Goal: Task Accomplishment & Management: Complete application form

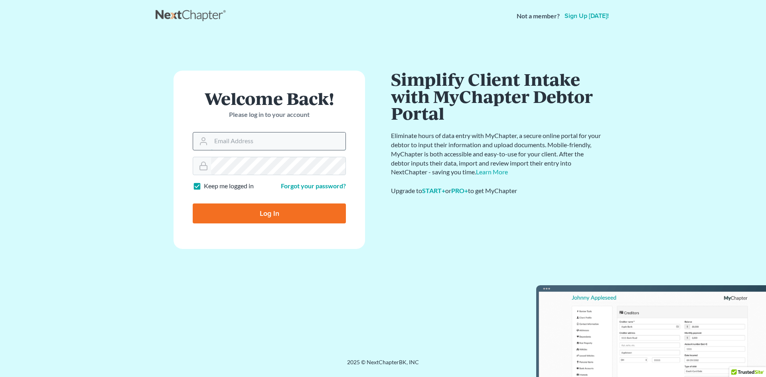
click at [285, 146] on input "Email Address" at bounding box center [278, 141] width 134 height 18
type input "[EMAIL_ADDRESS][DOMAIN_NAME]"
click at [333, 177] on form "Welcome Back! Please log in to your account Email Address atruss@keaveneylegalg…" at bounding box center [268, 160] width 191 height 178
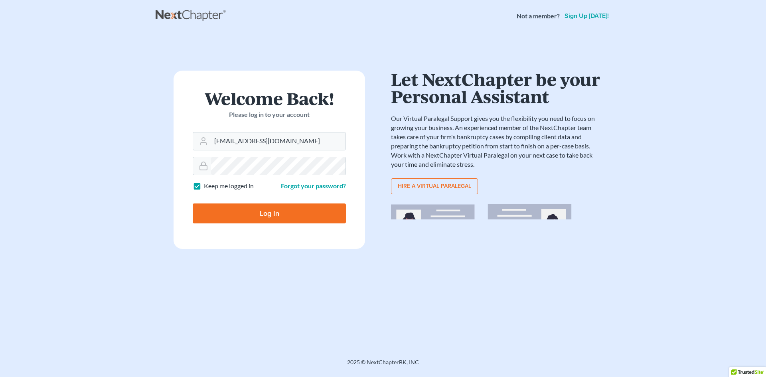
click at [266, 215] on input "Log In" at bounding box center [269, 213] width 153 height 20
type input "Thinking..."
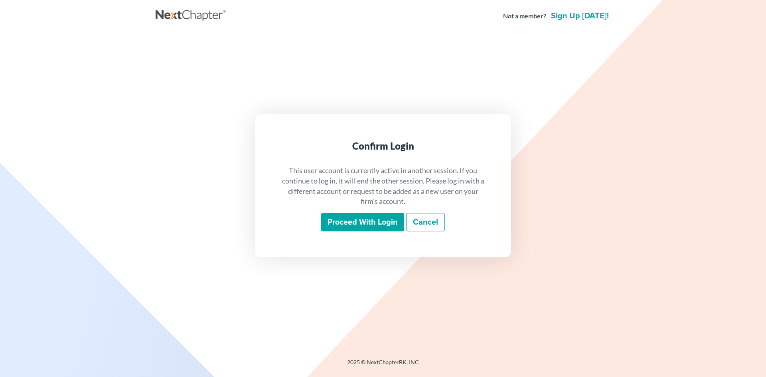
click at [397, 227] on input "Proceed with login" at bounding box center [362, 222] width 83 height 18
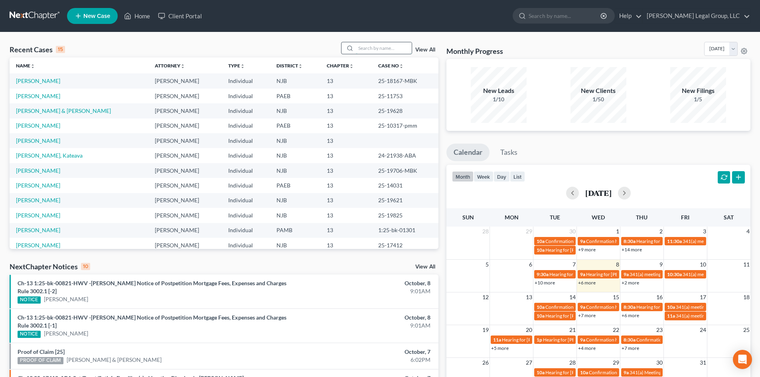
click at [387, 49] on input "search" at bounding box center [384, 48] width 56 height 12
type input "[PERSON_NAME]"
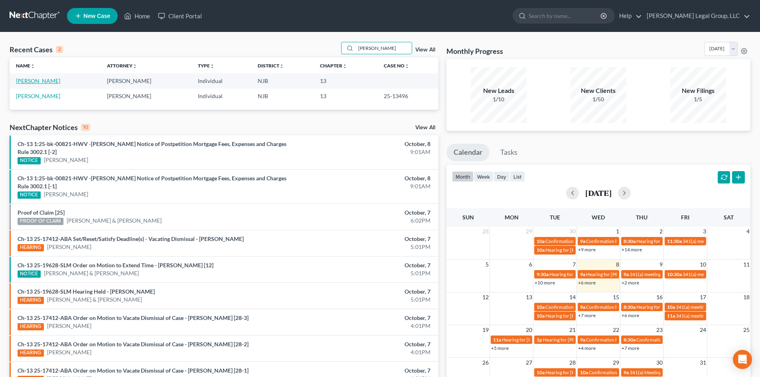
click at [49, 80] on link "[PERSON_NAME]" at bounding box center [38, 80] width 44 height 7
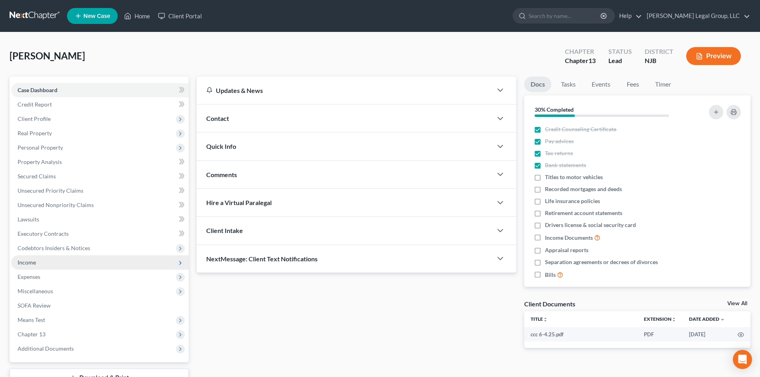
click at [40, 258] on span "Income" at bounding box center [99, 262] width 177 height 14
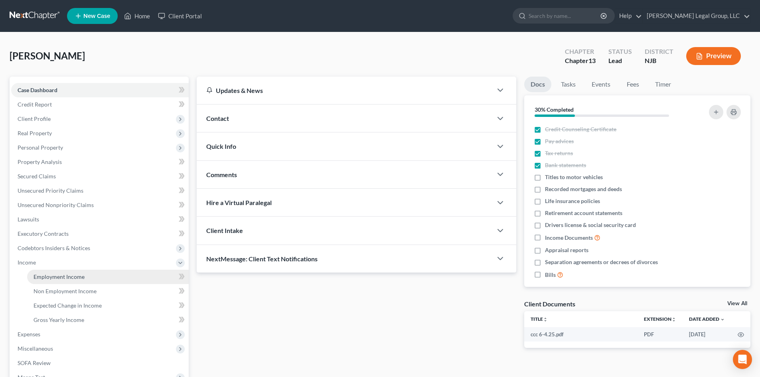
click at [61, 272] on link "Employment Income" at bounding box center [107, 277] width 161 height 14
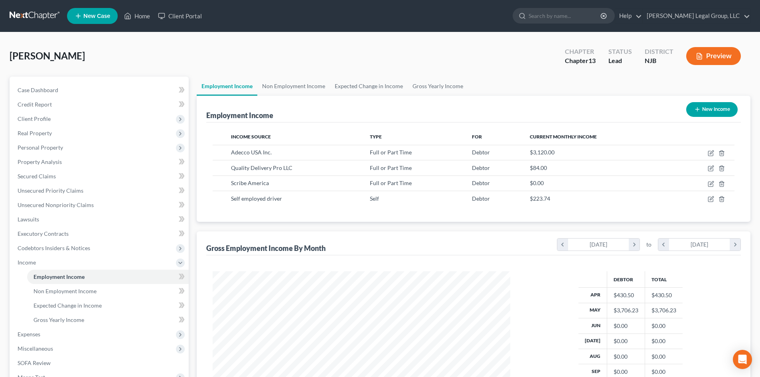
scroll to position [149, 313]
click at [47, 132] on span "Real Property" at bounding box center [35, 133] width 34 height 7
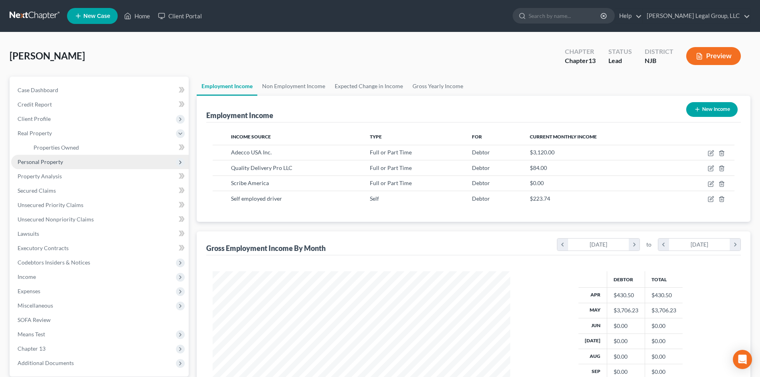
click at [52, 164] on span "Personal Property" at bounding box center [40, 161] width 45 height 7
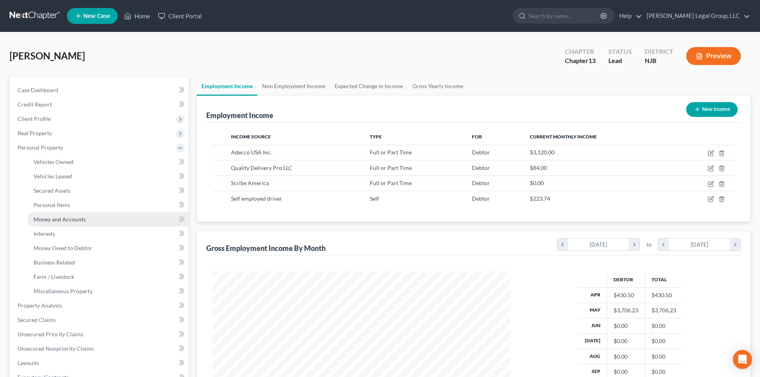
drag, startPoint x: 73, startPoint y: 216, endPoint x: 110, endPoint y: 223, distance: 37.3
click at [73, 216] on span "Money and Accounts" at bounding box center [59, 219] width 52 height 7
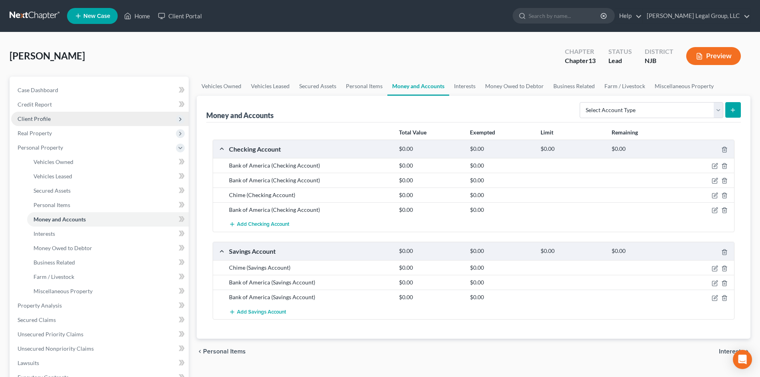
drag, startPoint x: 35, startPoint y: 119, endPoint x: 41, endPoint y: 119, distance: 6.4
click at [35, 119] on span "Client Profile" at bounding box center [34, 118] width 33 height 7
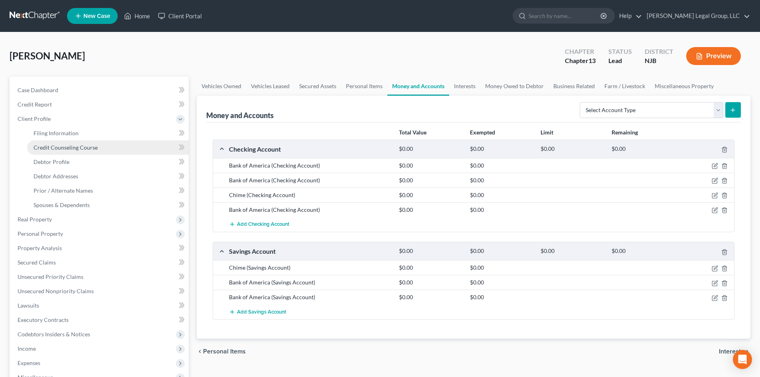
click at [90, 148] on span "Credit Counseling Course" at bounding box center [65, 147] width 64 height 7
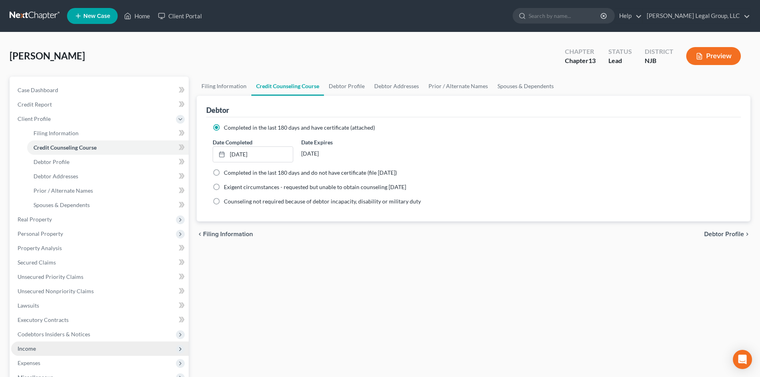
click at [49, 349] on span "Income" at bounding box center [99, 348] width 177 height 14
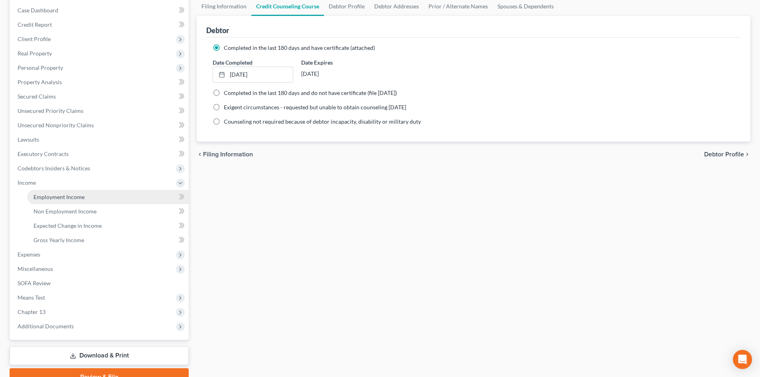
click at [66, 201] on link "Employment Income" at bounding box center [107, 197] width 161 height 14
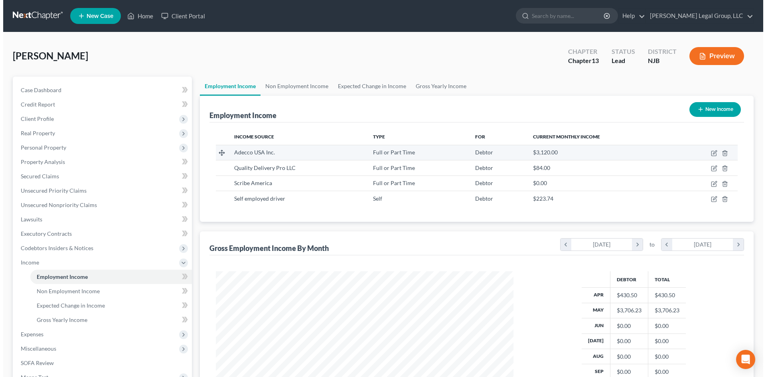
scroll to position [149, 313]
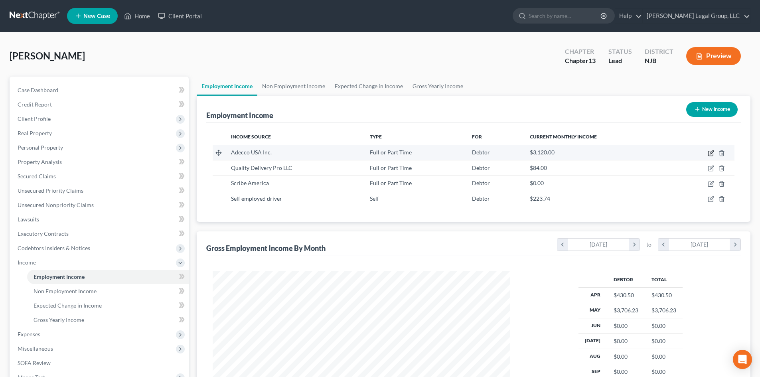
click at [713, 152] on icon "button" at bounding box center [710, 153] width 6 height 6
select select "0"
select select "7"
select select "3"
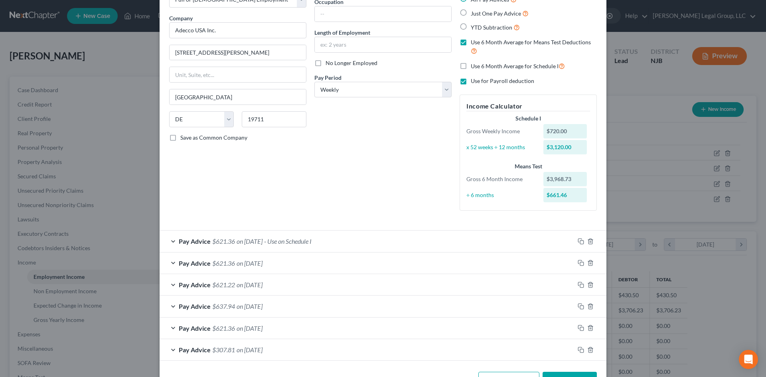
scroll to position [81, 0]
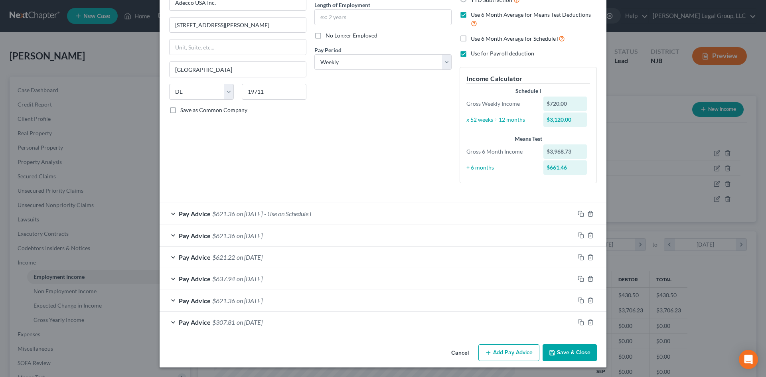
click at [519, 353] on button "Add Pay Advice" at bounding box center [508, 352] width 61 height 17
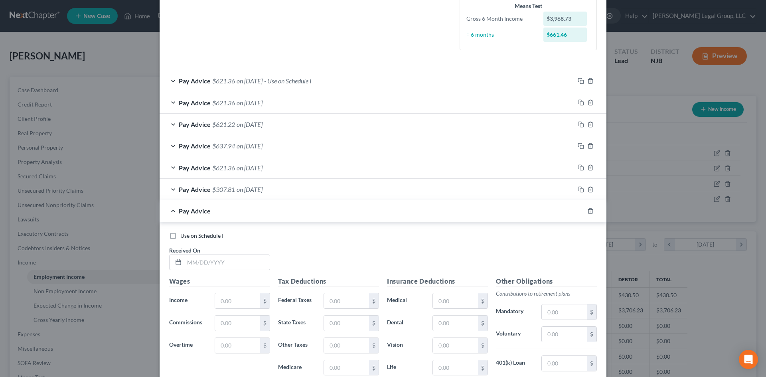
scroll to position [320, 0]
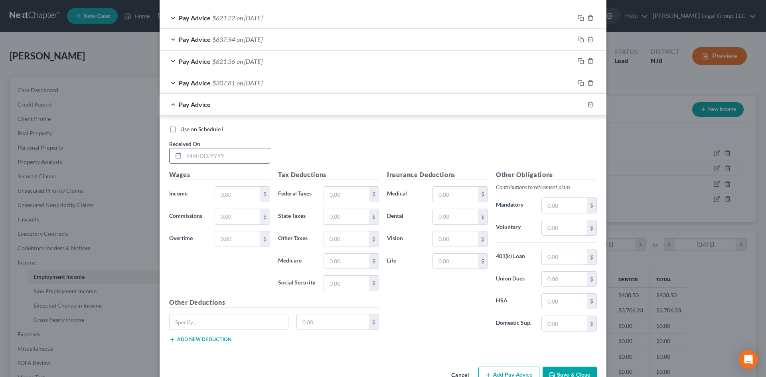
click at [230, 155] on input "text" at bounding box center [226, 155] width 85 height 15
type input "[DATE]"
click at [226, 198] on input "text" at bounding box center [237, 194] width 45 height 15
click at [249, 192] on input "4,508.73" at bounding box center [237, 194] width 45 height 15
type input "540"
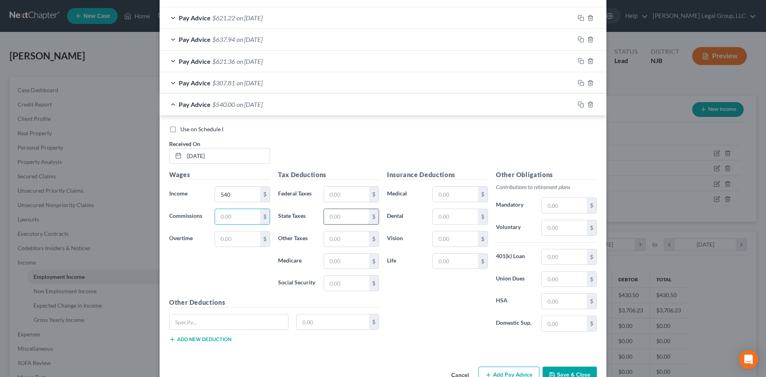
click at [349, 215] on input "text" at bounding box center [346, 216] width 45 height 15
type input "0"
click at [350, 255] on input "text" at bounding box center [346, 261] width 45 height 15
type input "7.83"
type input "33.48"
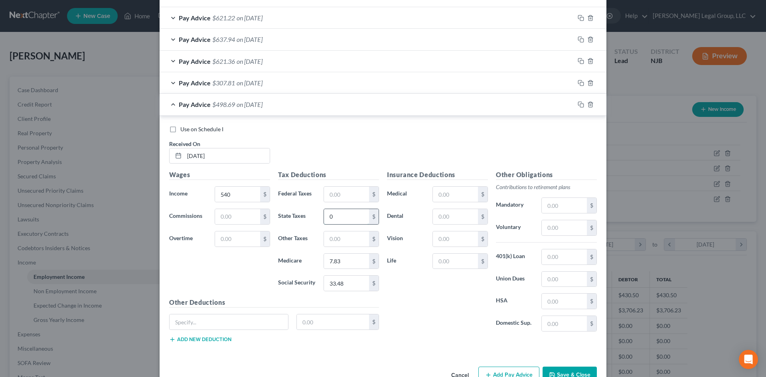
click at [352, 220] on input "0" at bounding box center [346, 216] width 45 height 15
type input "23.40"
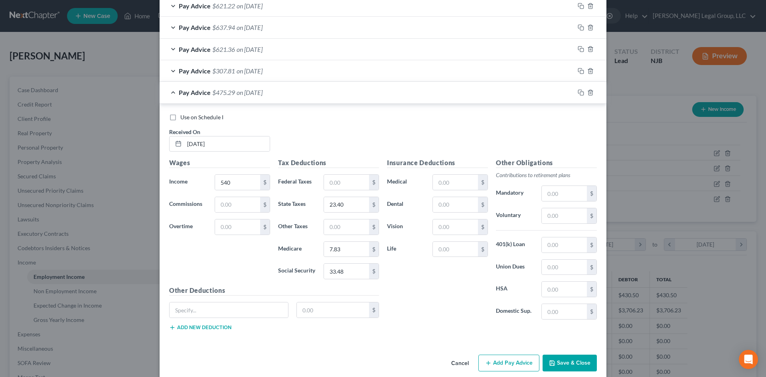
scroll to position [343, 0]
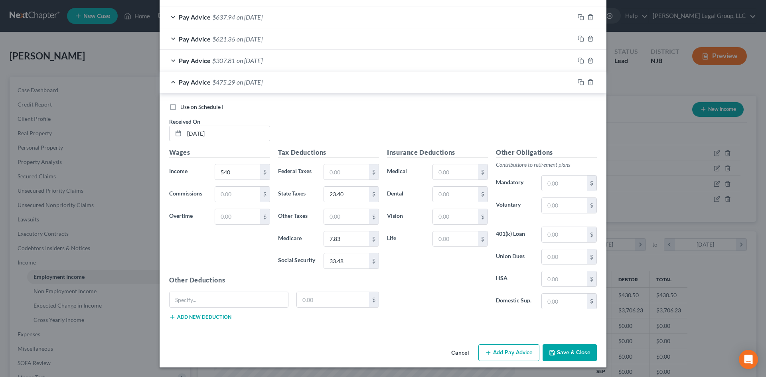
click at [516, 349] on button "Add Pay Advice" at bounding box center [508, 352] width 61 height 17
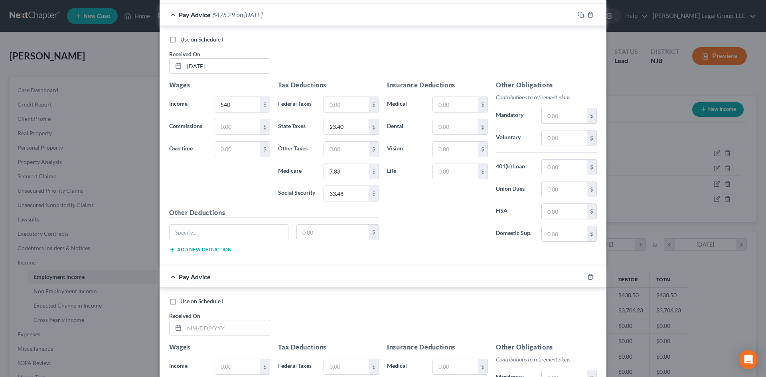
scroll to position [422, 0]
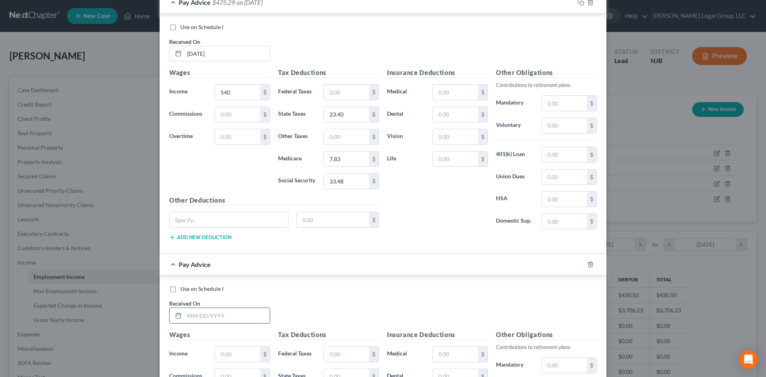
click at [233, 317] on input "text" at bounding box center [226, 315] width 85 height 15
type input "[DATE]"
type input "720"
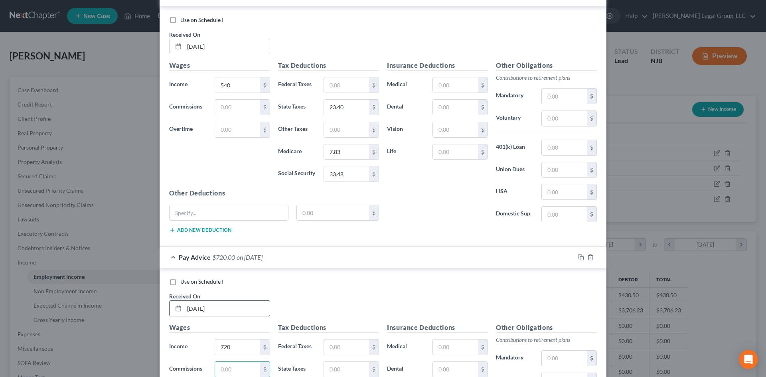
scroll to position [604, 0]
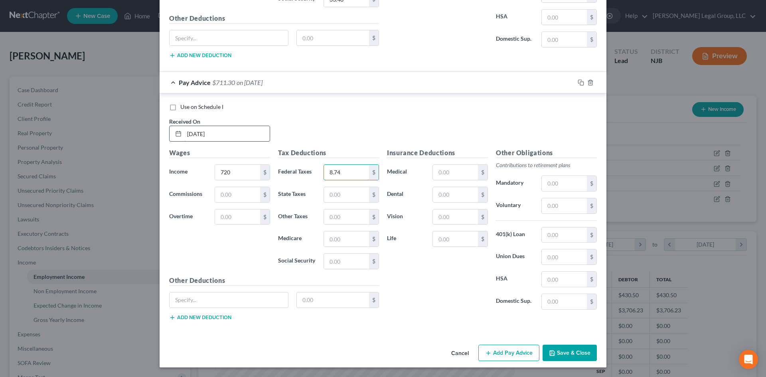
type input "8.74"
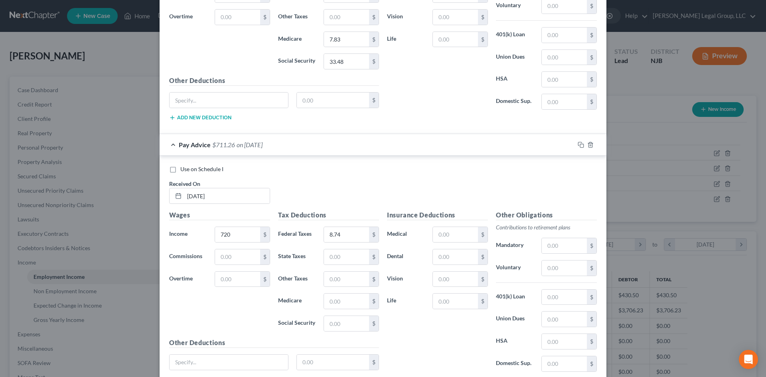
scroll to position [558, 0]
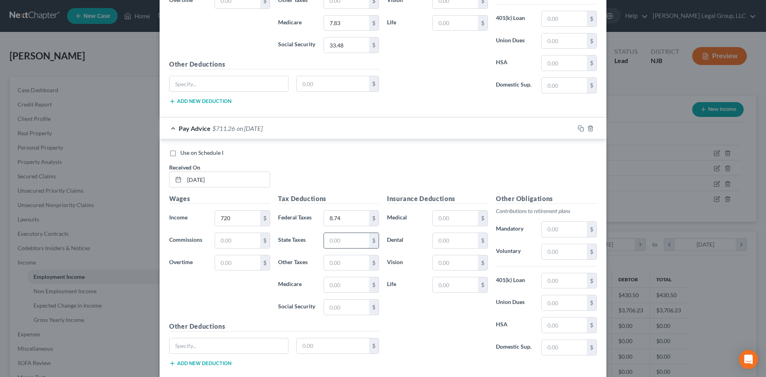
click at [351, 245] on input "text" at bounding box center [346, 240] width 45 height 15
type input "34.82"
click at [345, 291] on input "text" at bounding box center [346, 284] width 45 height 15
type input "10.44"
type input "44.64"
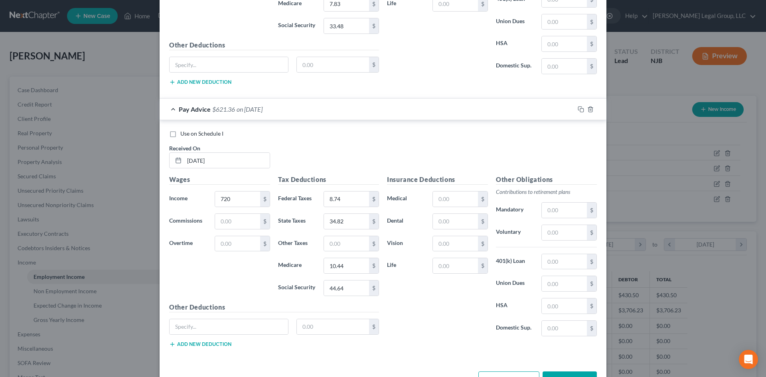
scroll to position [604, 0]
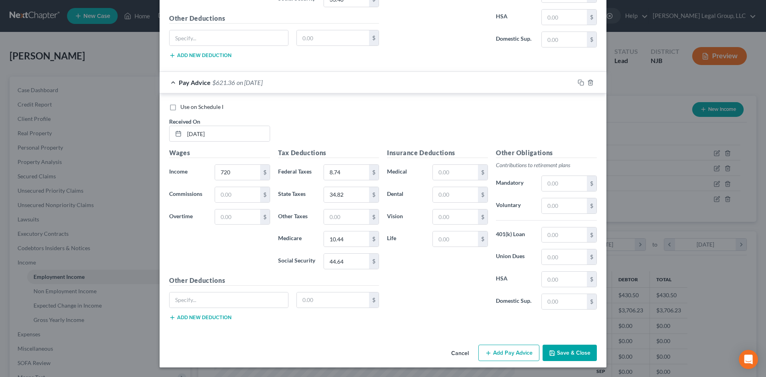
click at [516, 357] on button "Add Pay Advice" at bounding box center [508, 353] width 61 height 17
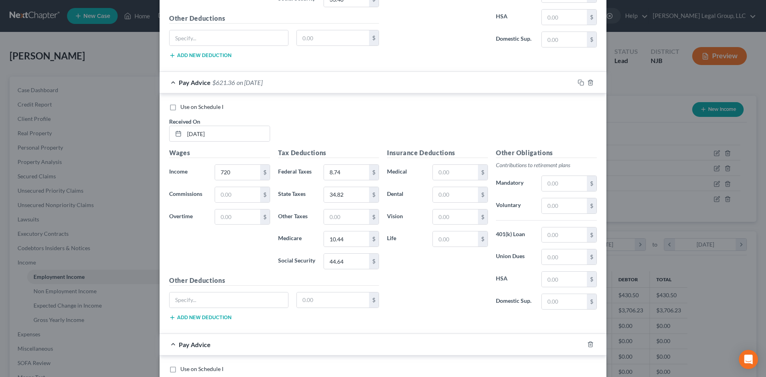
scroll to position [764, 0]
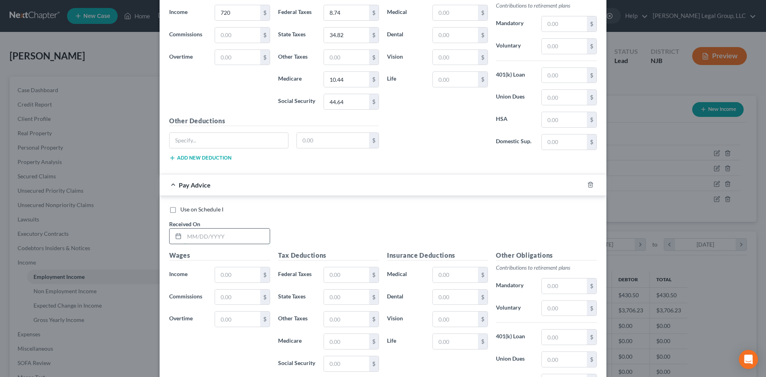
click at [244, 237] on input "text" at bounding box center [226, 235] width 85 height 15
type input "[DATE]"
click at [246, 272] on input "text" at bounding box center [237, 274] width 45 height 15
type input "720"
type input "8.74"
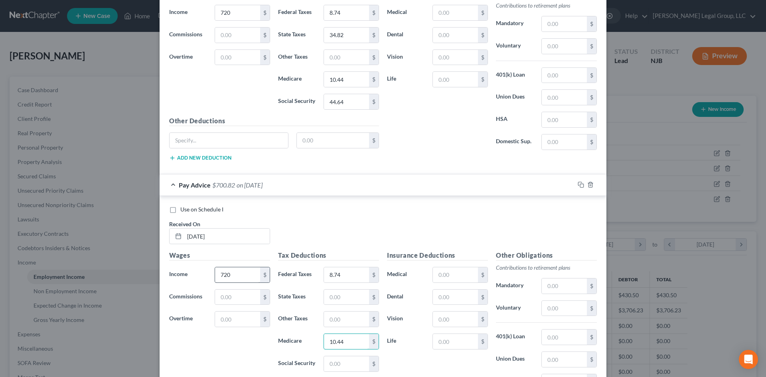
type input "10.44"
type input "44.64"
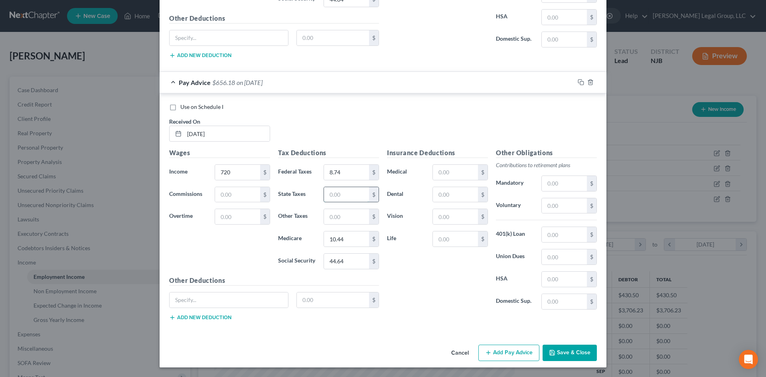
click at [339, 191] on input "text" at bounding box center [346, 194] width 45 height 15
type input "4"
type input "34.82"
drag, startPoint x: 520, startPoint y: 356, endPoint x: 431, endPoint y: 331, distance: 92.4
click at [520, 356] on button "Add Pay Advice" at bounding box center [508, 353] width 61 height 17
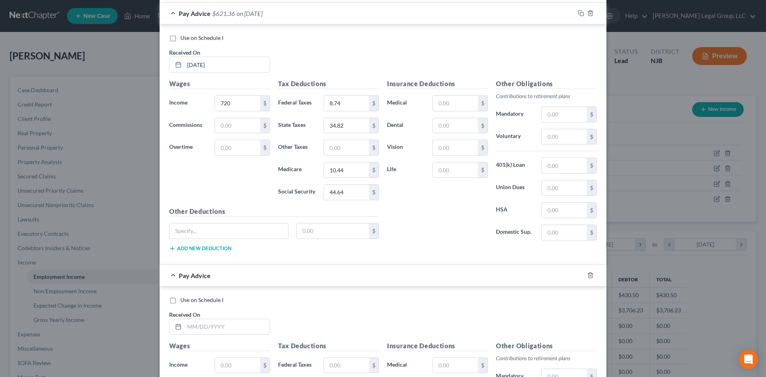
scroll to position [1105, 0]
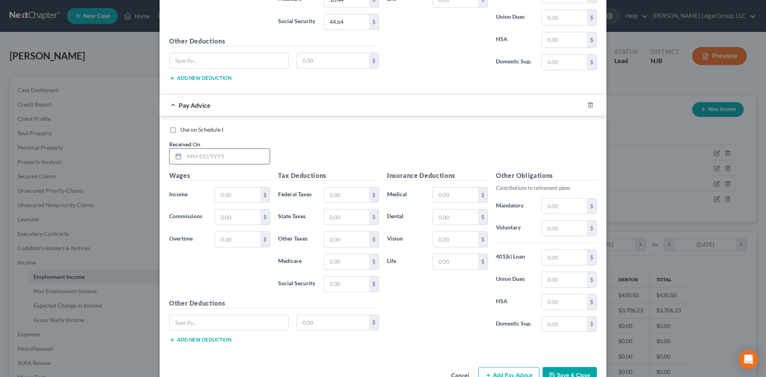
click at [230, 155] on input "text" at bounding box center [226, 156] width 85 height 15
type input "[DATE]"
type input "720"
type input "8.74"
type input "10.44"
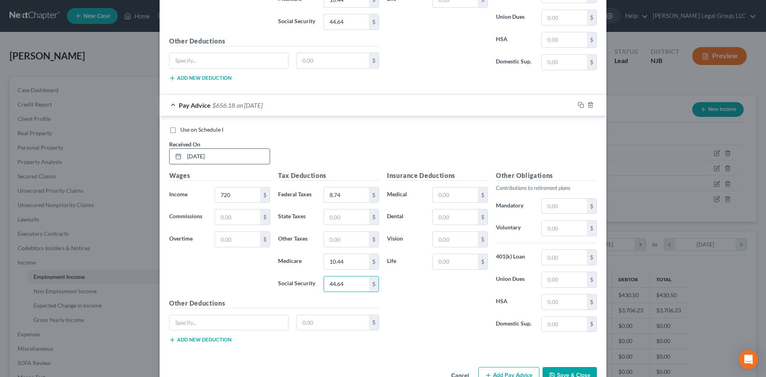
type input "44.64"
click at [346, 211] on input "text" at bounding box center [346, 216] width 45 height 15
type input "34.82"
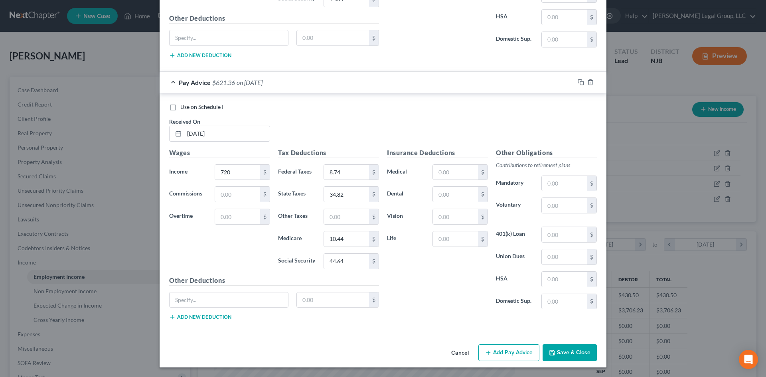
click at [496, 354] on button "Add Pay Advice" at bounding box center [508, 352] width 61 height 17
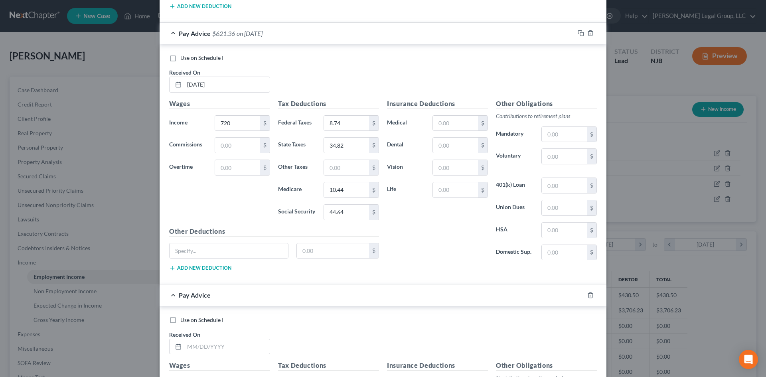
scroll to position [1288, 0]
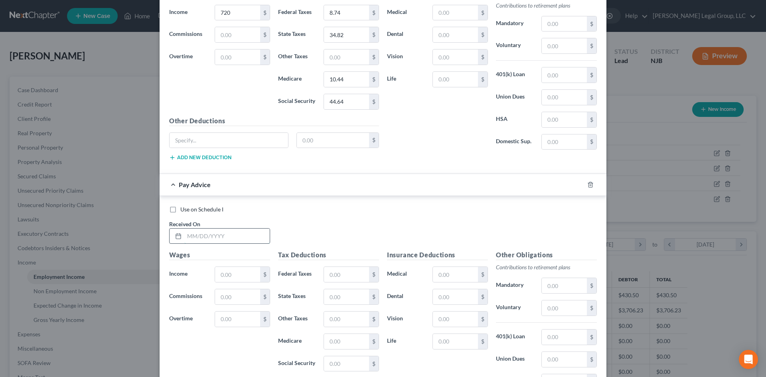
click at [223, 232] on input "text" at bounding box center [226, 235] width 85 height 15
type input "[DATE]"
type input "454.50"
type input "0"
click at [343, 290] on input "text" at bounding box center [346, 296] width 45 height 15
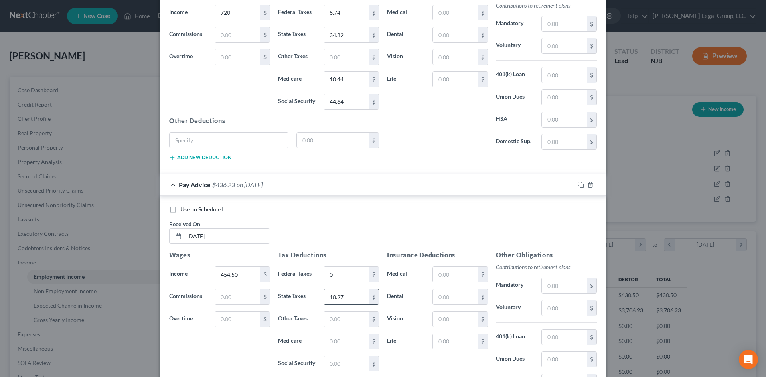
type input "18.27"
type input "6.59"
type input "28.18"
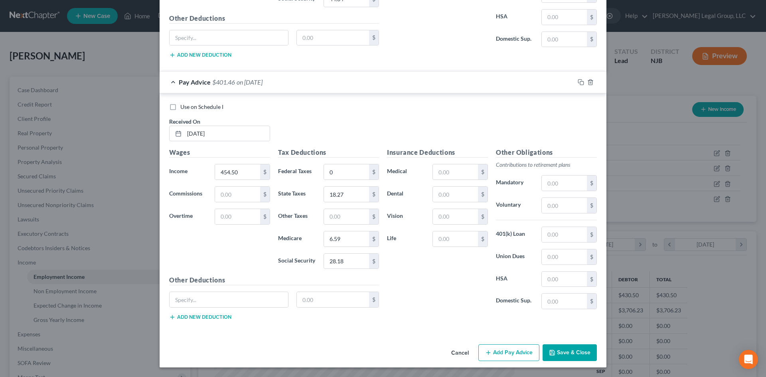
click at [522, 351] on button "Add Pay Advice" at bounding box center [508, 352] width 61 height 17
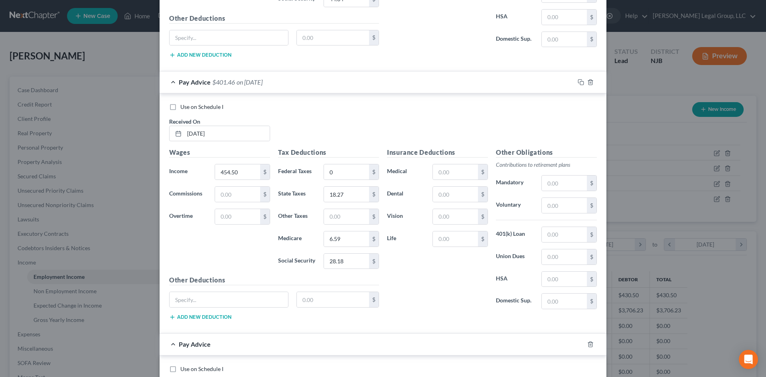
scroll to position [1550, 0]
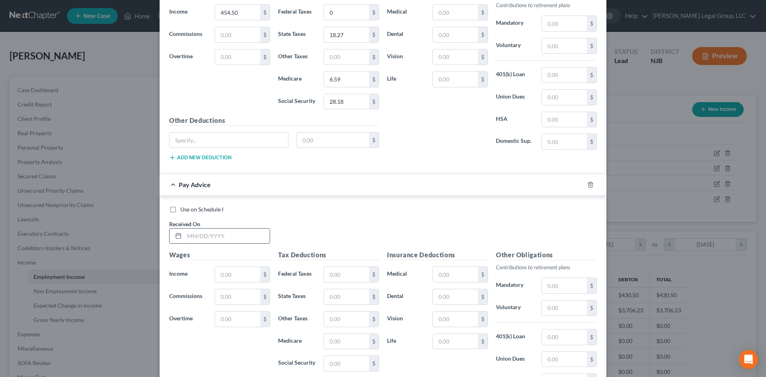
click at [253, 234] on input "text" at bounding box center [226, 235] width 85 height 15
type input "[DATE]"
type input "715.50"
type input "8.20"
click at [342, 299] on input "text" at bounding box center [346, 296] width 45 height 15
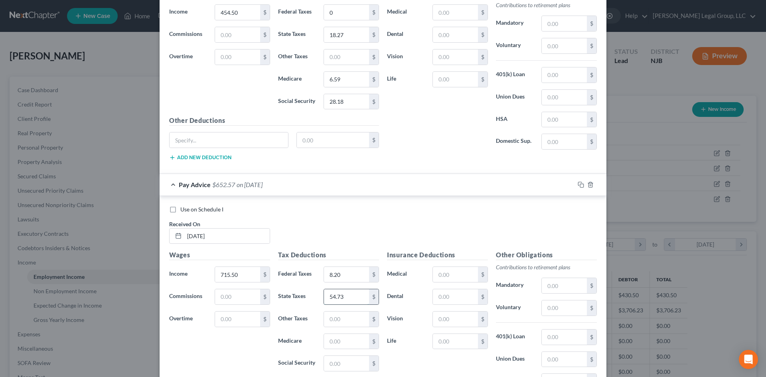
type input "54.73"
type input "10.37"
type input "44.36"
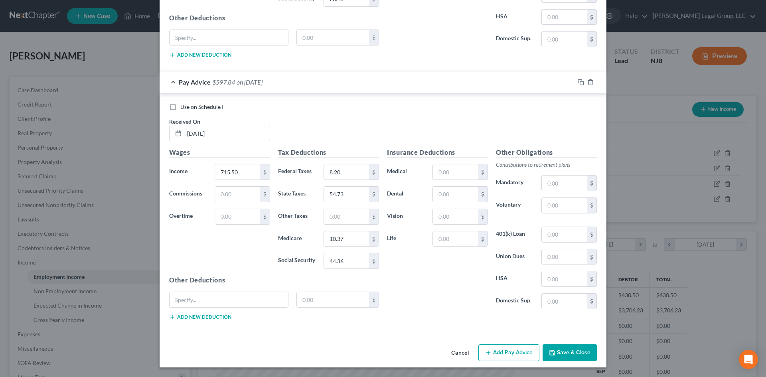
click at [506, 353] on button "Add Pay Advice" at bounding box center [508, 352] width 61 height 17
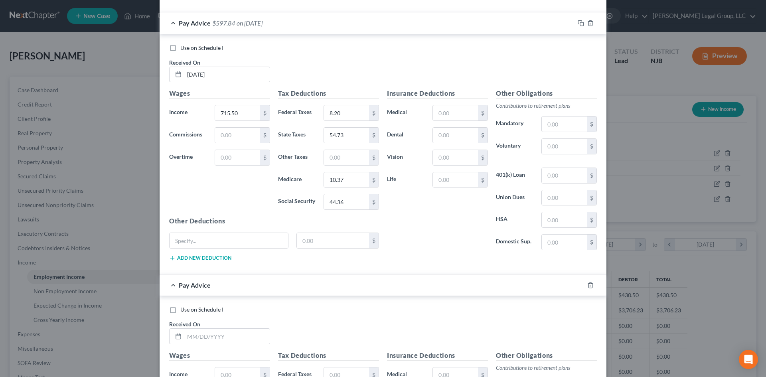
scroll to position [1812, 0]
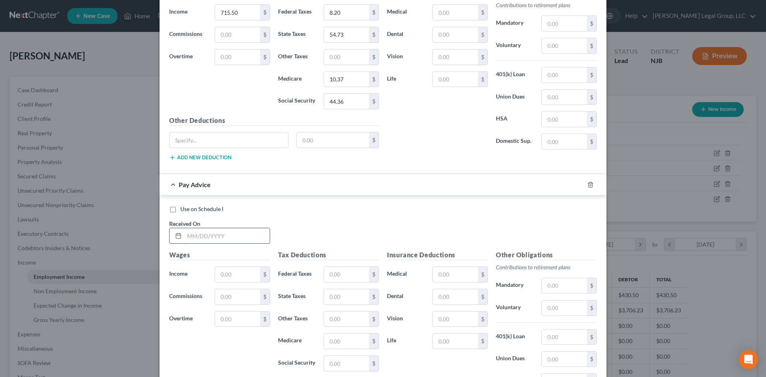
click at [219, 241] on input "text" at bounding box center [226, 235] width 85 height 15
type input "[DATE]"
type input "720"
type input "8.74"
click at [341, 295] on input "text" at bounding box center [346, 296] width 45 height 15
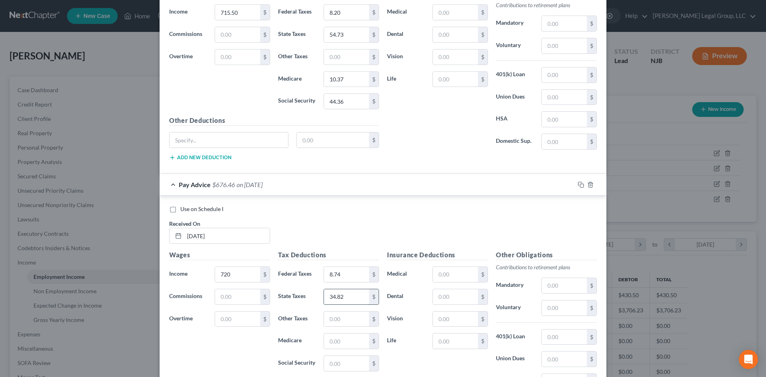
type input "34.82"
type input "10.44"
type input "1"
type input "44.64"
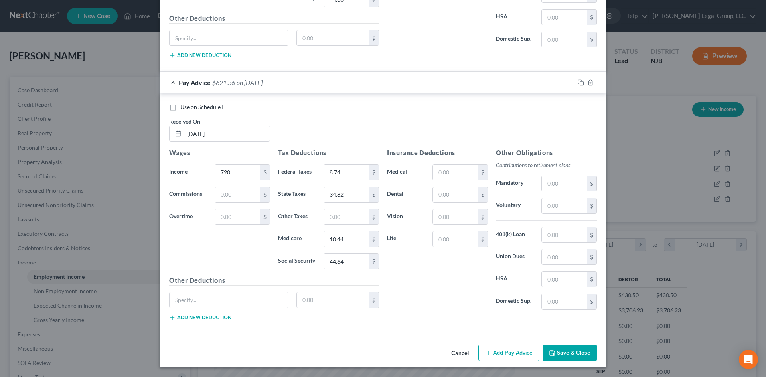
click at [493, 349] on button "Add Pay Advice" at bounding box center [508, 353] width 61 height 17
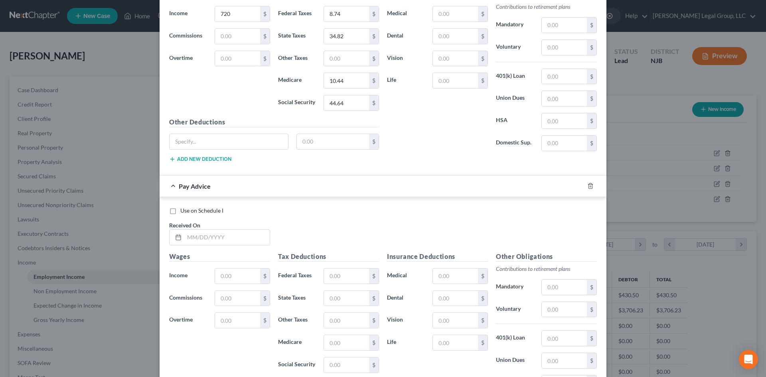
scroll to position [2073, 0]
click at [234, 227] on div "Received On *" at bounding box center [219, 232] width 109 height 24
click at [235, 240] on input "text" at bounding box center [226, 235] width 85 height 15
type input "[DATE]"
type input "715.50"
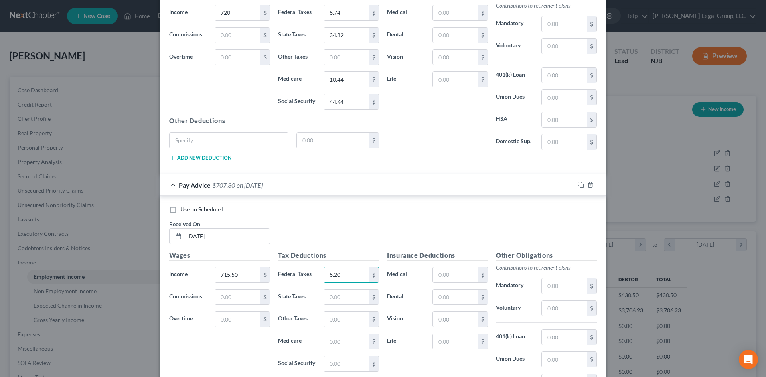
type input "8.20"
click at [350, 301] on input "text" at bounding box center [346, 296] width 45 height 15
type input "34.53"
type input "10.38"
type input "44.6"
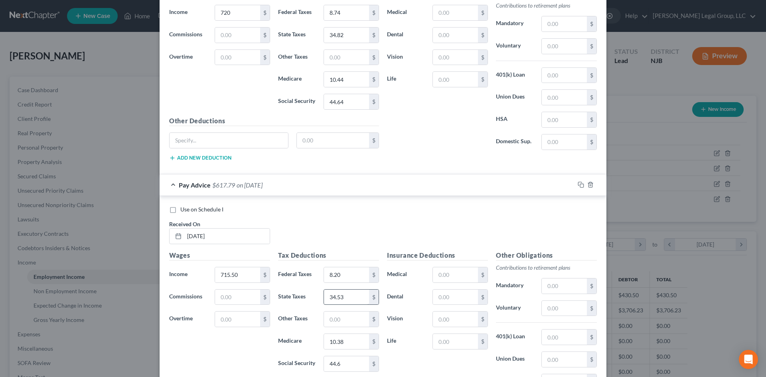
scroll to position [2176, 0]
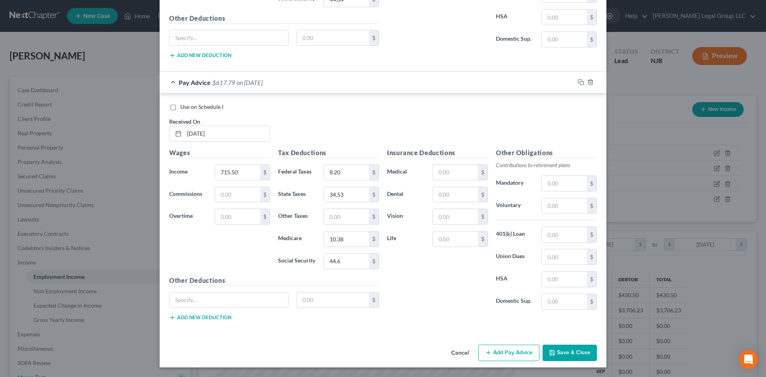
click at [509, 357] on button "Add Pay Advice" at bounding box center [508, 353] width 61 height 17
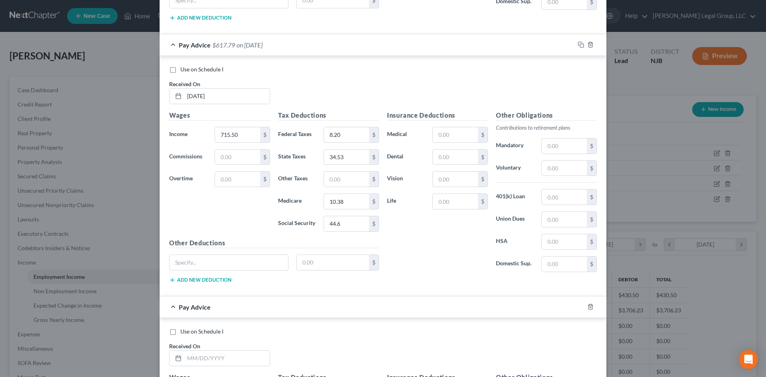
scroll to position [2375, 0]
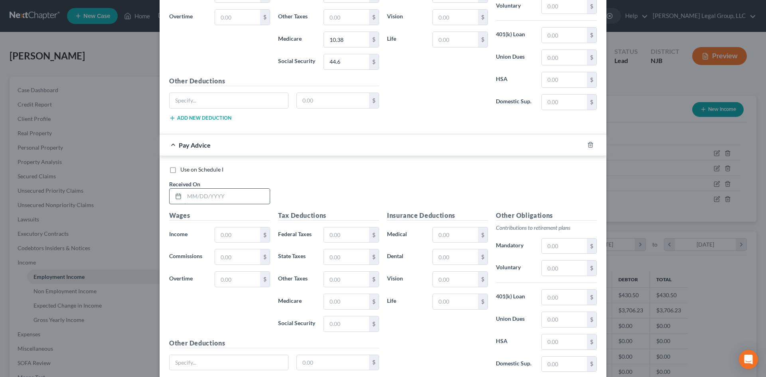
click at [234, 199] on input "text" at bounding box center [226, 196] width 85 height 15
type input "[DATE]"
type input "720"
type input "8.74"
type input "10.44"
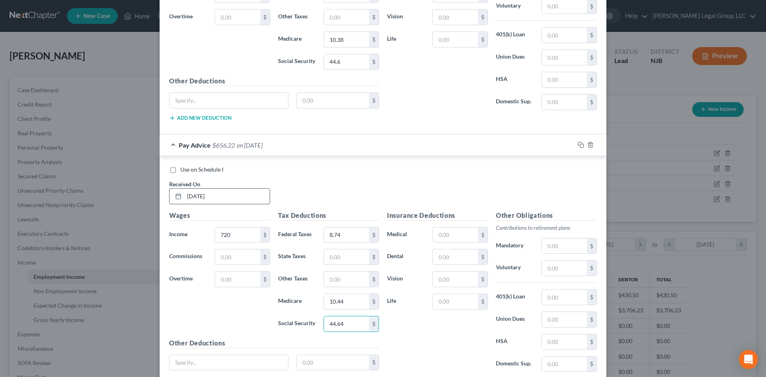
type input "44.64"
click at [344, 255] on input "text" at bounding box center [346, 256] width 45 height 15
type input "34.82"
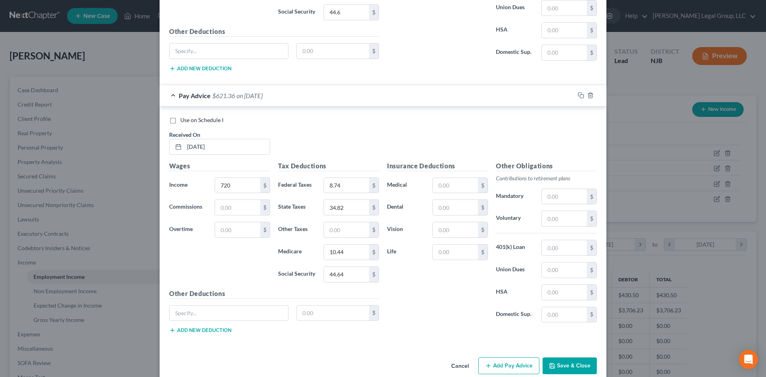
scroll to position [2438, 0]
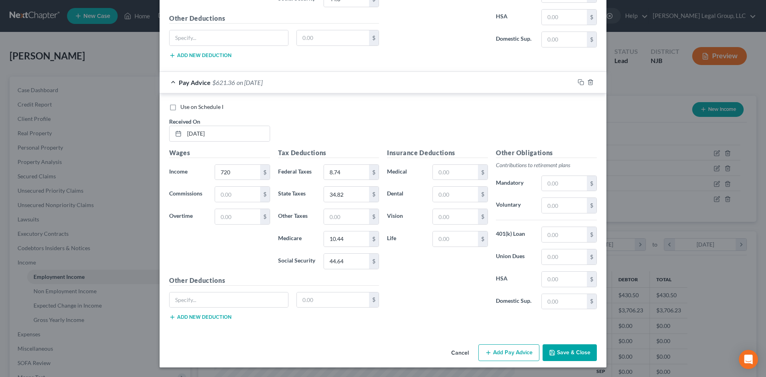
click at [528, 351] on button "Add Pay Advice" at bounding box center [508, 352] width 61 height 17
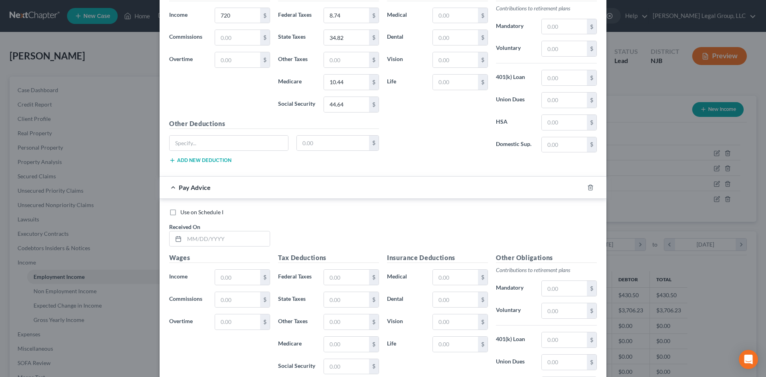
scroll to position [2637, 0]
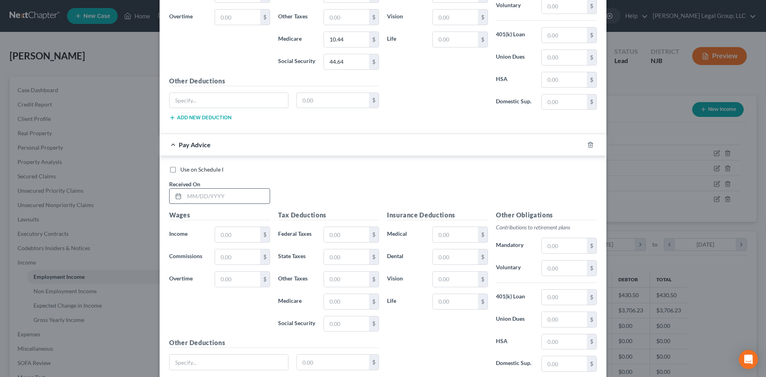
click at [226, 190] on input "text" at bounding box center [226, 196] width 85 height 15
type input "[DATE]"
type input "711"
type input "7.66"
type input "10.31"
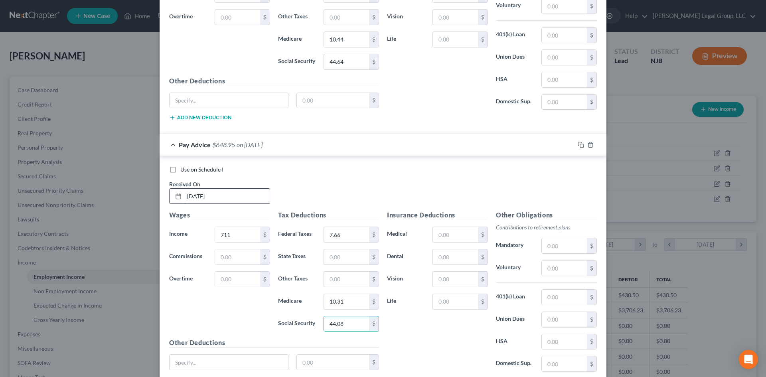
type input "44.08"
click at [340, 256] on input "text" at bounding box center [346, 256] width 45 height 15
type input "34.25"
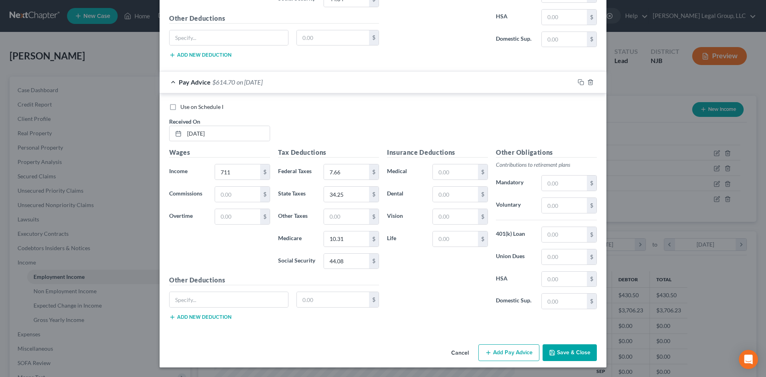
click at [496, 344] on button "Add Pay Advice" at bounding box center [508, 352] width 61 height 17
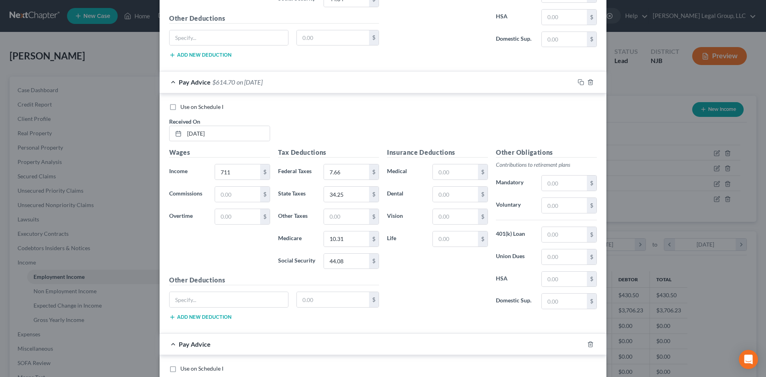
scroll to position [2962, 0]
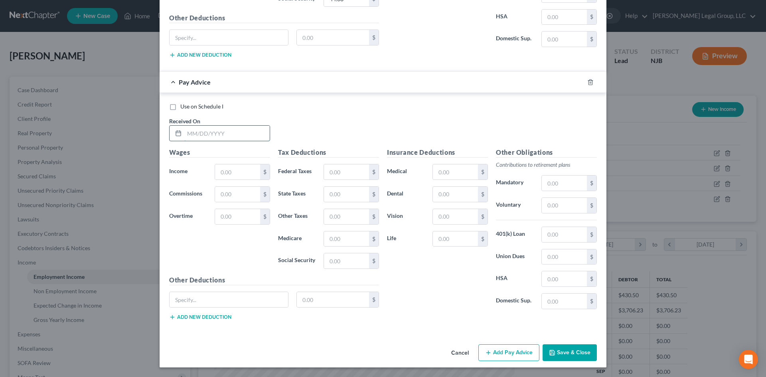
click at [224, 135] on input "text" at bounding box center [226, 133] width 85 height 15
type input "[DATE]"
type input "711"
type input "7.66"
type input "10.31"
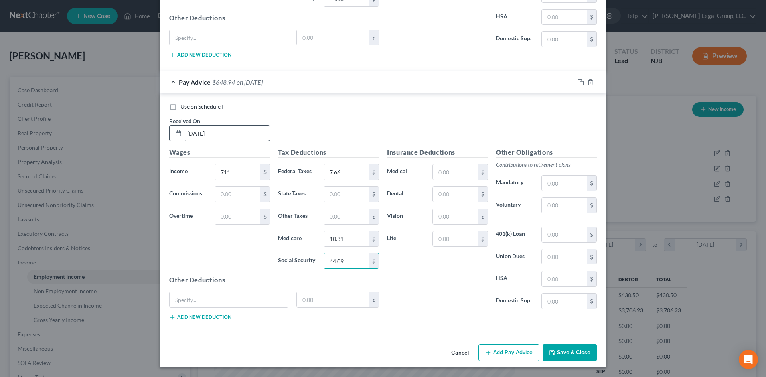
type input "44.09"
click at [355, 190] on input "text" at bounding box center [346, 194] width 45 height 15
type input "34.25"
click at [510, 354] on button "Add Pay Advice" at bounding box center [508, 352] width 61 height 17
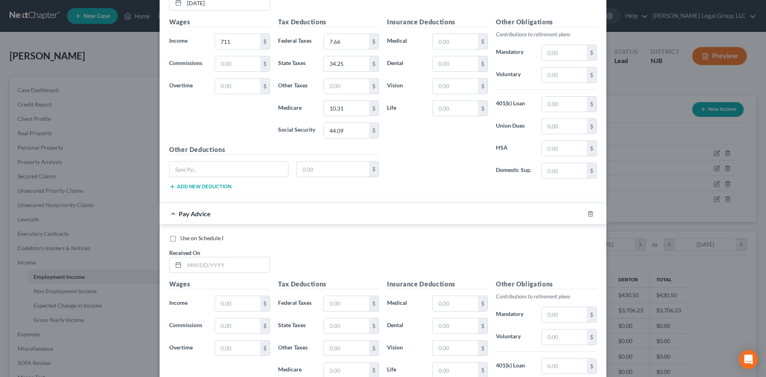
scroll to position [3201, 0]
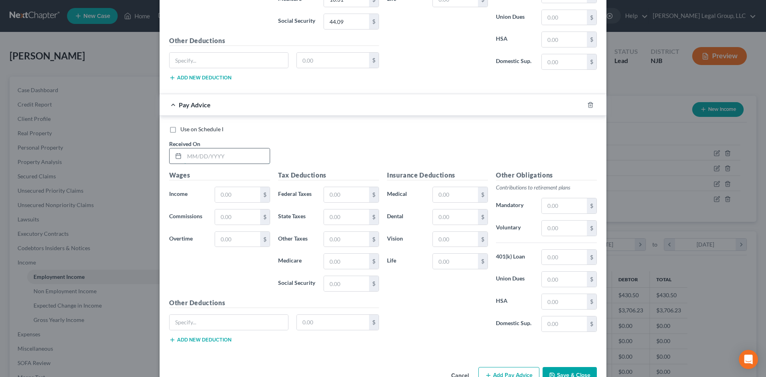
click at [213, 154] on input "text" at bounding box center [226, 155] width 85 height 15
type input "[DATE]"
type input "540"
type input "0"
click at [350, 215] on input "text" at bounding box center [346, 216] width 45 height 15
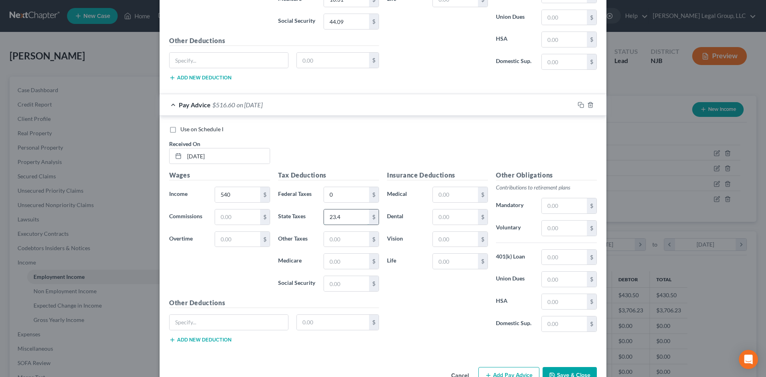
type input "23.4"
type input "7.83"
type input "33.48"
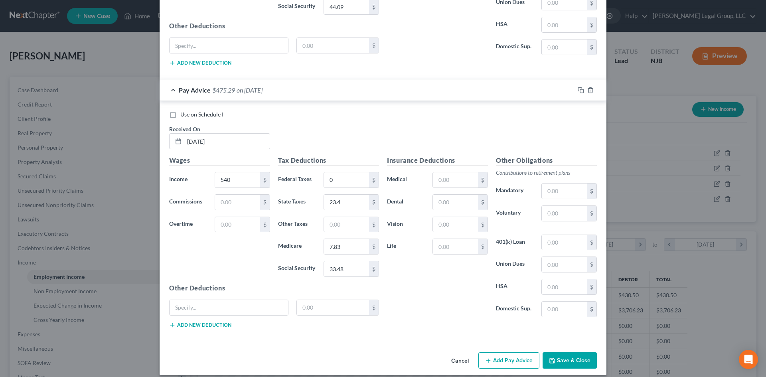
scroll to position [3223, 0]
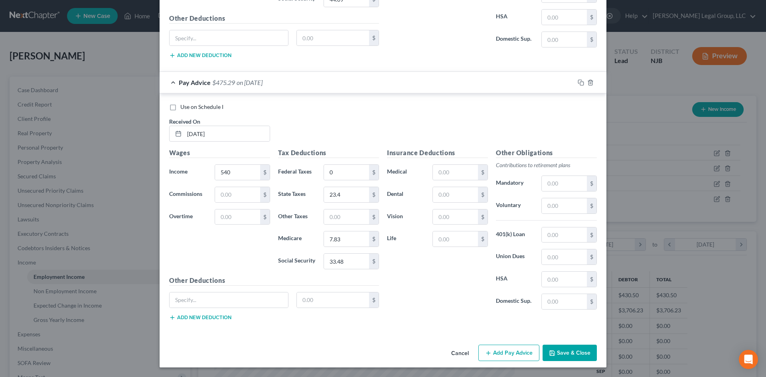
click at [501, 354] on button "Add Pay Advice" at bounding box center [508, 353] width 61 height 17
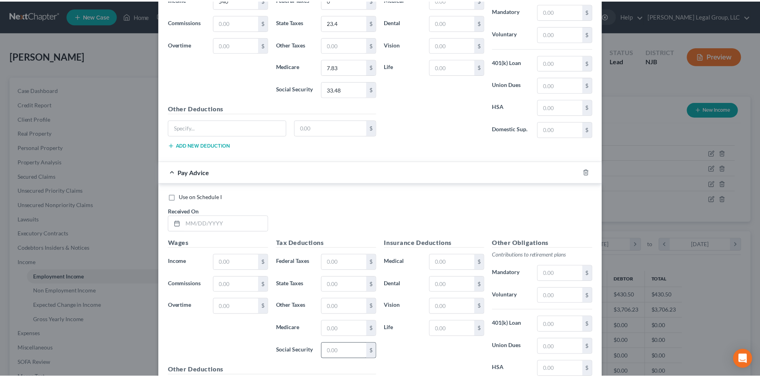
scroll to position [3485, 0]
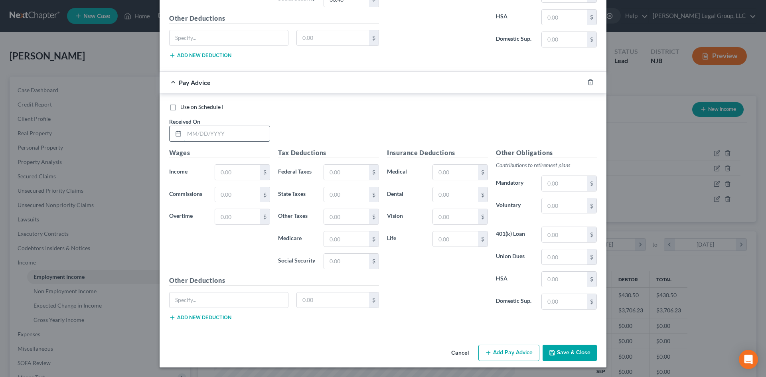
click at [230, 132] on input "text" at bounding box center [226, 133] width 85 height 15
type input "[DATE]"
type input "720"
type input "8.74"
click at [355, 180] on div "Tax Deductions Federal Taxes 8.74 $ State Taxes $ Other Taxes $ Medicare $ Soci…" at bounding box center [328, 212] width 109 height 128
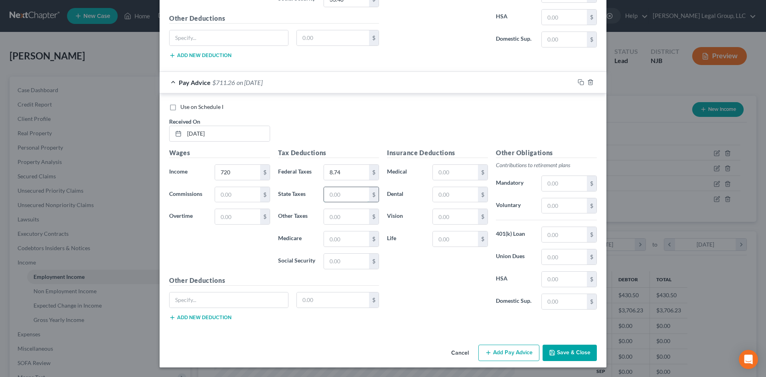
click at [356, 191] on input "text" at bounding box center [346, 194] width 45 height 15
type input "34.82"
type input "10.44"
type input "44.64"
click at [555, 353] on button "Save & Close" at bounding box center [569, 353] width 54 height 17
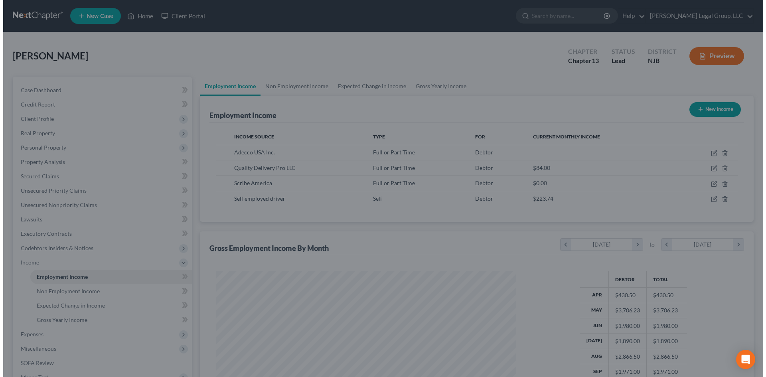
scroll to position [398606, 398442]
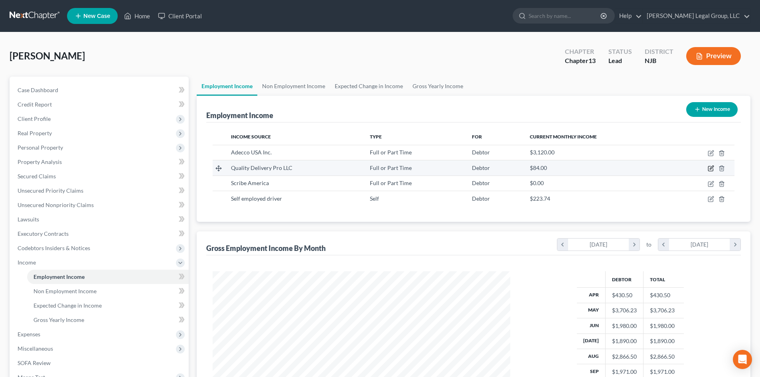
click at [709, 169] on icon "button" at bounding box center [710, 168] width 6 height 6
select select "0"
select select "33"
select select "0"
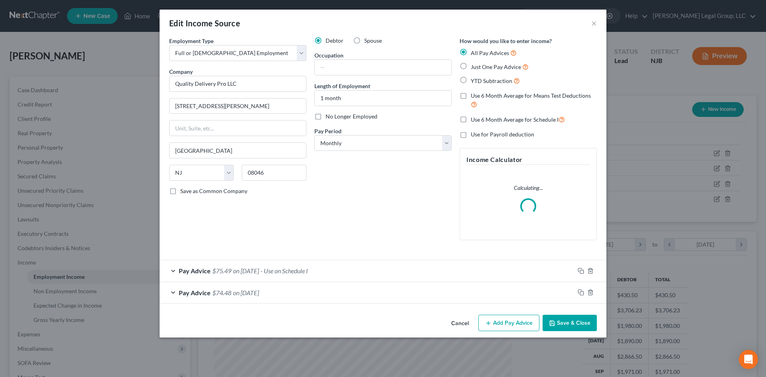
scroll to position [150, 316]
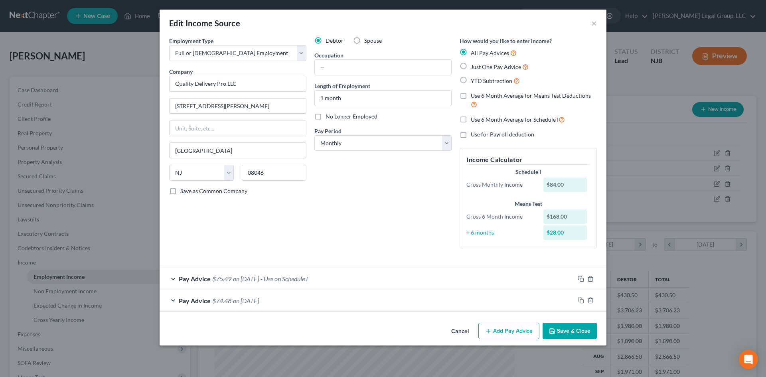
click at [524, 332] on button "Add Pay Advice" at bounding box center [508, 331] width 61 height 17
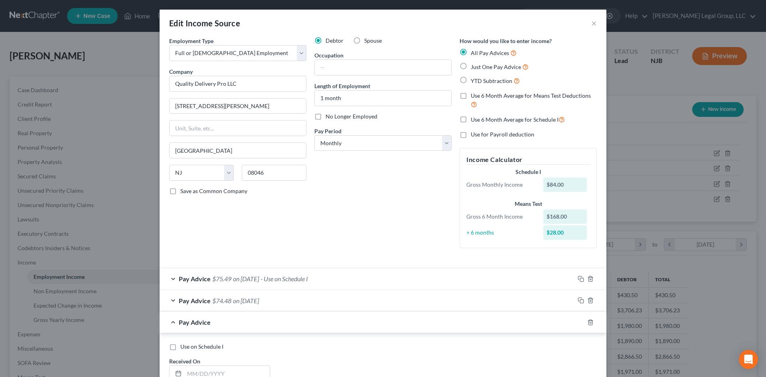
scroll to position [199, 0]
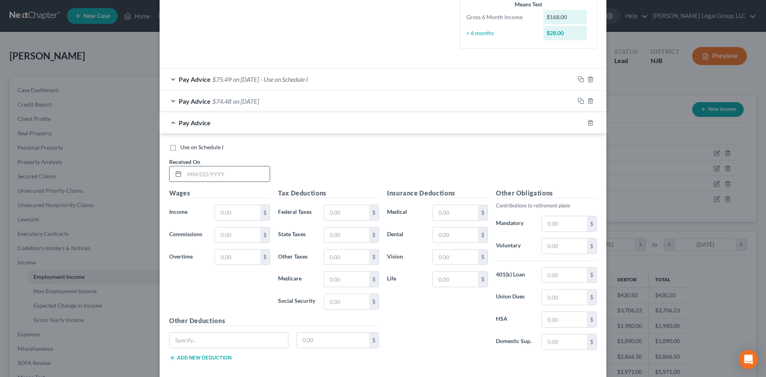
click at [221, 172] on input "text" at bounding box center [226, 173] width 85 height 15
type input "[DATE]"
type input "84"
type input "0"
type input "5.20"
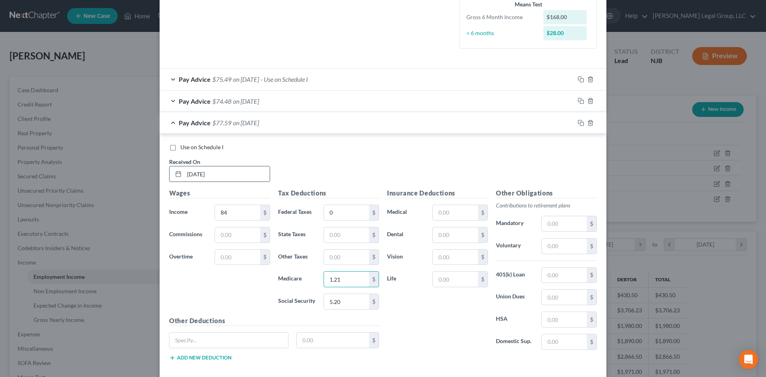
type input "1.21"
click at [369, 235] on div "$" at bounding box center [374, 234] width 10 height 15
click at [355, 237] on input "text" at bounding box center [346, 234] width 45 height 15
type input "2.09"
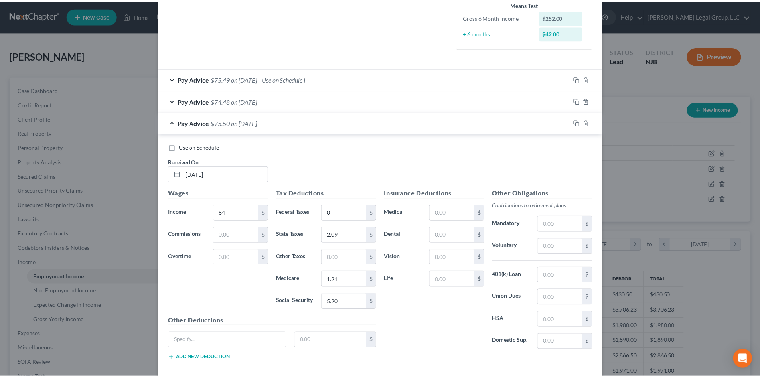
scroll to position [240, 0]
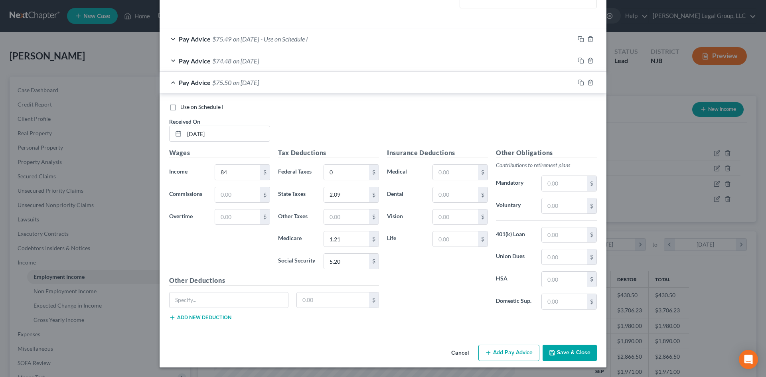
drag, startPoint x: 570, startPoint y: 350, endPoint x: 567, endPoint y: 354, distance: 4.9
click at [570, 350] on button "Save & Close" at bounding box center [569, 353] width 54 height 17
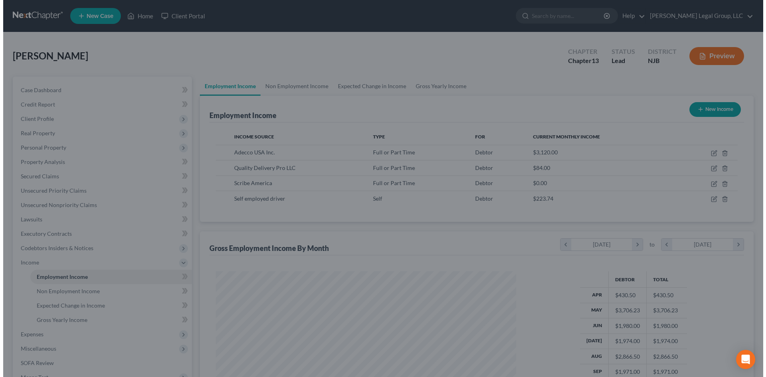
scroll to position [398606, 398442]
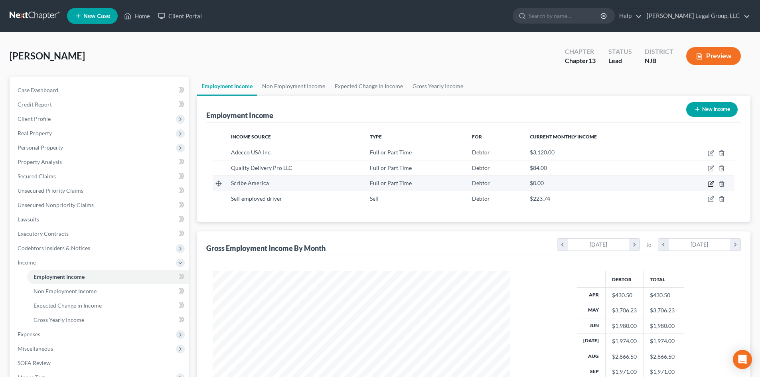
click at [709, 186] on icon "button" at bounding box center [710, 183] width 5 height 5
select select "0"
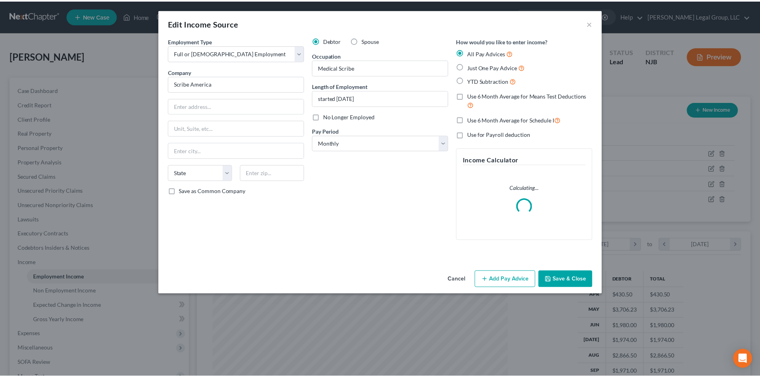
scroll to position [150, 316]
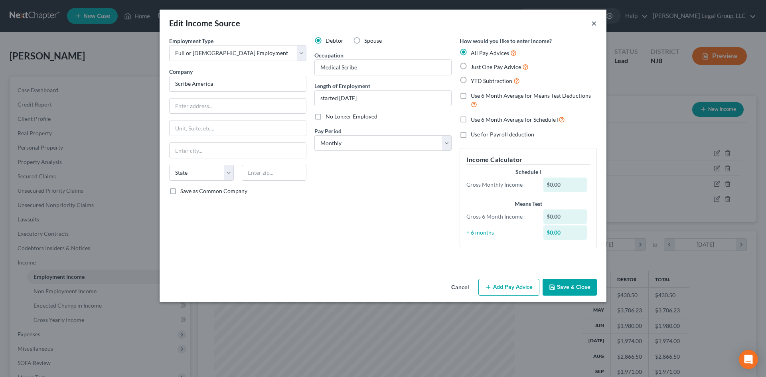
click at [595, 24] on button "×" at bounding box center [594, 23] width 6 height 10
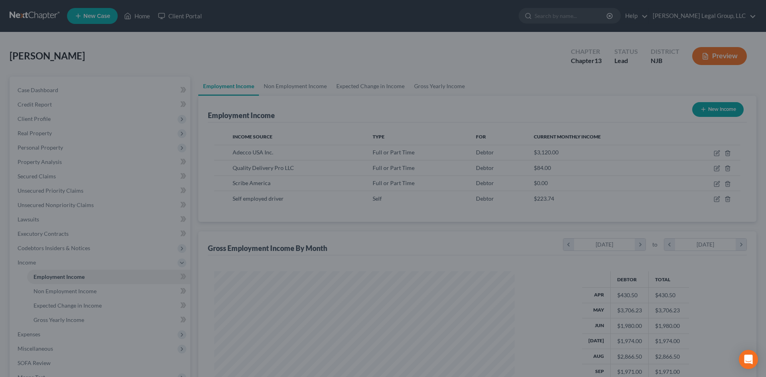
scroll to position [398606, 398442]
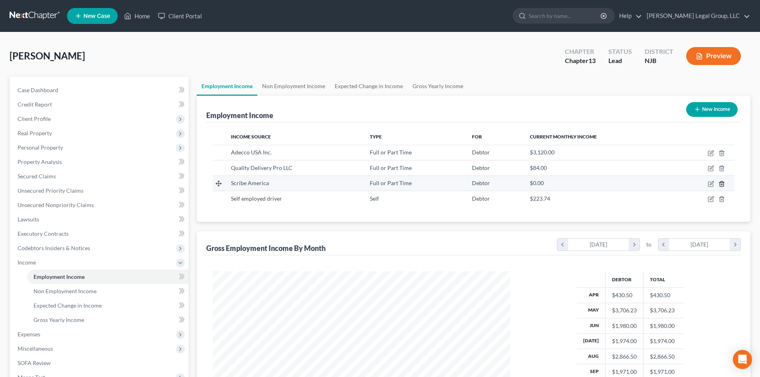
click at [724, 185] on icon "button" at bounding box center [721, 184] width 6 height 6
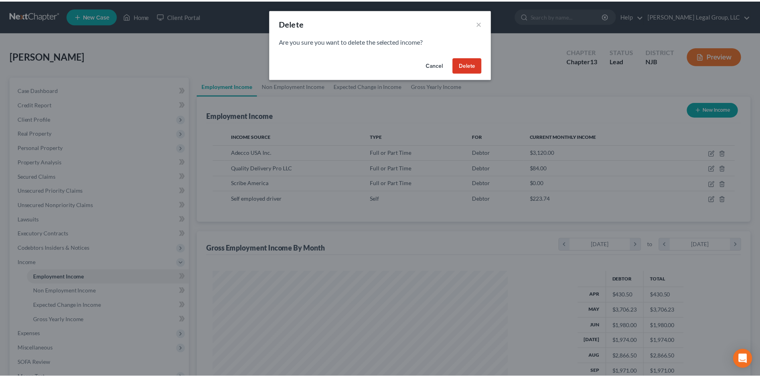
scroll to position [150, 316]
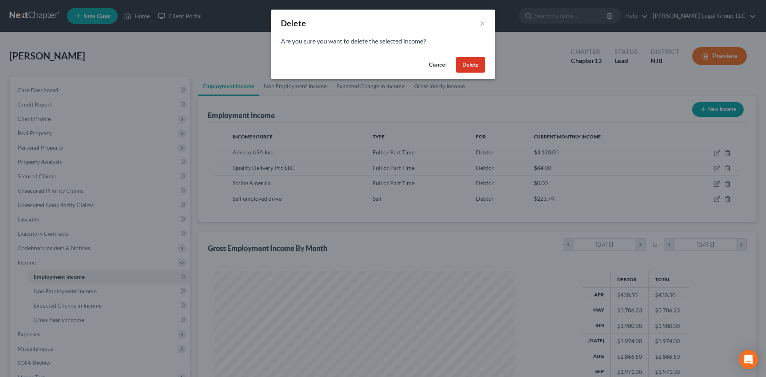
click at [481, 56] on div "Cancel Delete" at bounding box center [382, 67] width 223 height 26
click at [476, 64] on button "Delete" at bounding box center [470, 65] width 29 height 16
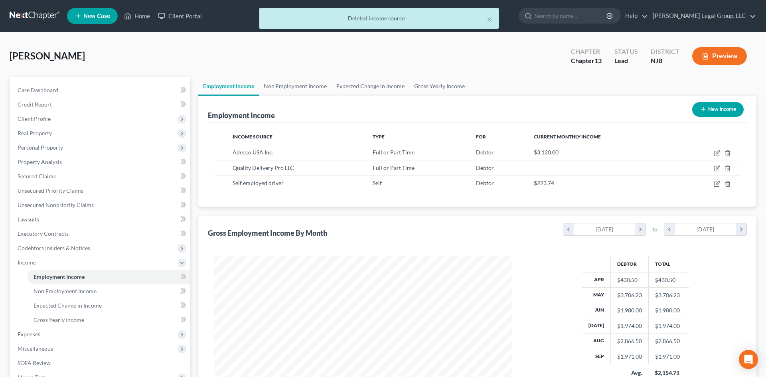
scroll to position [398606, 398442]
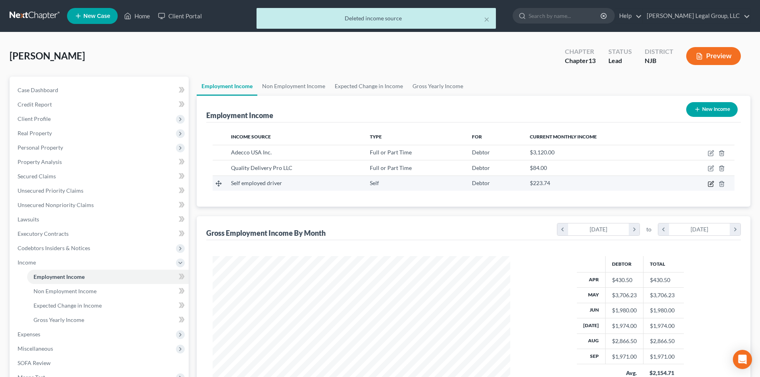
click at [708, 186] on icon "button" at bounding box center [710, 184] width 6 height 6
select select "1"
select select "33"
select select "0"
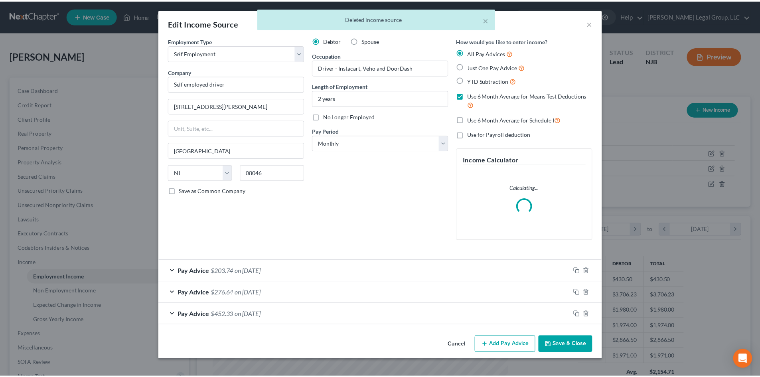
scroll to position [150, 316]
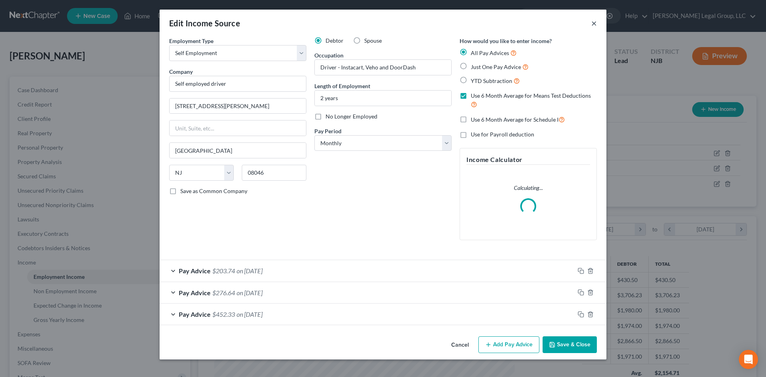
click at [596, 24] on button "×" at bounding box center [594, 23] width 6 height 10
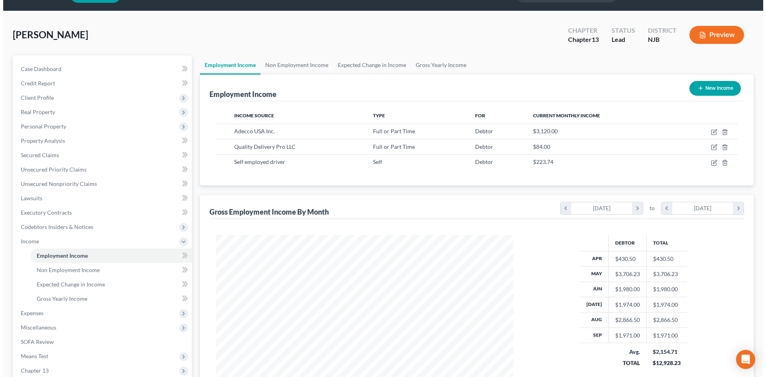
scroll to position [40, 0]
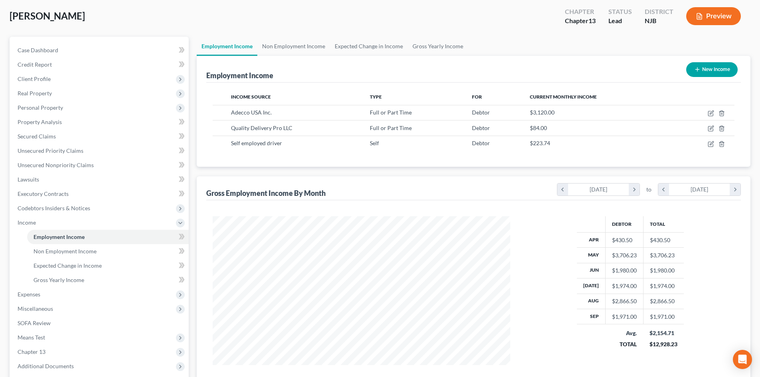
click at [715, 70] on button "New Income" at bounding box center [711, 69] width 51 height 15
select select "0"
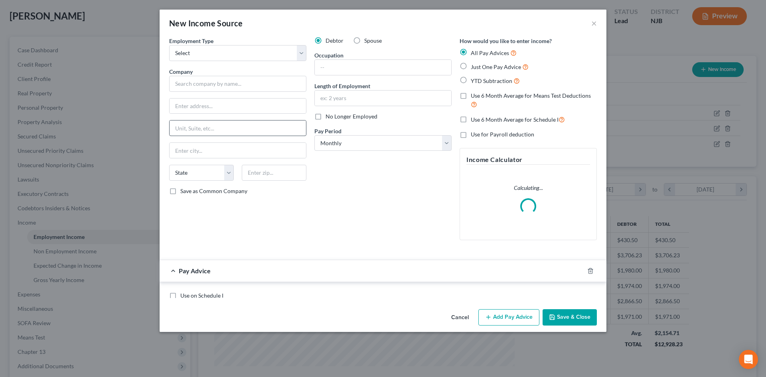
scroll to position [150, 316]
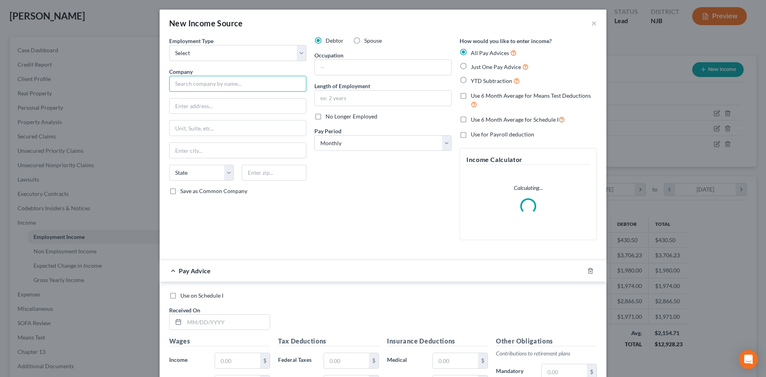
click at [228, 88] on input "text" at bounding box center [237, 84] width 137 height 16
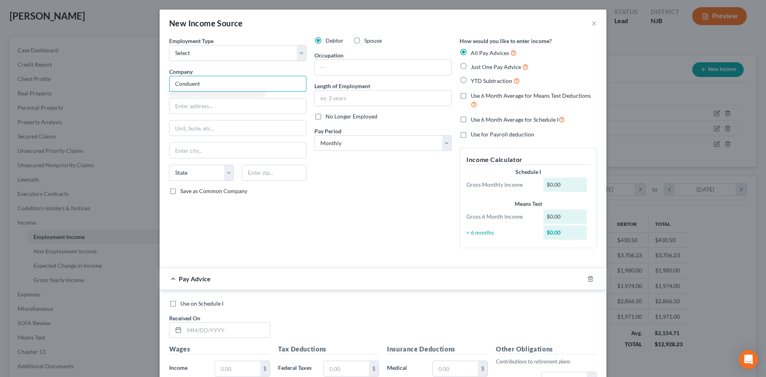
type input "Conduent"
type input "[STREET_ADDRESS]"
type input "75074"
type input "Plano"
select select "45"
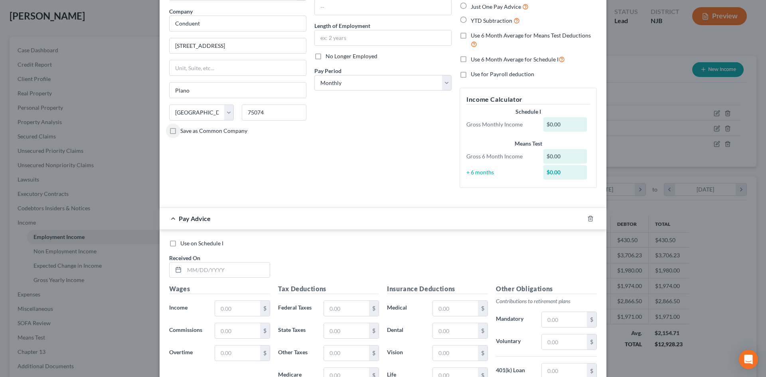
scroll to position [80, 0]
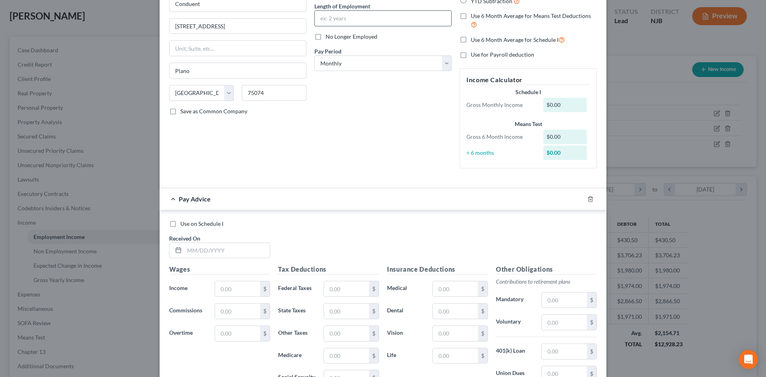
click at [339, 17] on input "text" at bounding box center [383, 18] width 136 height 15
type input "1 month"
click at [229, 249] on input "text" at bounding box center [226, 250] width 85 height 15
type input "[DATE]"
type input "1,102.20"
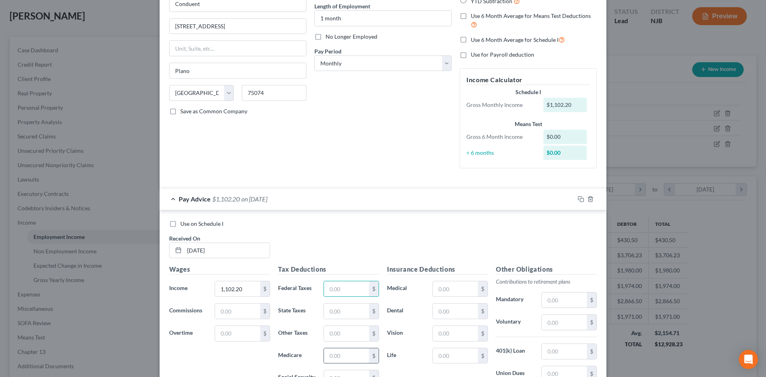
click at [356, 354] on input "text" at bounding box center [346, 355] width 45 height 15
type input "15.98"
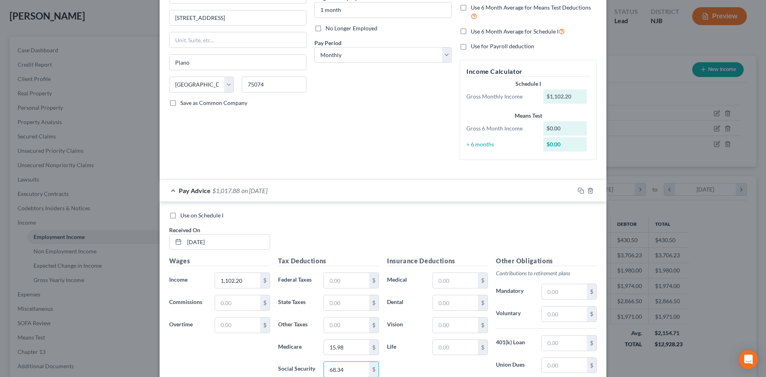
type input "68.34"
click at [363, 307] on input "text" at bounding box center [346, 302] width 45 height 15
type input "10.87"
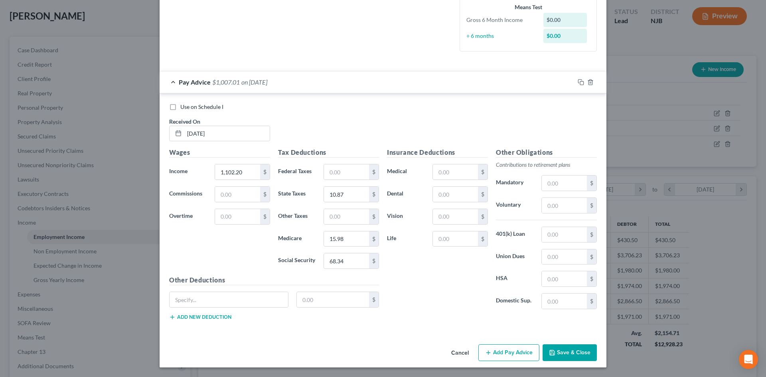
click at [517, 351] on button "Add Pay Advice" at bounding box center [508, 352] width 61 height 17
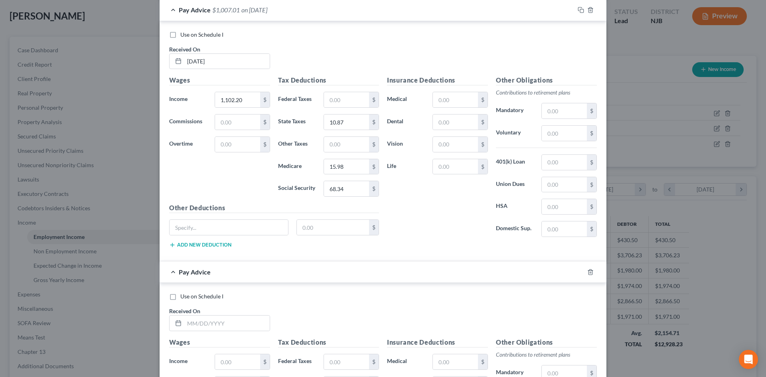
scroll to position [356, 0]
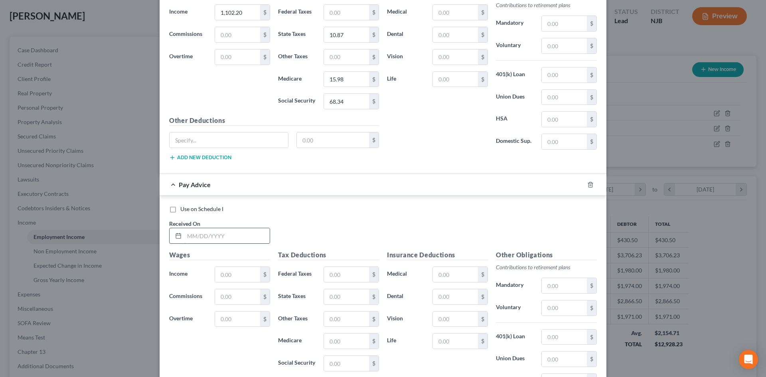
click at [248, 230] on input "text" at bounding box center [226, 235] width 85 height 15
type input "[DATE]"
type input "864.09"
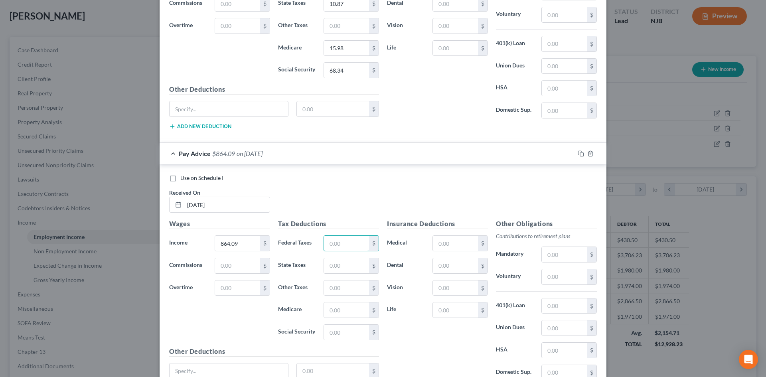
scroll to position [458, 0]
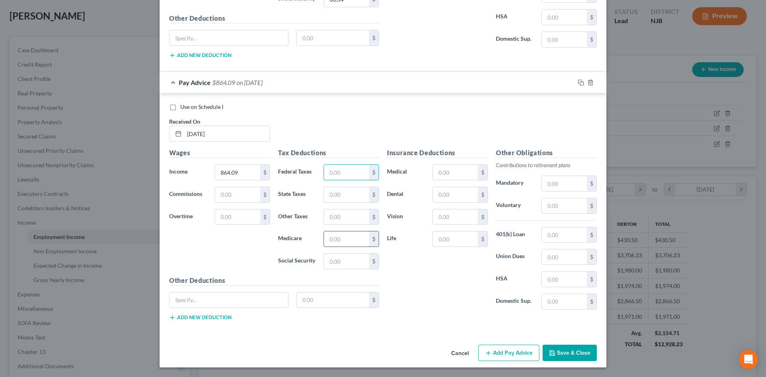
click at [336, 239] on input "text" at bounding box center [346, 238] width 45 height 15
type input "12.53"
type input "53.57"
click at [354, 193] on input "text" at bounding box center [346, 194] width 45 height 15
type input "8.52"
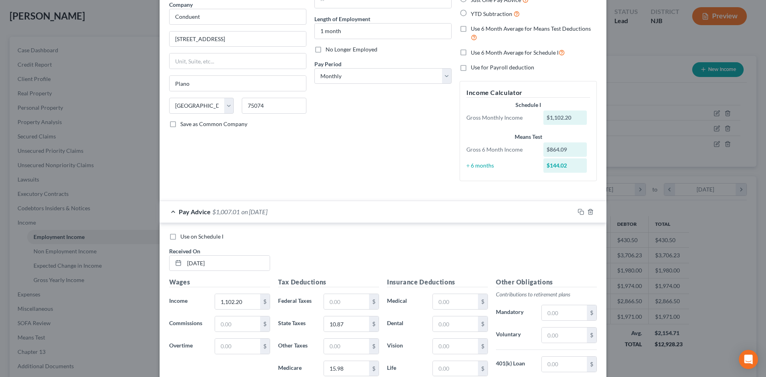
scroll to position [0, 0]
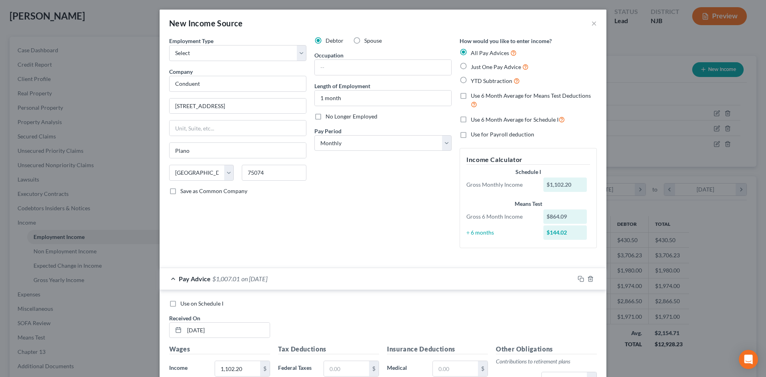
click at [471, 96] on label "Use 6 Month Average for Means Test Deductions" at bounding box center [534, 100] width 126 height 17
click at [474, 96] on input "Use 6 Month Average for Means Test Deductions" at bounding box center [476, 94] width 5 height 5
checkbox input "true"
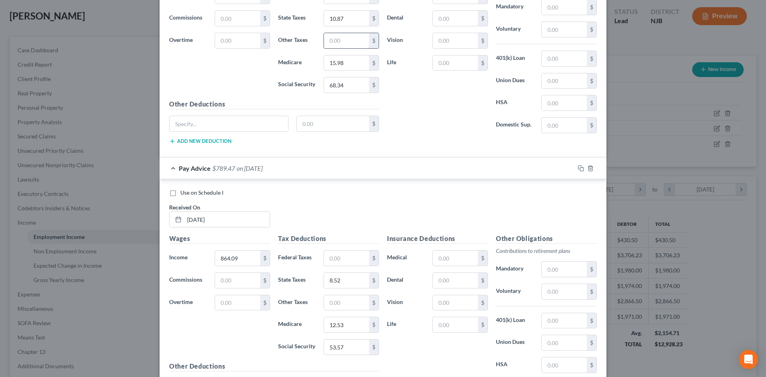
scroll to position [458, 0]
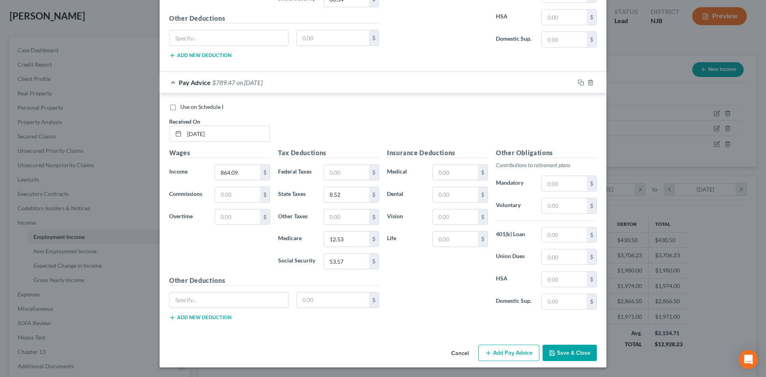
click at [554, 345] on button "Save & Close" at bounding box center [569, 353] width 54 height 17
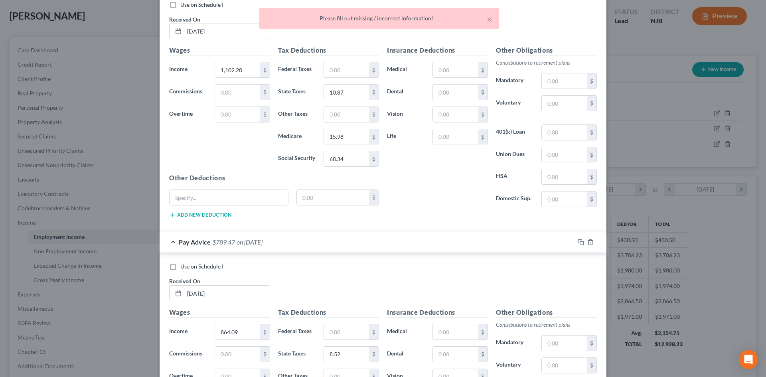
scroll to position [0, 0]
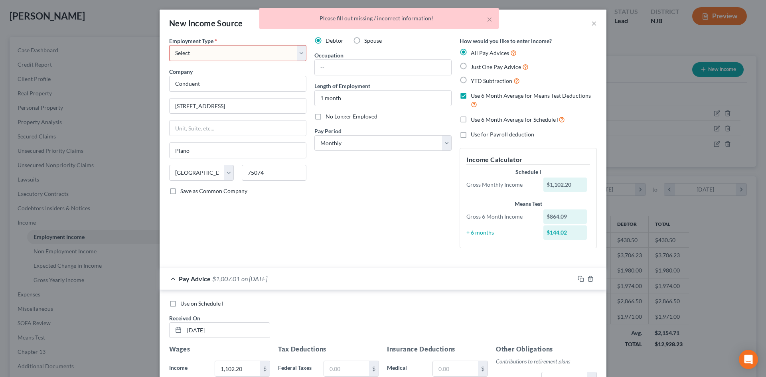
click at [270, 49] on select "Select Full or [DEMOGRAPHIC_DATA] Employment Self Employment" at bounding box center [237, 53] width 137 height 16
select select "0"
click at [169, 45] on select "Select Full or [DEMOGRAPHIC_DATA] Employment Self Employment" at bounding box center [237, 53] width 137 height 16
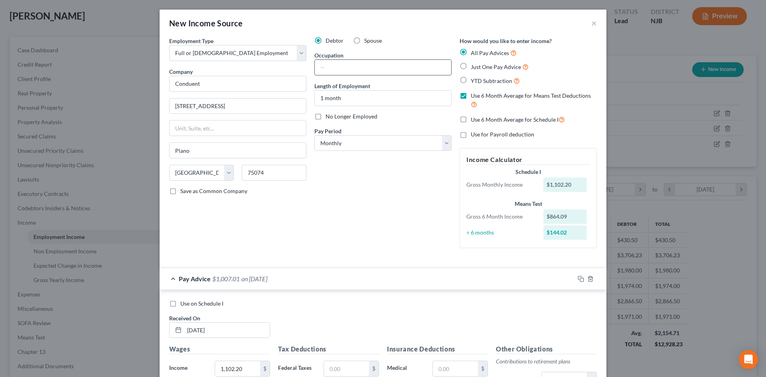
click at [368, 65] on input "text" at bounding box center [383, 67] width 136 height 15
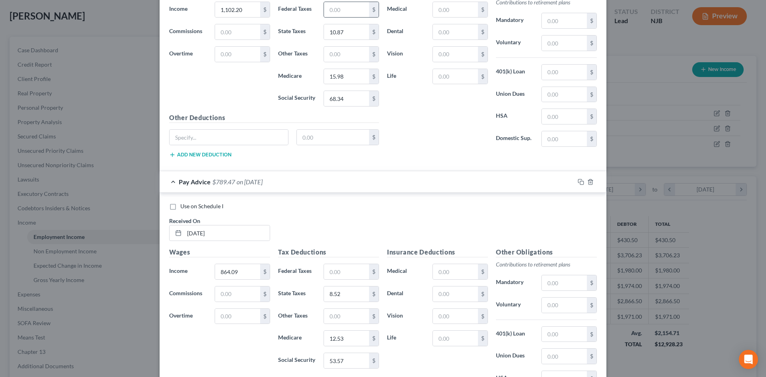
scroll to position [80, 0]
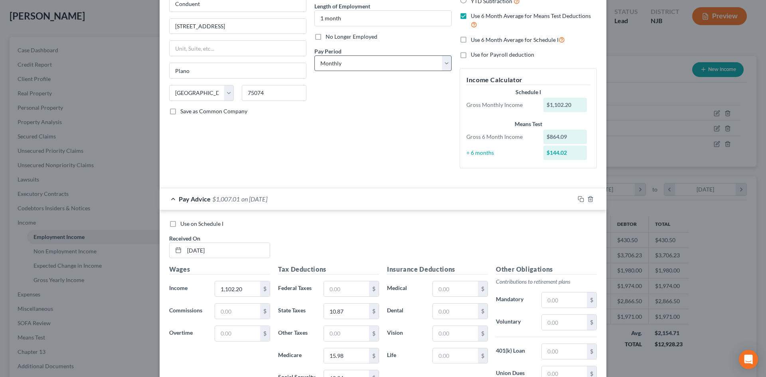
type input "part time"
drag, startPoint x: 354, startPoint y: 62, endPoint x: 354, endPoint y: 69, distance: 7.2
click at [354, 62] on select "Select Monthly Twice Monthly Every Other Week Weekly" at bounding box center [382, 63] width 137 height 16
select select "2"
click at [314, 55] on select "Select Monthly Twice Monthly Every Other Week Weekly" at bounding box center [382, 63] width 137 height 16
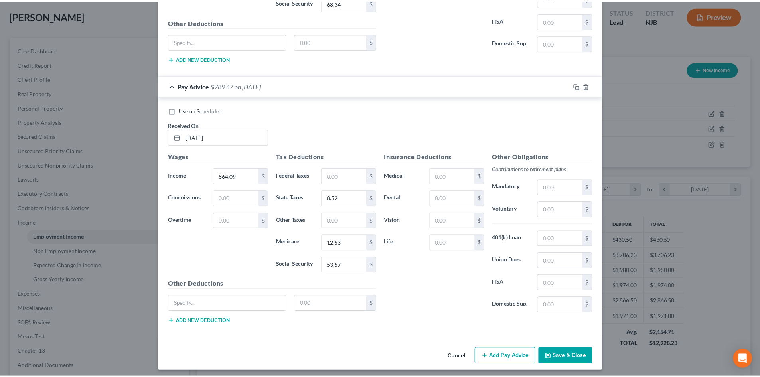
scroll to position [458, 0]
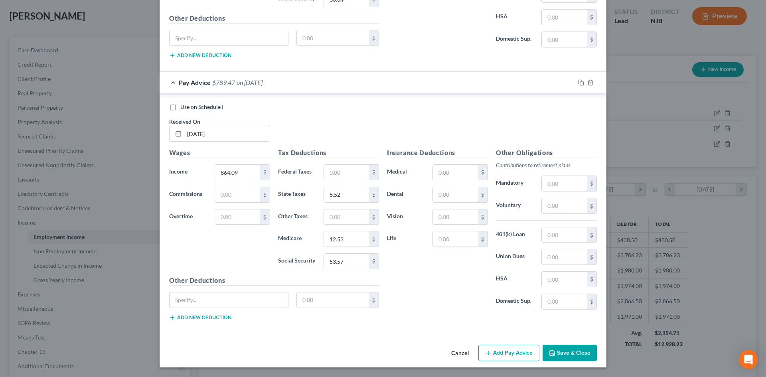
click at [586, 356] on button "Save & Close" at bounding box center [569, 353] width 54 height 17
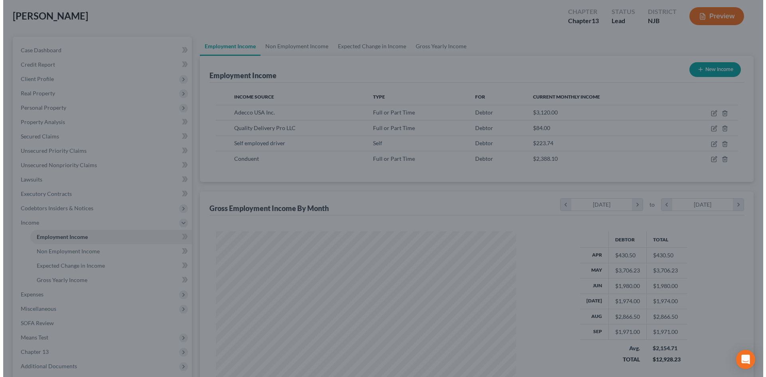
scroll to position [398606, 398442]
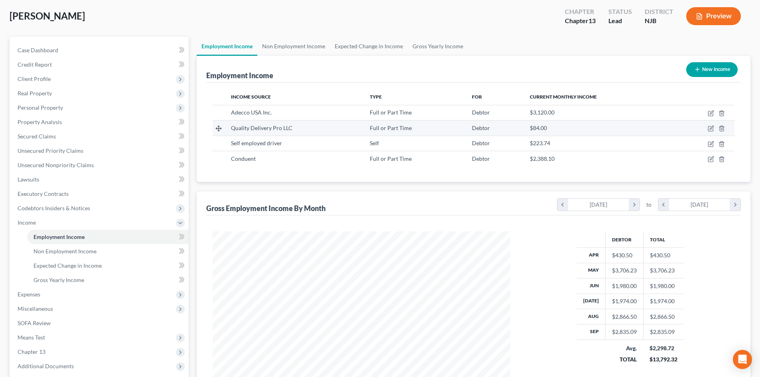
click at [709, 132] on td at bounding box center [703, 127] width 62 height 15
click at [708, 128] on icon "button" at bounding box center [710, 128] width 5 height 5
select select "0"
select select "33"
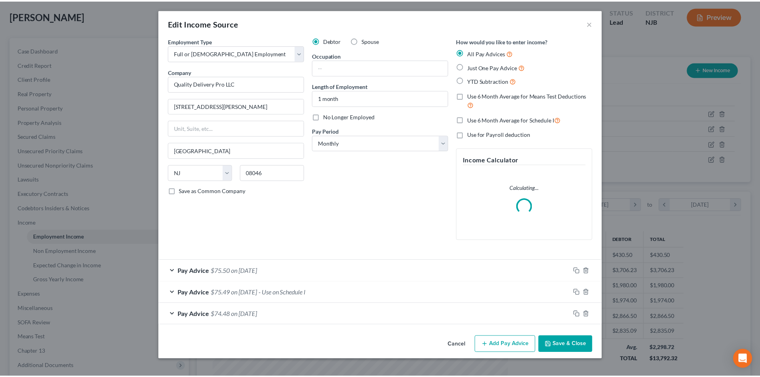
scroll to position [150, 316]
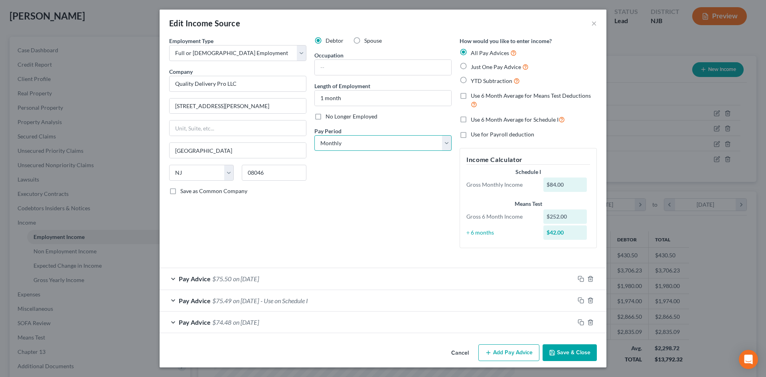
drag, startPoint x: 333, startPoint y: 144, endPoint x: 333, endPoint y: 150, distance: 6.8
click at [333, 144] on select "Select Monthly Twice Monthly Every Other Week Weekly" at bounding box center [382, 143] width 137 height 16
select select "3"
click at [314, 135] on select "Select Monthly Twice Monthly Every Other Week Weekly" at bounding box center [382, 143] width 137 height 16
click at [568, 356] on button "Save & Close" at bounding box center [569, 352] width 54 height 17
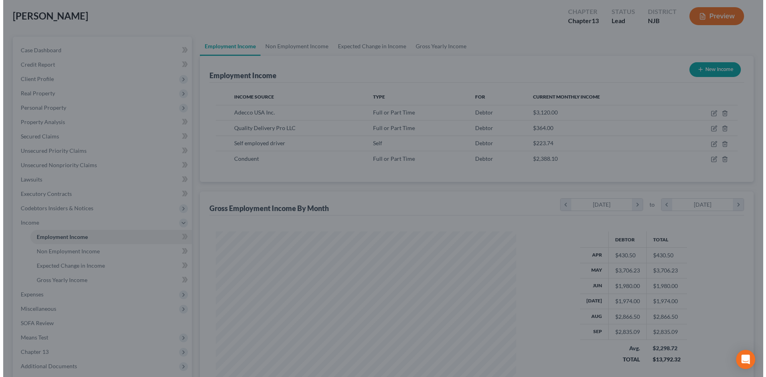
scroll to position [398606, 398442]
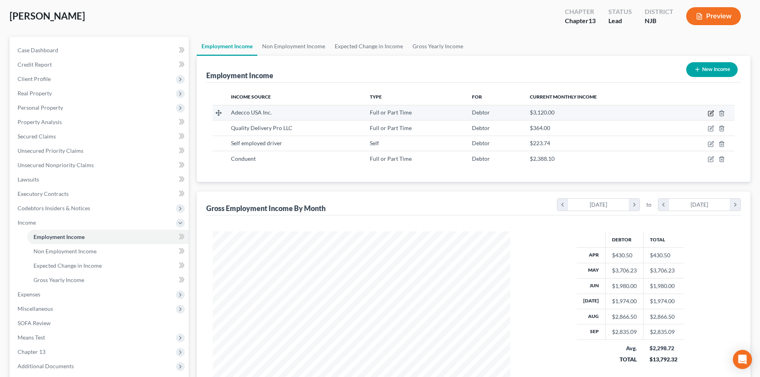
click at [711, 111] on icon "button" at bounding box center [710, 113] width 6 height 6
select select "0"
select select "7"
select select "3"
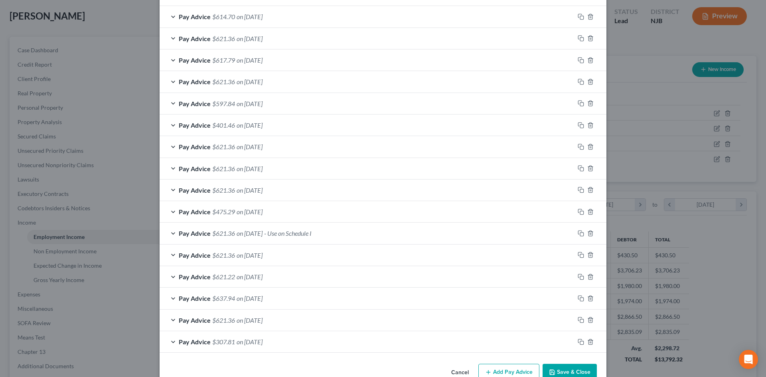
scroll to position [343, 0]
click at [291, 234] on span "- Use on Schedule I" at bounding box center [287, 233] width 47 height 8
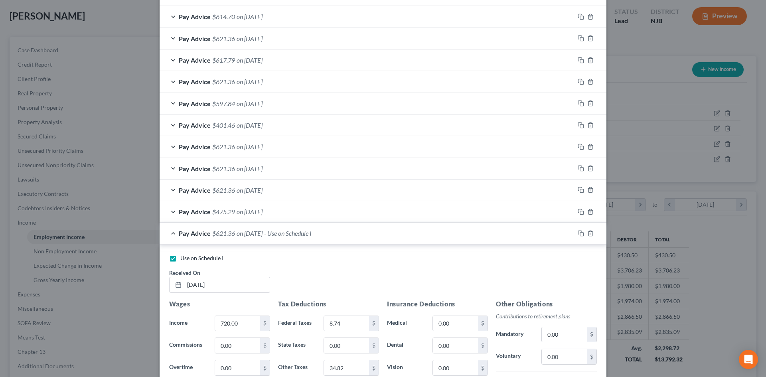
click at [180, 260] on label "Use on Schedule I" at bounding box center [201, 258] width 43 height 8
click at [183, 259] on input "Use on Schedule I" at bounding box center [185, 256] width 5 height 5
checkbox input "false"
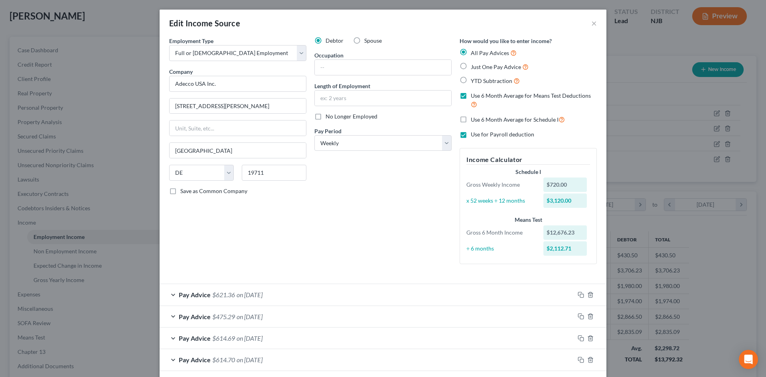
scroll to position [120, 0]
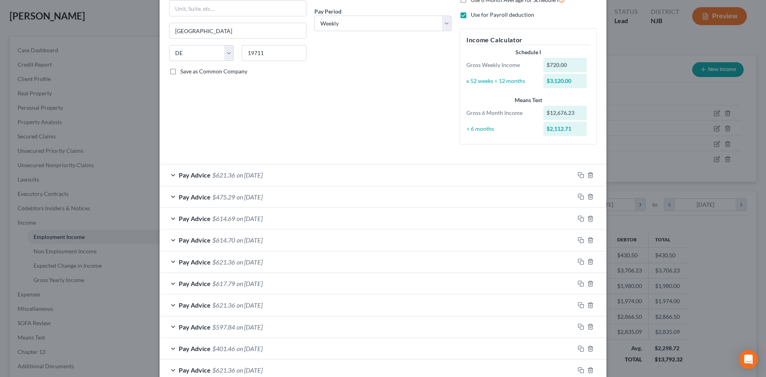
click at [262, 177] on span "on [DATE]" at bounding box center [249, 175] width 26 height 8
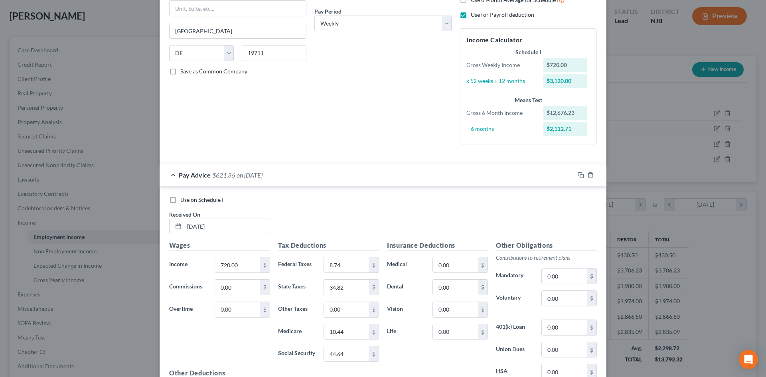
click at [184, 202] on span "Use on Schedule I" at bounding box center [201, 199] width 43 height 7
click at [184, 201] on input "Use on Schedule I" at bounding box center [185, 198] width 5 height 5
checkbox input "true"
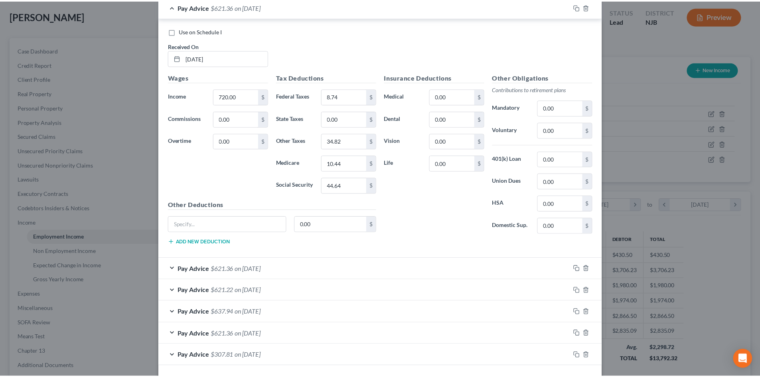
scroll to position [843, 0]
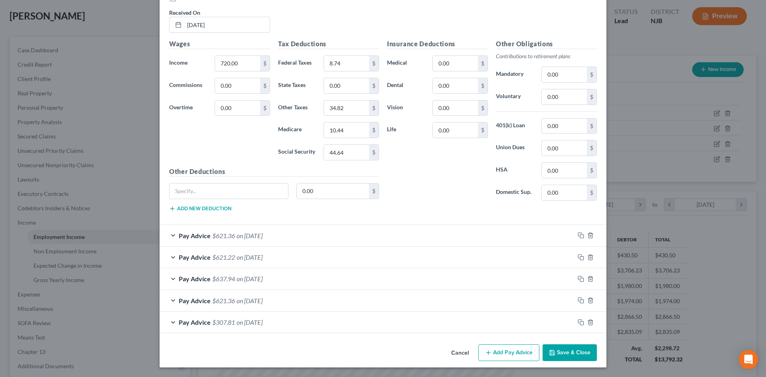
click at [579, 351] on button "Save & Close" at bounding box center [569, 352] width 54 height 17
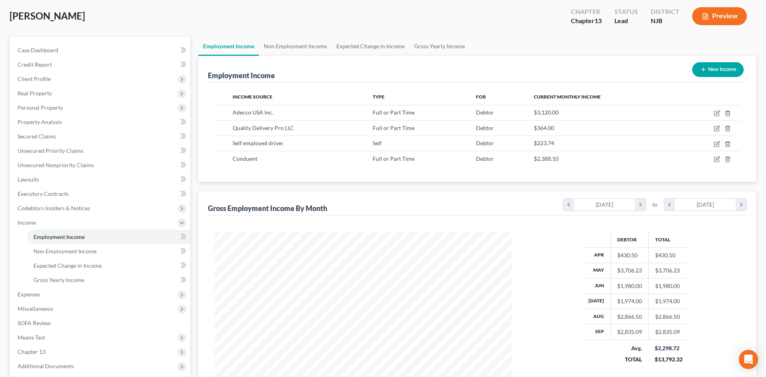
scroll to position [398606, 398442]
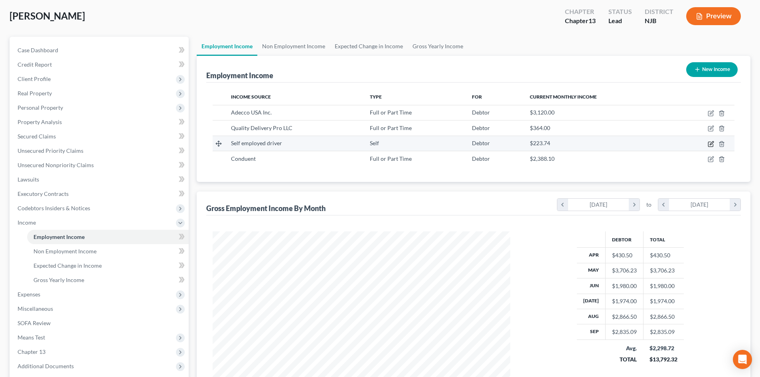
click at [707, 144] on icon "button" at bounding box center [710, 144] width 6 height 6
select select "1"
select select "33"
select select "0"
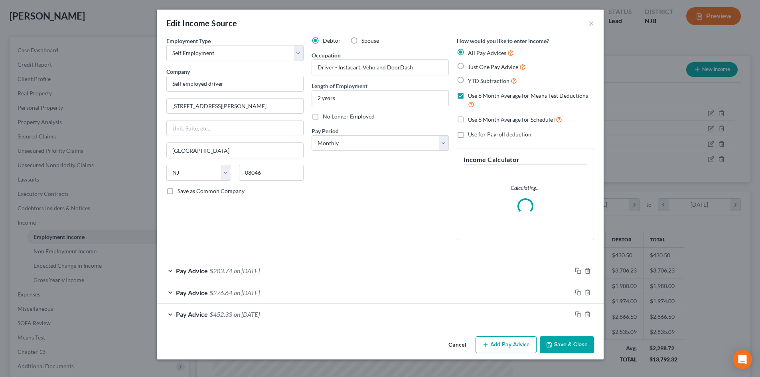
scroll to position [150, 316]
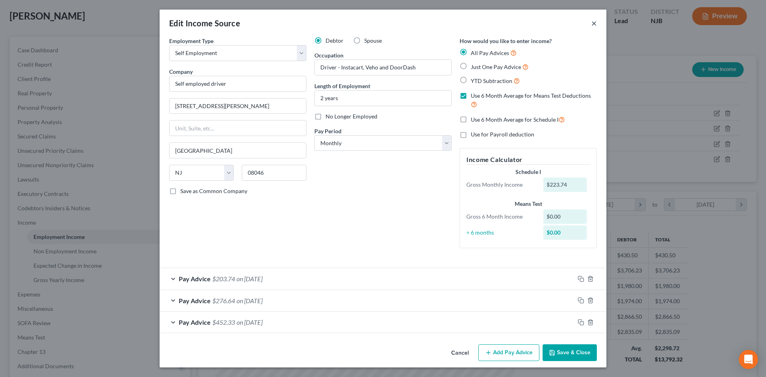
click at [595, 22] on button "×" at bounding box center [594, 23] width 6 height 10
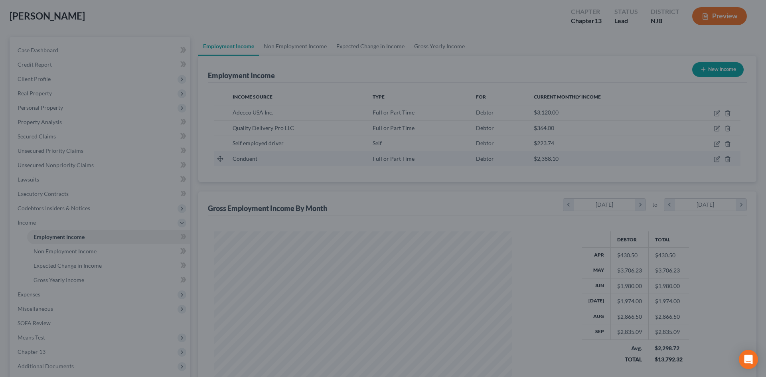
scroll to position [398606, 398442]
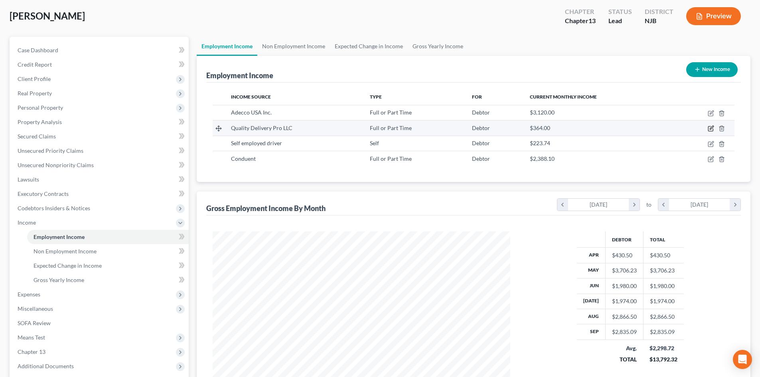
click at [710, 129] on icon "button" at bounding box center [711, 128] width 4 height 4
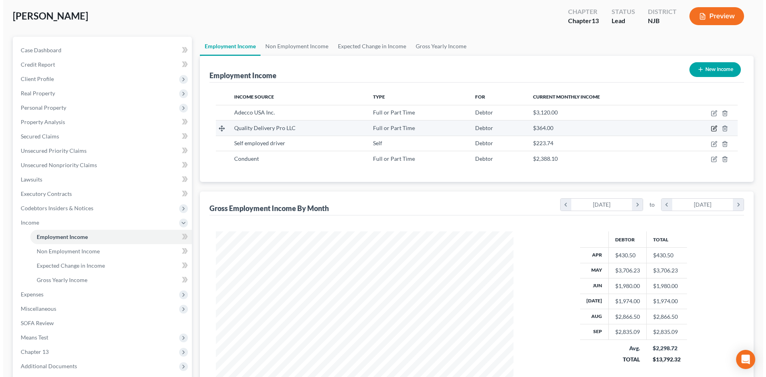
select select "0"
select select "33"
select select "3"
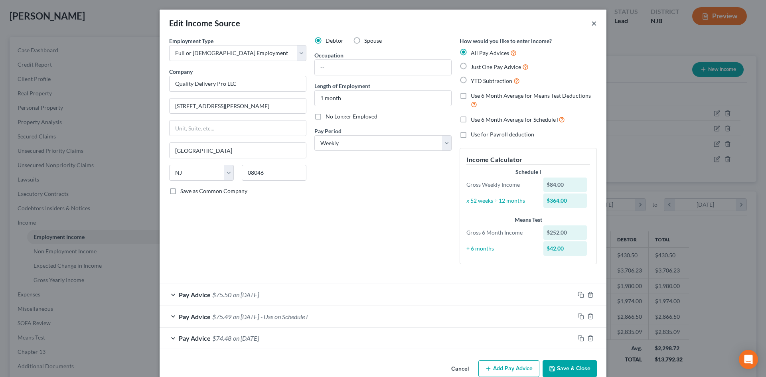
click at [593, 21] on div "Edit Income Source ×" at bounding box center [383, 23] width 447 height 27
click at [591, 22] on button "×" at bounding box center [594, 23] width 6 height 10
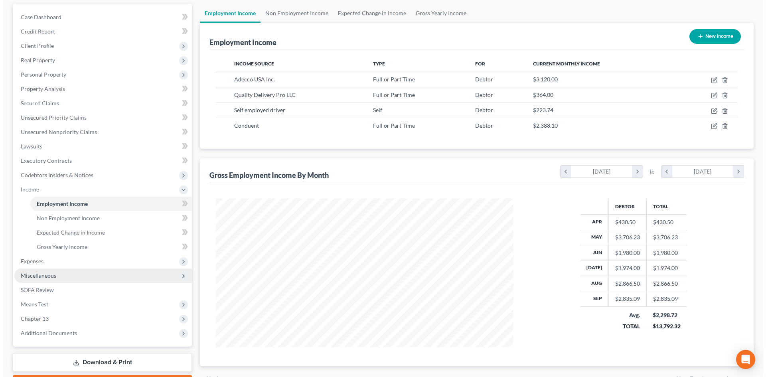
scroll to position [0, 0]
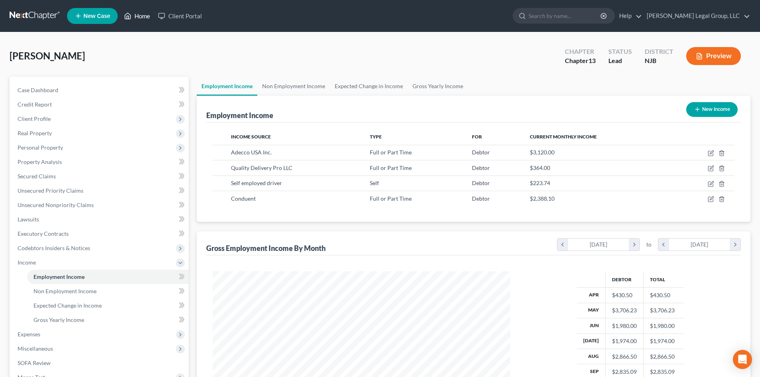
click at [142, 16] on link "Home" at bounding box center [137, 16] width 34 height 14
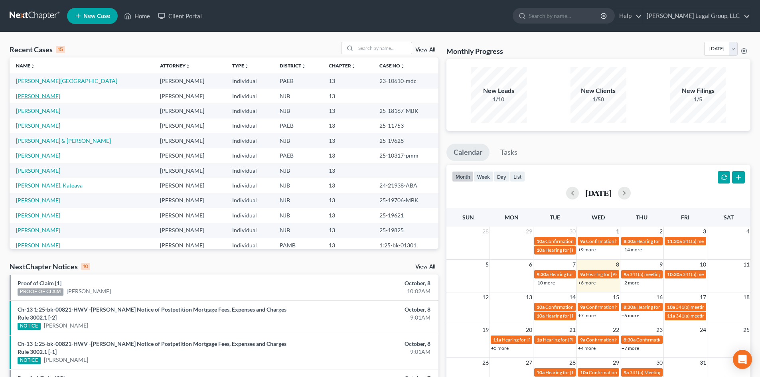
click at [46, 96] on link "[PERSON_NAME]" at bounding box center [38, 96] width 44 height 7
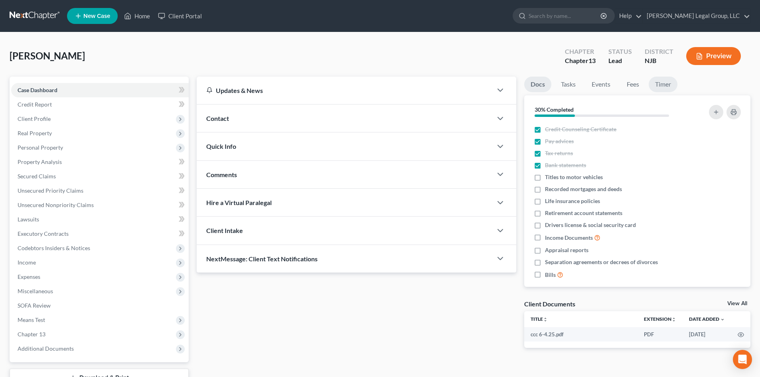
click at [669, 83] on link "Timer" at bounding box center [662, 85] width 29 height 16
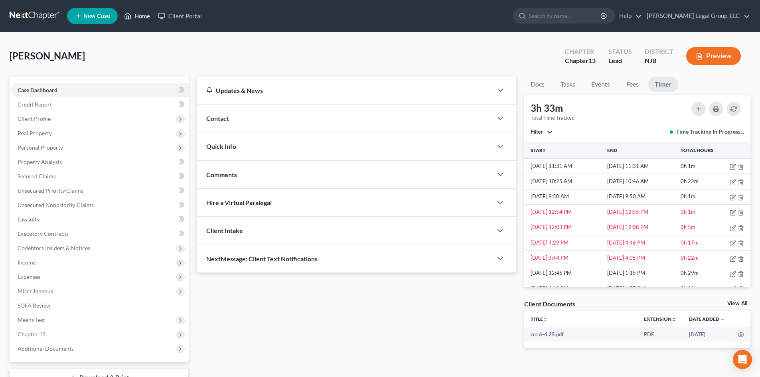
click at [142, 18] on link "Home" at bounding box center [137, 16] width 34 height 14
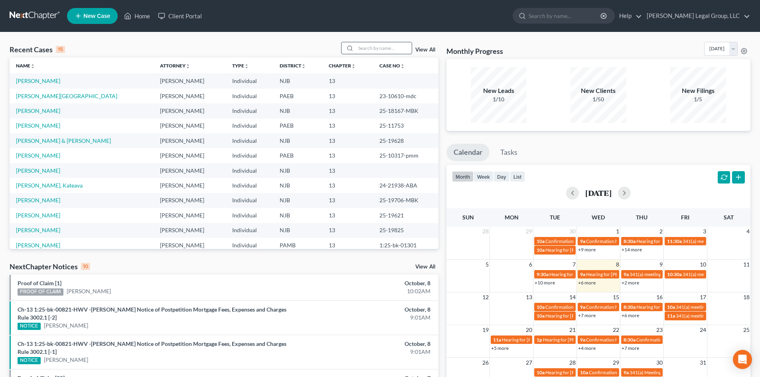
click at [379, 51] on input "search" at bounding box center [384, 48] width 56 height 12
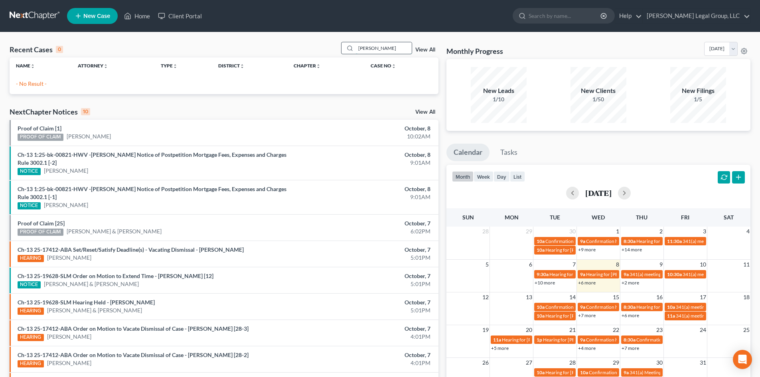
drag, startPoint x: 398, startPoint y: 55, endPoint x: 346, endPoint y: 52, distance: 51.9
click at [346, 52] on div "Recent Cases 0 [PERSON_NAME] View All" at bounding box center [224, 50] width 429 height 16
type input "jovan"
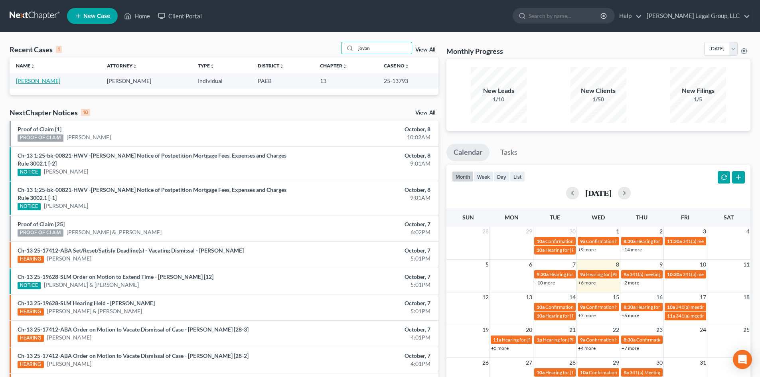
click at [33, 79] on link "[PERSON_NAME]" at bounding box center [38, 80] width 44 height 7
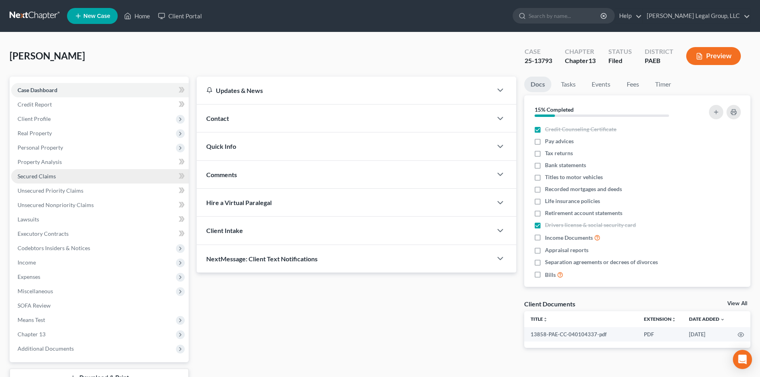
drag, startPoint x: 44, startPoint y: 175, endPoint x: 52, endPoint y: 180, distance: 9.3
click at [44, 175] on span "Secured Claims" at bounding box center [37, 176] width 38 height 7
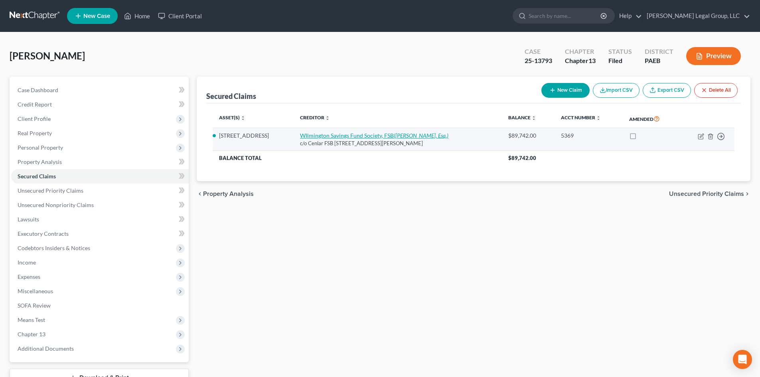
click at [394, 138] on icon "([PERSON_NAME], Esq.)" at bounding box center [421, 135] width 55 height 7
select select "33"
select select "0"
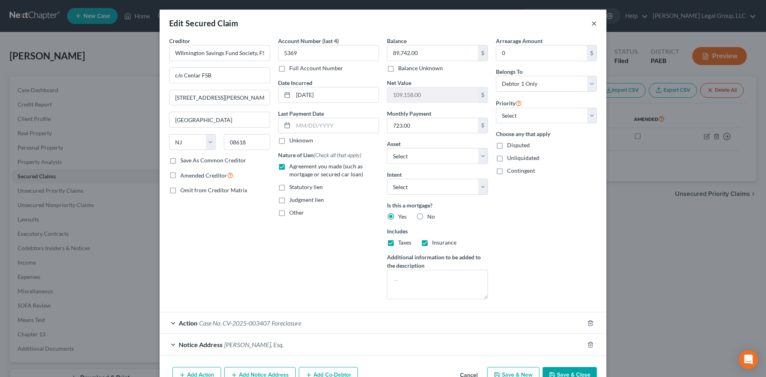
click at [591, 25] on button "×" at bounding box center [594, 23] width 6 height 10
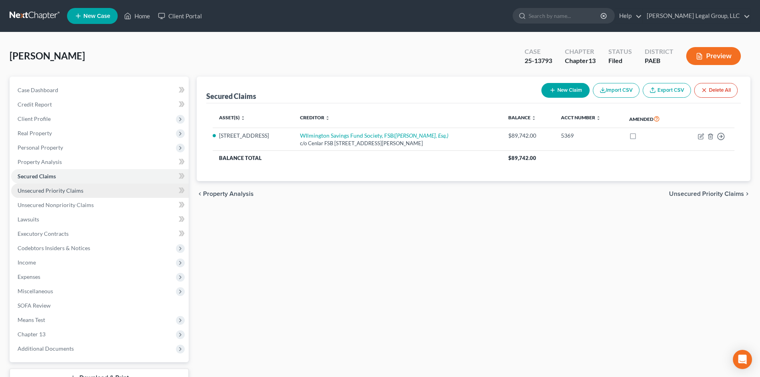
drag, startPoint x: 55, startPoint y: 189, endPoint x: 73, endPoint y: 195, distance: 18.7
click at [55, 189] on span "Unsecured Priority Claims" at bounding box center [51, 190] width 66 height 7
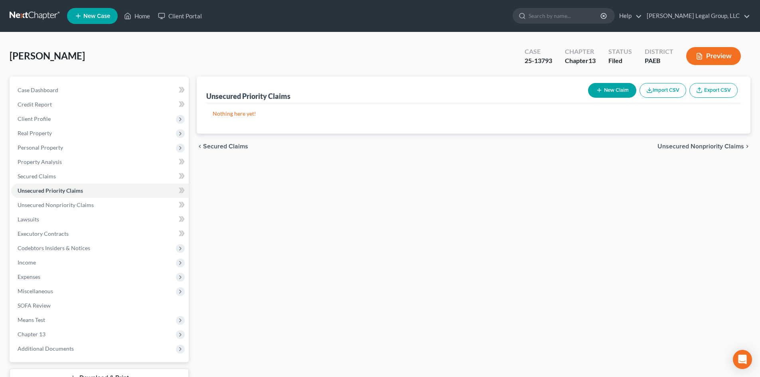
click at [605, 87] on button "New Claim" at bounding box center [612, 90] width 48 height 15
select select "0"
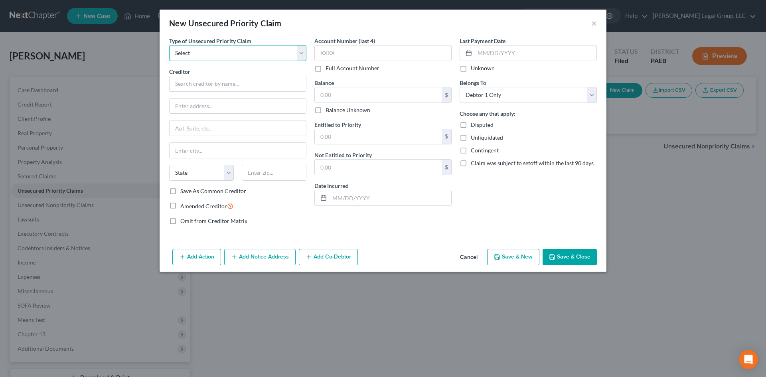
click at [226, 58] on select "Select Taxes & Other Government Units Domestic Support Obligations Extensions o…" at bounding box center [237, 53] width 137 height 16
select select "0"
click at [169, 45] on select "Select Taxes & Other Government Units Domestic Support Obligations Extensions o…" at bounding box center [237, 53] width 137 height 16
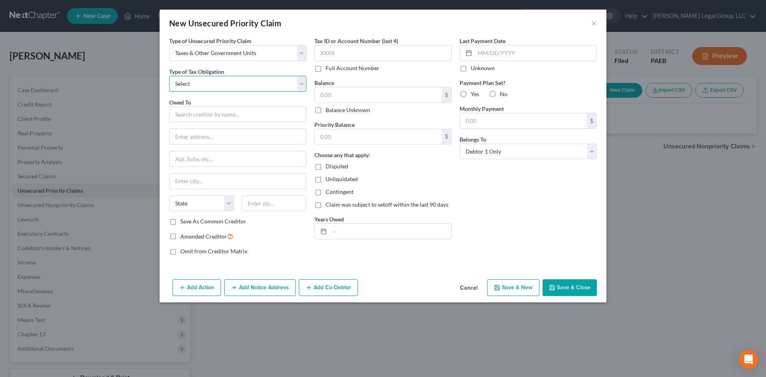
click at [221, 80] on select "Select Federal City State Franchise Tax Board Other" at bounding box center [237, 84] width 137 height 16
select select "2"
click at [169, 76] on select "Select Federal City State Franchise Tax Board Other" at bounding box center [237, 84] width 137 height 16
click at [202, 112] on input "text" at bounding box center [237, 114] width 137 height 16
type input "[US_STATE] Department of Revenue"
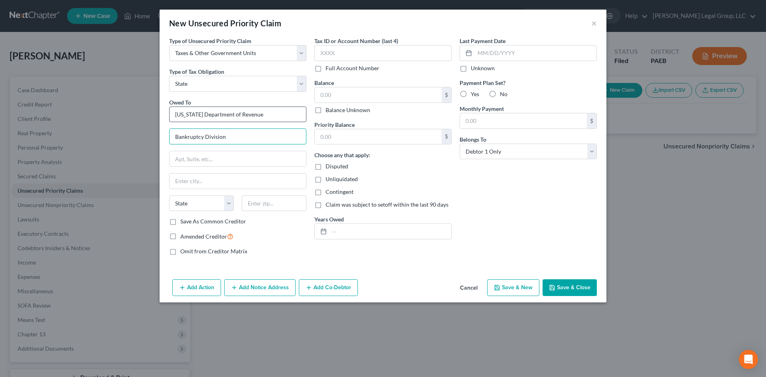
type input "Bankruptcy Division"
type input "Po Box 280946"
type input "17128"
type input "[GEOGRAPHIC_DATA]"
select select "39"
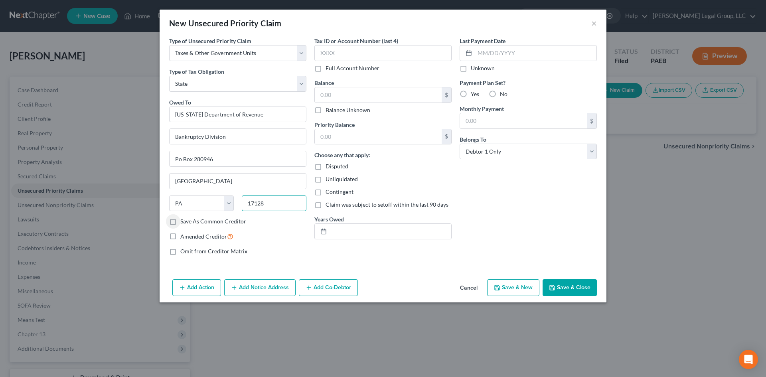
click at [288, 206] on input "17128" at bounding box center [274, 203] width 65 height 16
type input "17128-0946"
click at [372, 59] on input "text" at bounding box center [382, 53] width 137 height 16
type input "5143"
click at [375, 91] on input "text" at bounding box center [378, 94] width 127 height 15
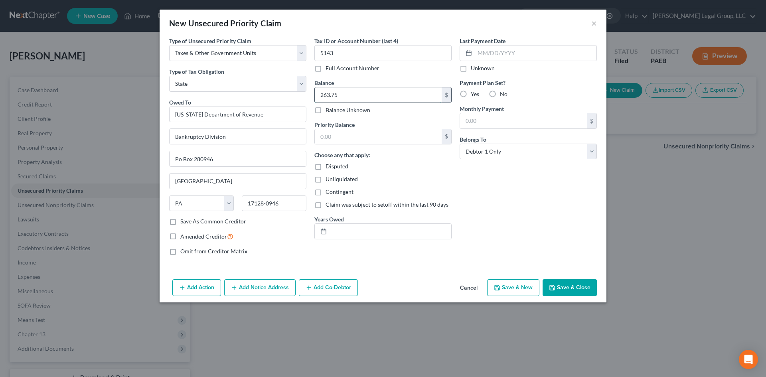
type input "263.75"
click at [372, 236] on input "text" at bounding box center [390, 231] width 122 height 15
type input "2022 and 2023"
click at [500, 92] on label "No" at bounding box center [504, 94] width 8 height 8
click at [503, 92] on input "No" at bounding box center [505, 92] width 5 height 5
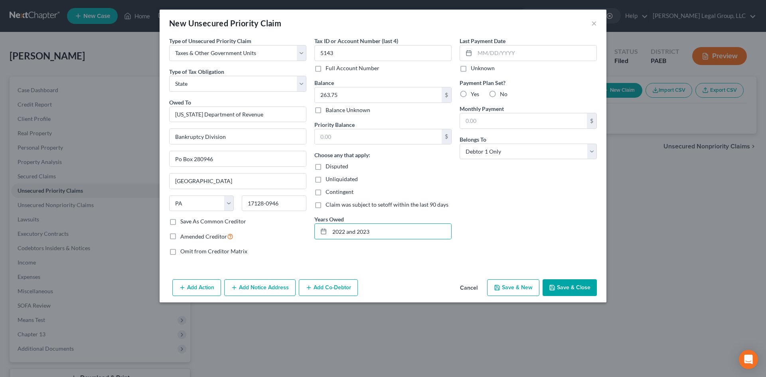
radio input "true"
click at [411, 139] on input "text" at bounding box center [378, 136] width 127 height 15
type input "263.75"
drag, startPoint x: 582, startPoint y: 284, endPoint x: 39, endPoint y: 142, distance: 561.1
click at [581, 284] on button "Save & Close" at bounding box center [569, 287] width 54 height 17
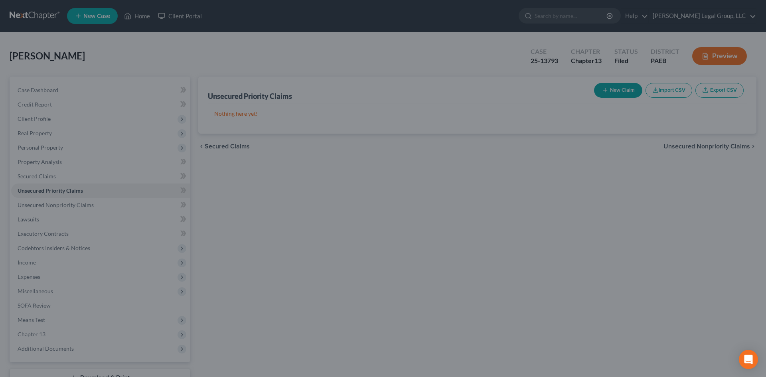
type input "0.00"
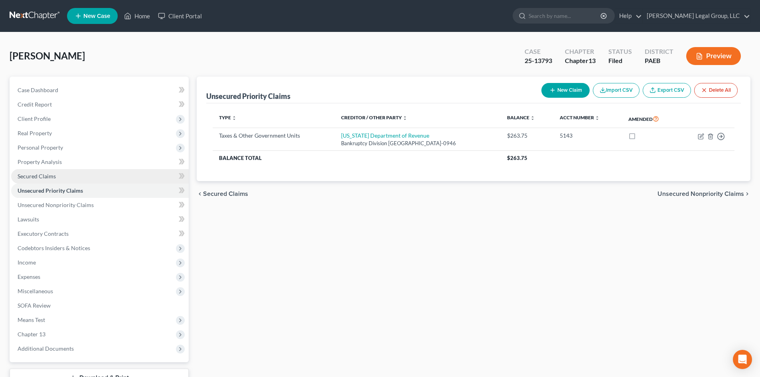
click at [54, 175] on span "Secured Claims" at bounding box center [37, 176] width 38 height 7
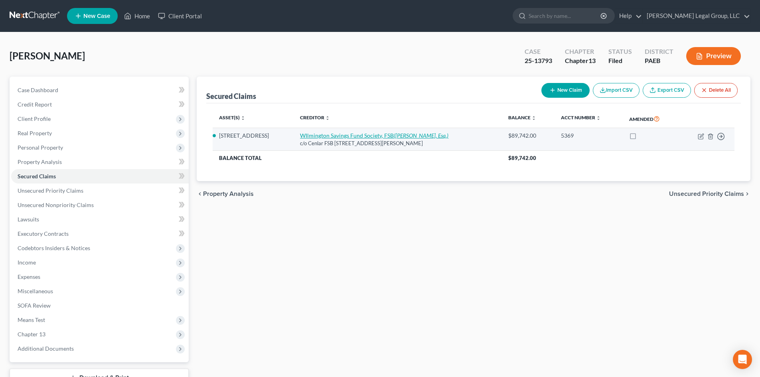
click at [323, 132] on link "WIlmington Savings Fund Society, FSB ([PERSON_NAME], Esq.)" at bounding box center [374, 135] width 148 height 7
select select "33"
select select "4"
select select "0"
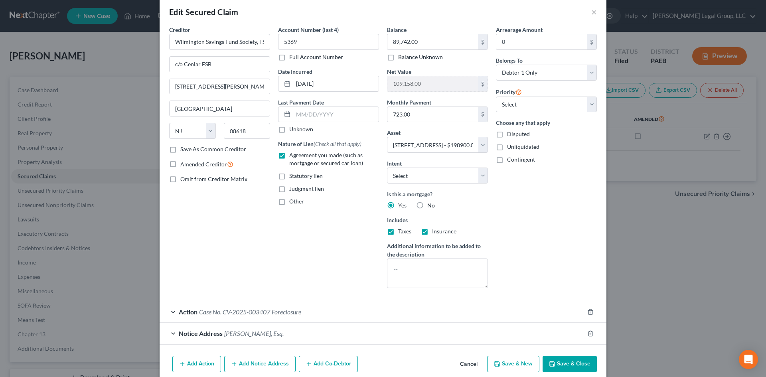
scroll to position [29, 0]
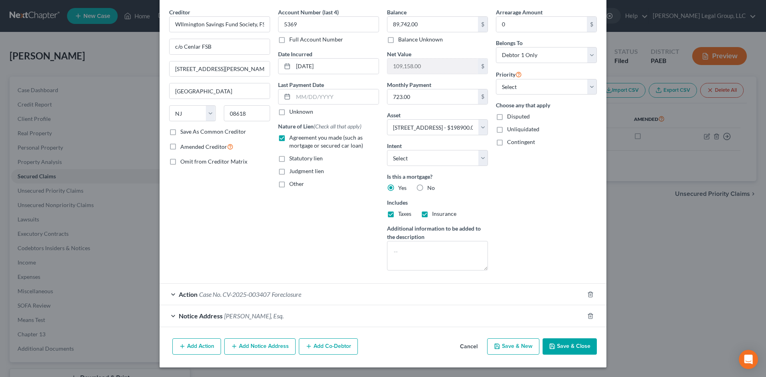
click at [263, 352] on button "Add Notice Address" at bounding box center [259, 346] width 71 height 17
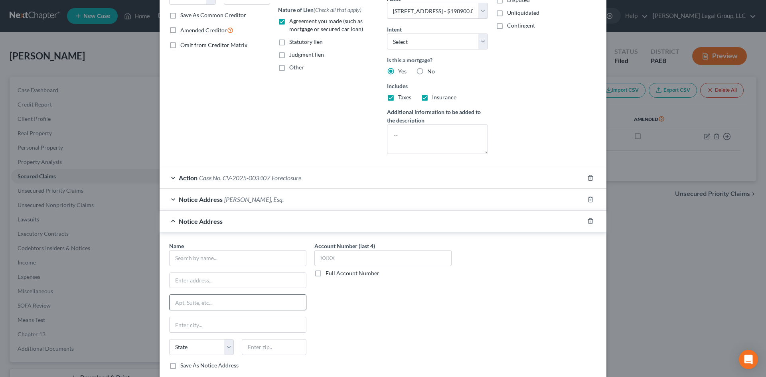
scroll to position [200, 0]
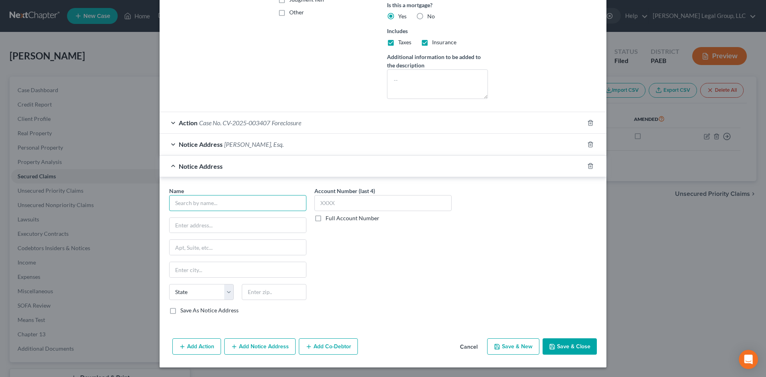
click at [256, 200] on input "text" at bounding box center [237, 203] width 137 height 16
type input "Bryn Mawr Trust"
type input "[STREET_ADDRESS]"
click at [290, 296] on input "text" at bounding box center [274, 292] width 65 height 16
type input "19010"
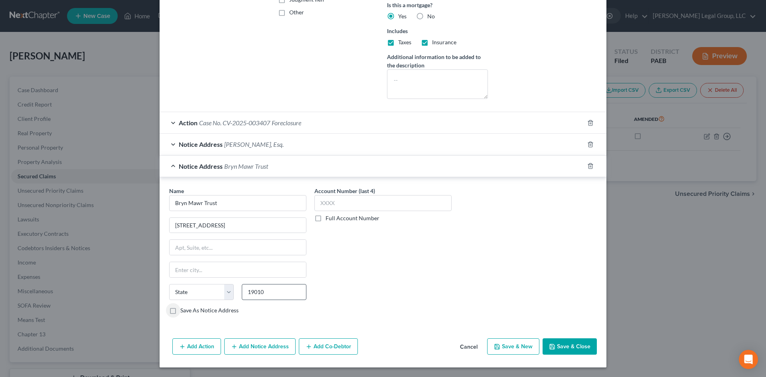
type input "[PERSON_NAME]"
select select "39"
click at [382, 198] on input "text" at bounding box center [382, 203] width 137 height 16
type input "1115"
click at [557, 345] on button "Save & Close" at bounding box center [569, 346] width 54 height 17
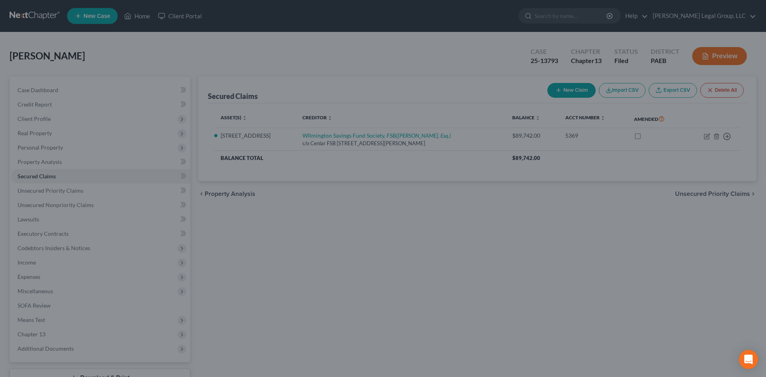
select select "4"
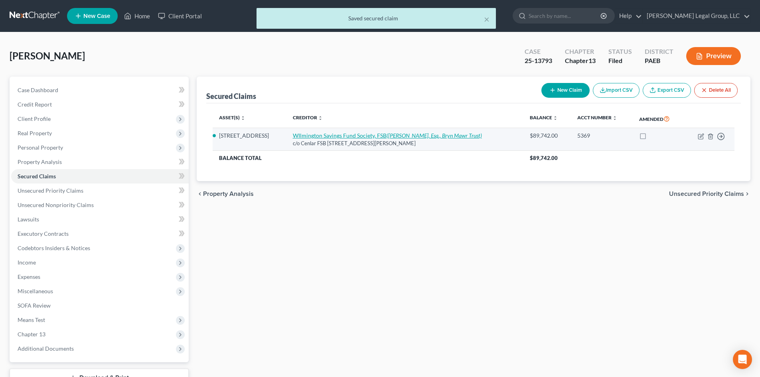
click at [419, 136] on icon "([PERSON_NAME], Esq., Bryn Mawr Trust)" at bounding box center [433, 135] width 95 height 7
select select "33"
select select "4"
select select "0"
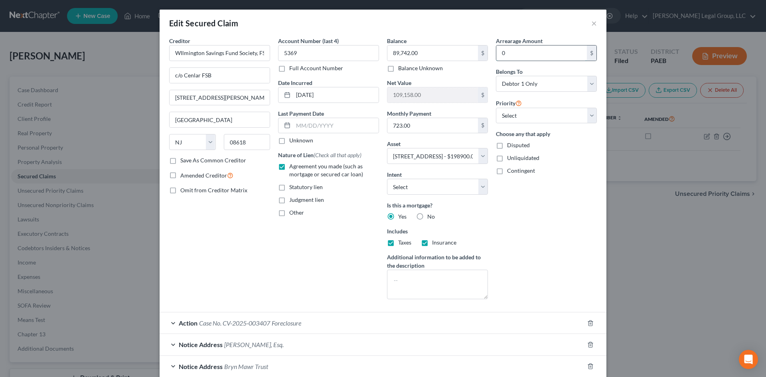
click at [531, 54] on input "0" at bounding box center [541, 52] width 91 height 15
type input "50,000"
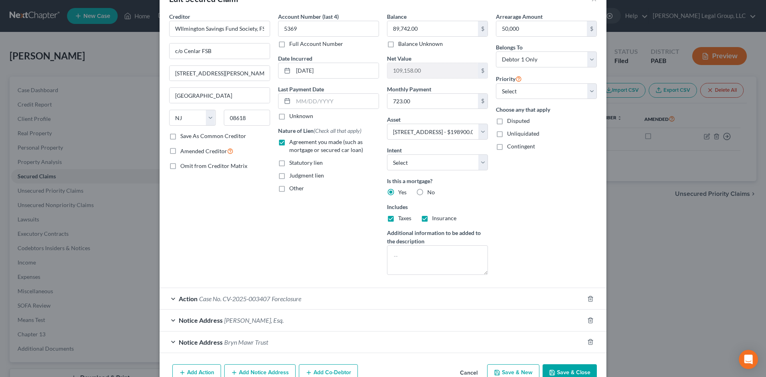
scroll to position [50, 0]
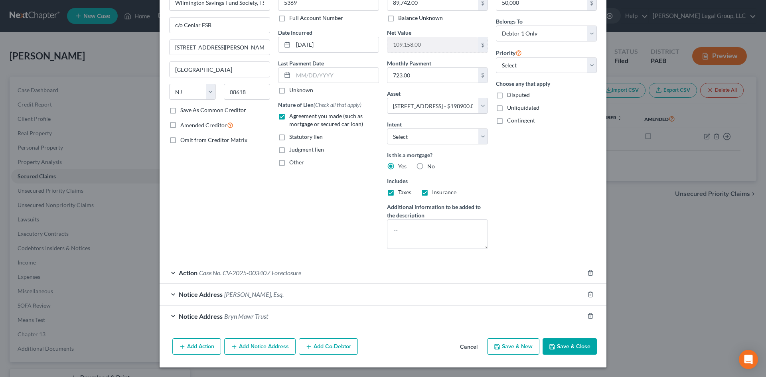
click at [581, 347] on button "Save & Close" at bounding box center [569, 346] width 54 height 17
select select
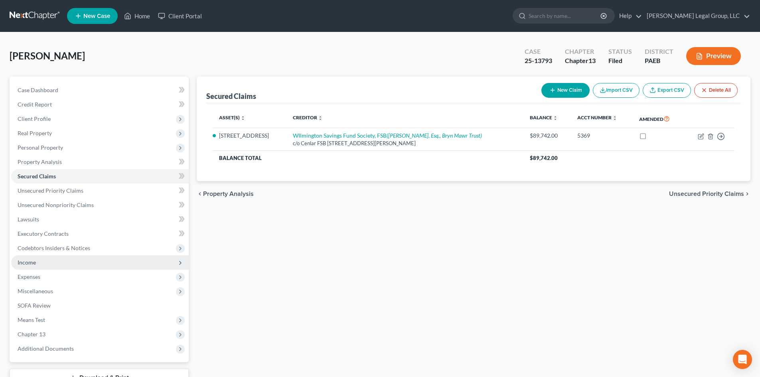
click at [66, 264] on span "Income" at bounding box center [99, 262] width 177 height 14
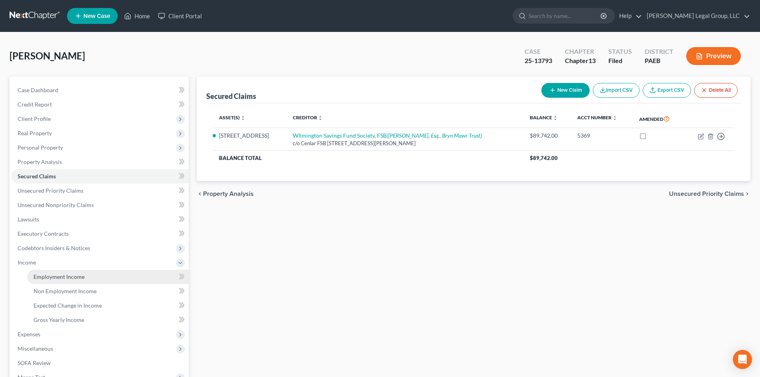
drag, startPoint x: 119, startPoint y: 278, endPoint x: 190, endPoint y: 287, distance: 71.2
click at [120, 278] on link "Employment Income" at bounding box center [107, 277] width 161 height 14
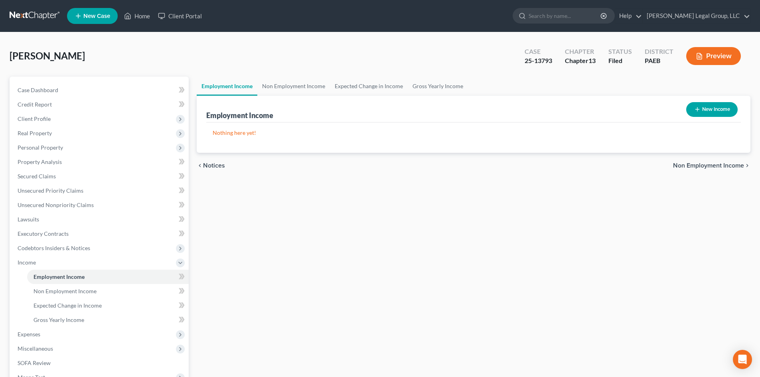
click at [730, 112] on button "New Income" at bounding box center [711, 109] width 51 height 15
select select "0"
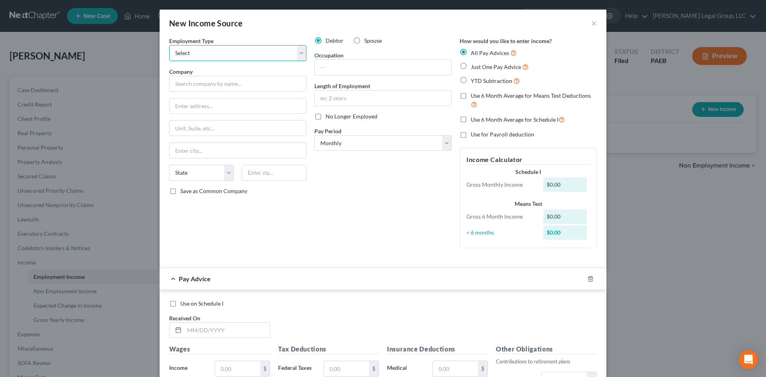
click at [215, 57] on select "Select Full or [DEMOGRAPHIC_DATA] Employment Self Employment" at bounding box center [237, 53] width 137 height 16
select select "0"
click at [169, 45] on select "Select Full or [DEMOGRAPHIC_DATA] Employment Self Employment" at bounding box center [237, 53] width 137 height 16
click at [232, 84] on input "text" at bounding box center [237, 84] width 137 height 16
drag, startPoint x: 233, startPoint y: 84, endPoint x: 85, endPoint y: 83, distance: 147.9
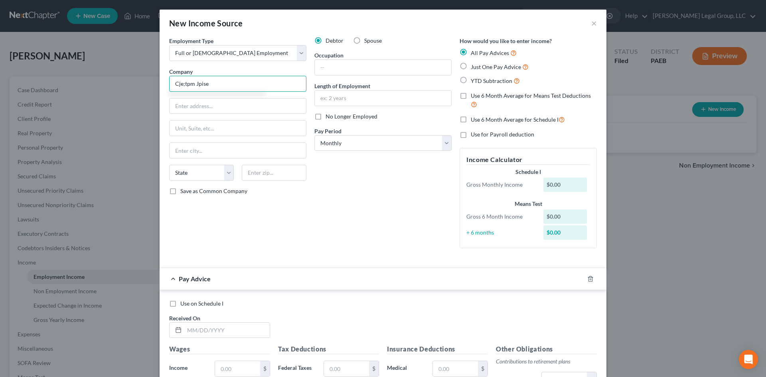
click at [85, 83] on div "New Income Source × Employment Type * Select Full or [DEMOGRAPHIC_DATA] Employm…" at bounding box center [383, 188] width 766 height 377
click at [172, 86] on input "House Products, LLC" at bounding box center [237, 84] width 137 height 16
type input "Chelten House Products, LLC"
click at [195, 108] on input "text" at bounding box center [237, 105] width 136 height 15
type input "[STREET_ADDRESS]"
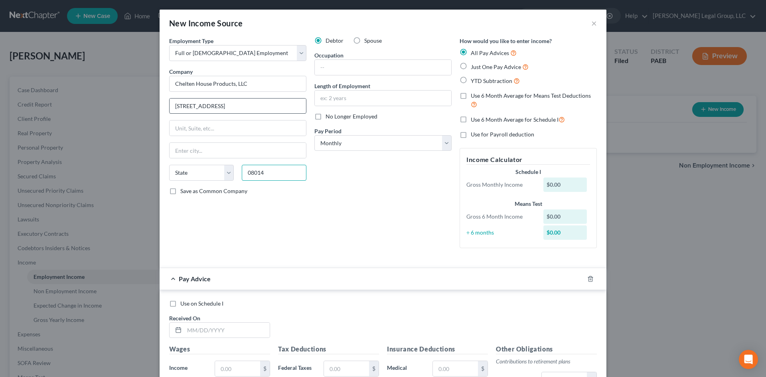
type input "08014"
type input "Bridgeport"
select select "33"
click at [477, 67] on span "Just One Pay Advice" at bounding box center [496, 66] width 50 height 7
click at [471, 80] on label "YTD Subtraction" at bounding box center [495, 80] width 49 height 9
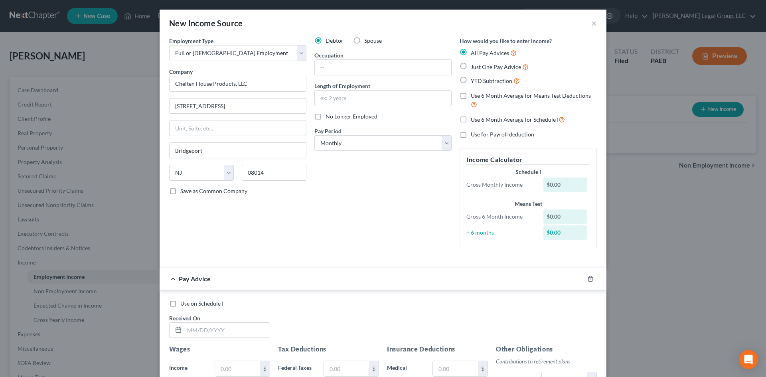
click at [474, 80] on input "YTD Subtraction" at bounding box center [476, 78] width 5 height 5
radio input "true"
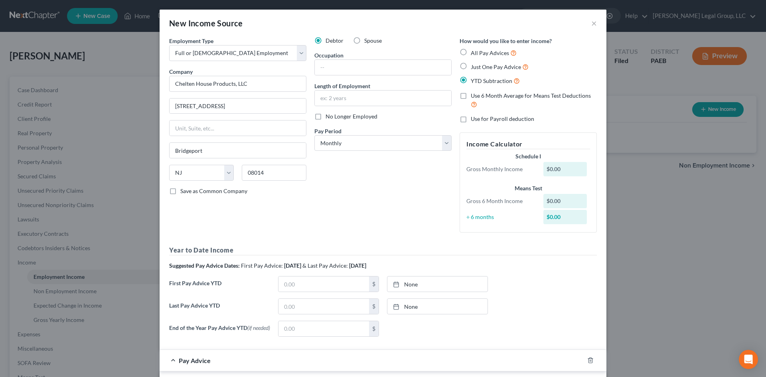
click at [471, 95] on label "Use 6 Month Average for Means Test Deductions" at bounding box center [534, 100] width 126 height 17
click at [474, 95] on input "Use 6 Month Average for Means Test Deductions" at bounding box center [476, 94] width 5 height 5
checkbox input "true"
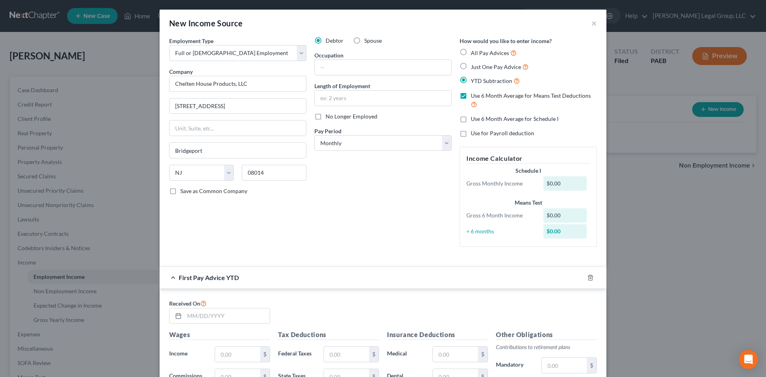
click at [471, 118] on label "Use 6 Month Average for Schedule I" at bounding box center [515, 119] width 88 height 8
click at [474, 118] on input "Use 6 Month Average for Schedule I" at bounding box center [476, 117] width 5 height 5
checkbox input "true"
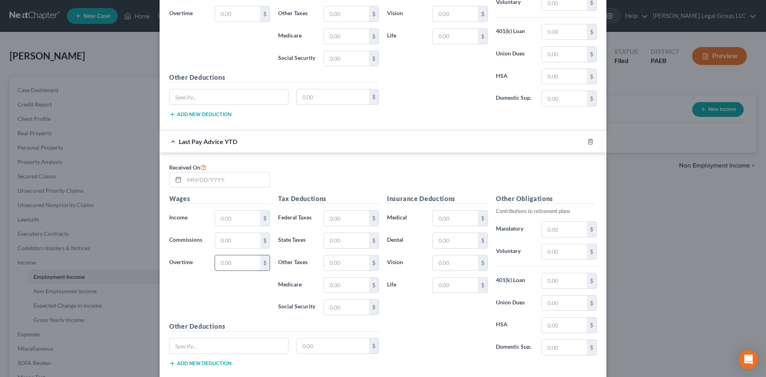
scroll to position [399, 0]
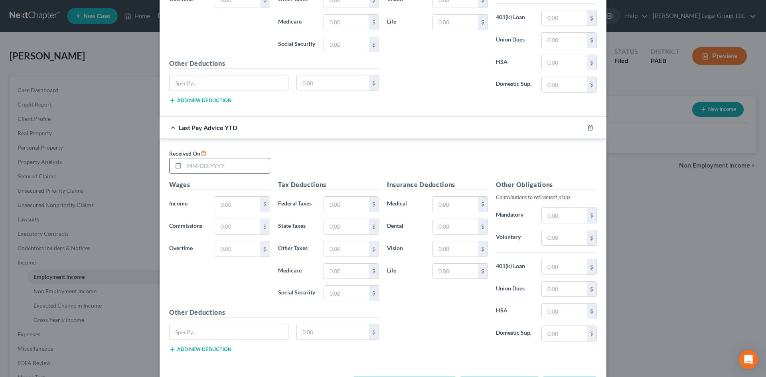
click at [240, 163] on input "text" at bounding box center [226, 165] width 85 height 15
type input "[DATE]"
type input "39,687.79"
type input "2,123.64"
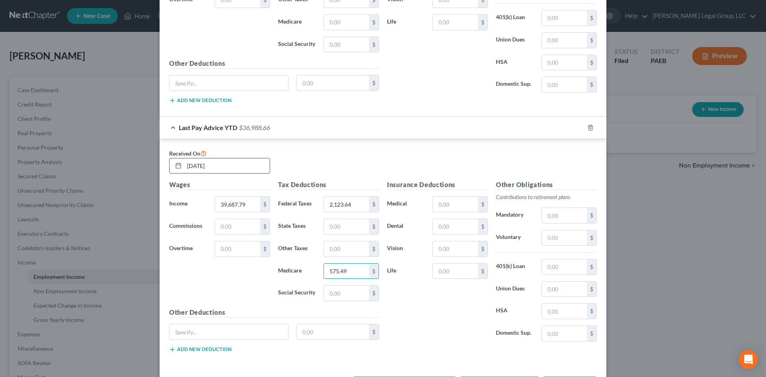
type input "575.49"
type input "2,460.65"
click at [348, 233] on input "text" at bounding box center [346, 226] width 45 height 15
type input "1,609.4"
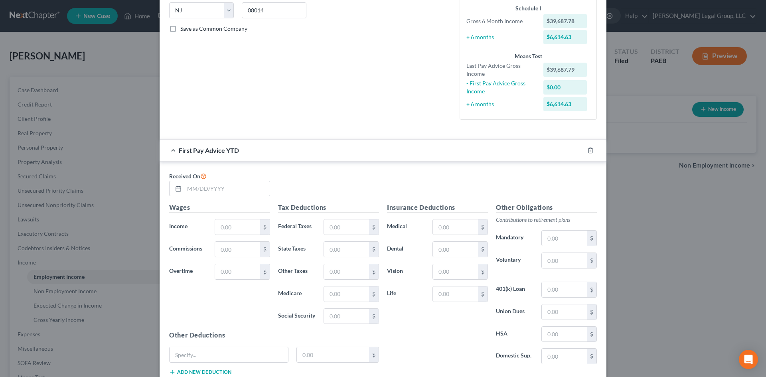
scroll to position [314, 0]
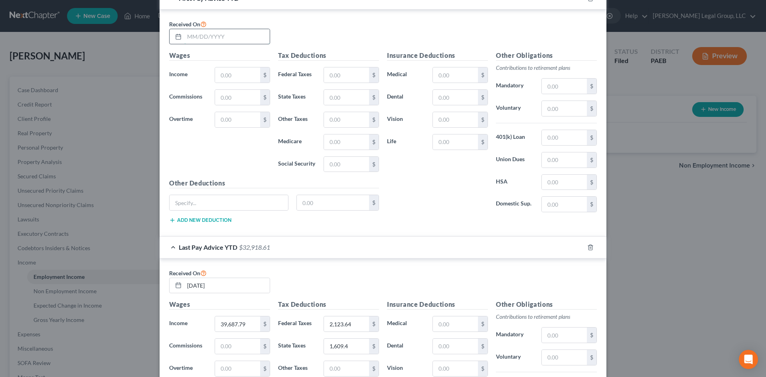
click at [236, 32] on input "text" at bounding box center [226, 36] width 85 height 15
type input "[DATE]"
type input "9,831.26"
type input "560"
type input "142.57"
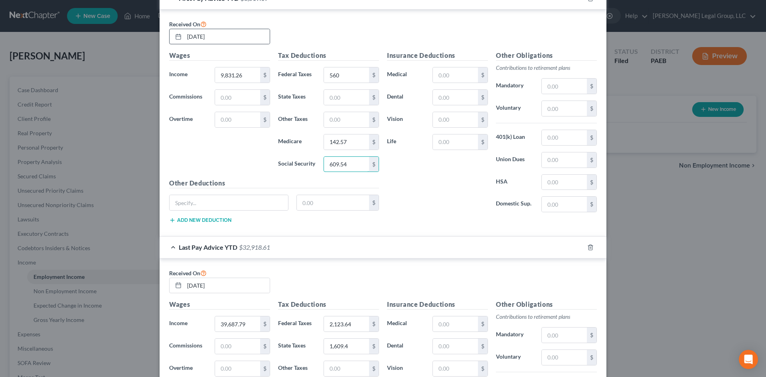
type input "609.54"
click at [340, 98] on input "text" at bounding box center [346, 97] width 45 height 15
type input "398.67"
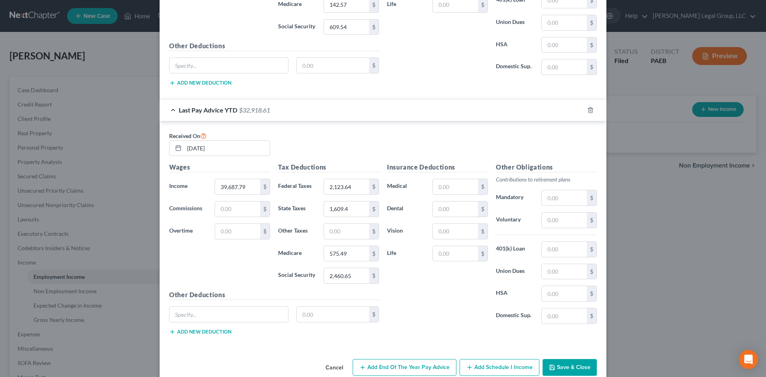
scroll to position [466, 0]
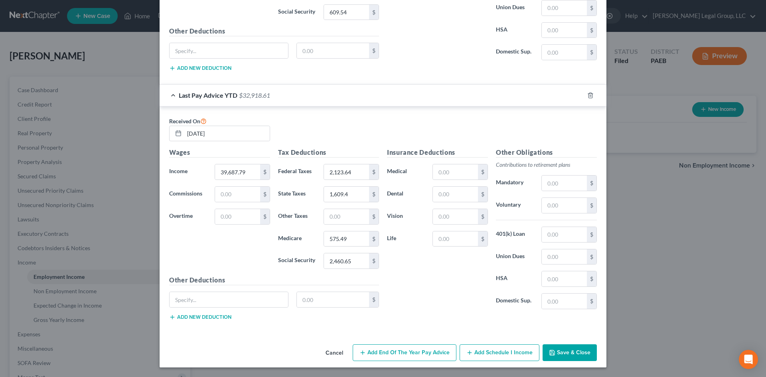
click at [568, 356] on button "Save & Close" at bounding box center [569, 352] width 54 height 17
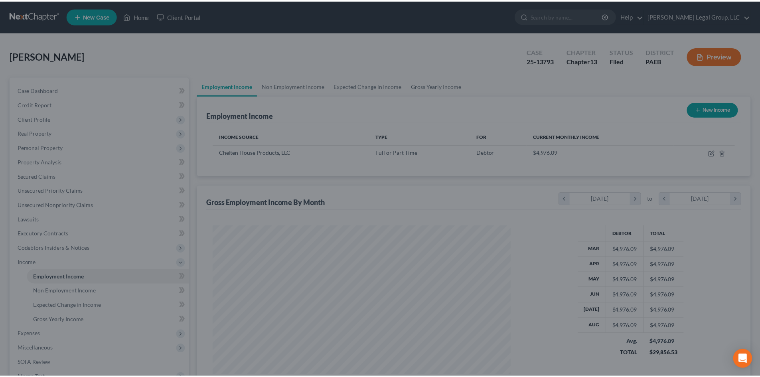
scroll to position [149, 313]
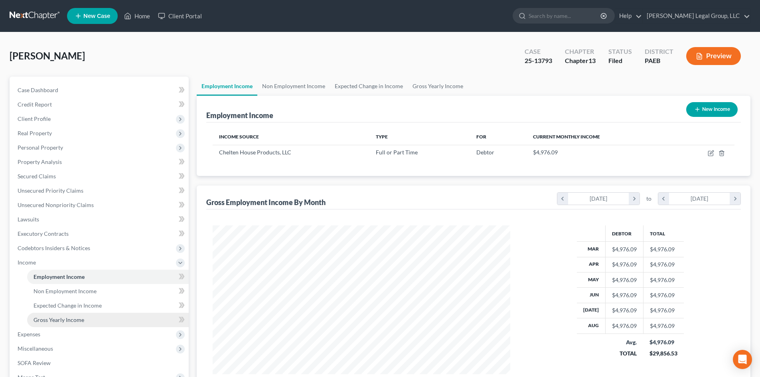
click at [82, 319] on span "Gross Yearly Income" at bounding box center [58, 319] width 51 height 7
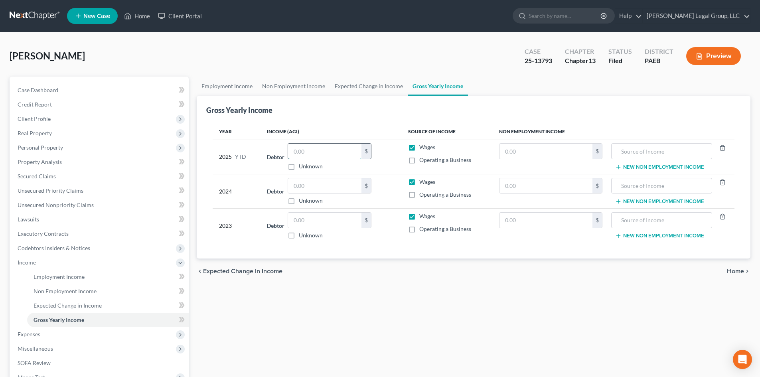
click at [329, 152] on input "text" at bounding box center [324, 151] width 73 height 15
type input "39,687.79"
click at [346, 221] on input "text" at bounding box center [324, 220] width 73 height 15
click at [40, 278] on span "Employment Income" at bounding box center [58, 276] width 51 height 7
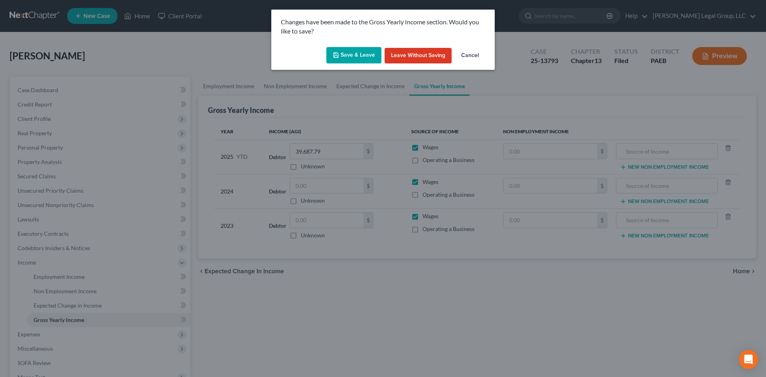
click at [359, 57] on button "Save & Leave" at bounding box center [353, 55] width 55 height 17
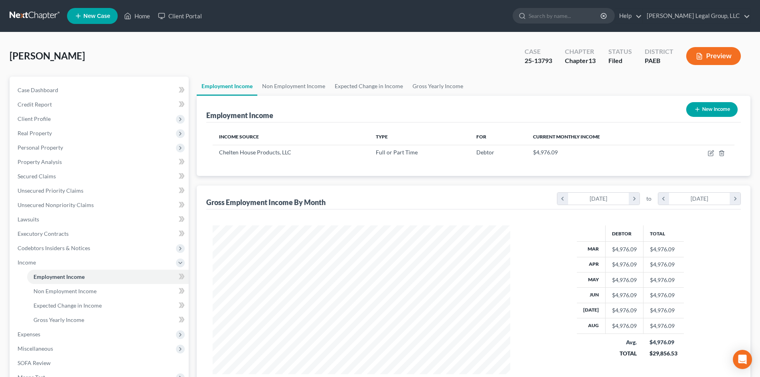
scroll to position [149, 313]
click at [76, 164] on link "Property Analysis" at bounding box center [99, 162] width 177 height 14
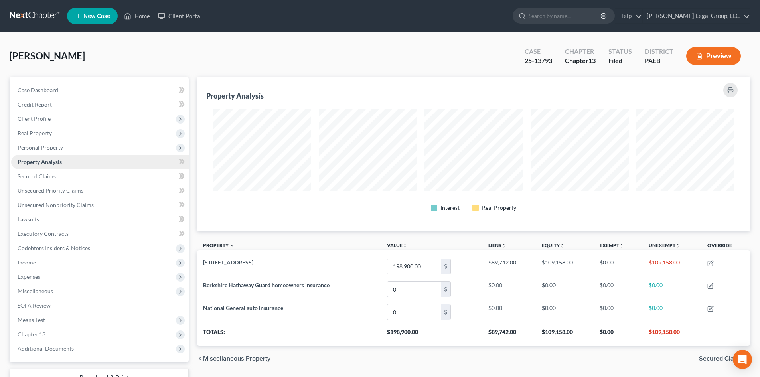
scroll to position [154, 553]
click at [73, 152] on span "Personal Property" at bounding box center [99, 147] width 177 height 14
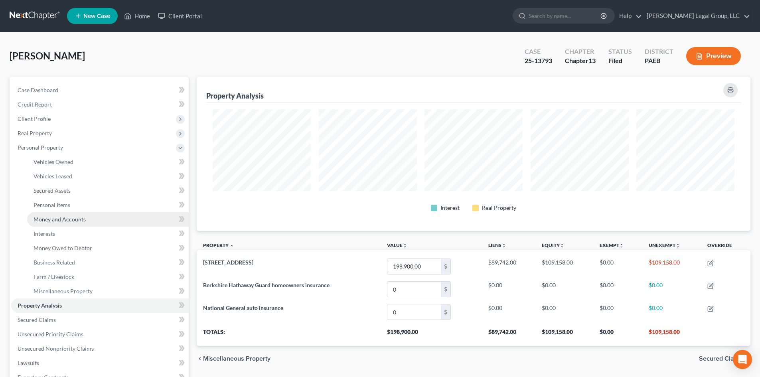
click at [79, 219] on span "Money and Accounts" at bounding box center [59, 219] width 52 height 7
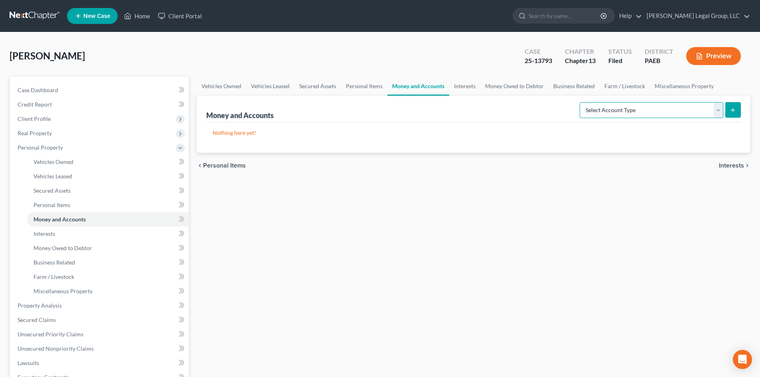
drag, startPoint x: 610, startPoint y: 104, endPoint x: 612, endPoint y: 115, distance: 11.0
click at [610, 104] on select "Select Account Type Brokerage Cash on Hand Certificates of Deposit Checking Acc…" at bounding box center [651, 110] width 144 height 16
select select "checking"
click at [581, 102] on select "Select Account Type Brokerage Cash on Hand Certificates of Deposit Checking Acc…" at bounding box center [651, 110] width 144 height 16
click at [727, 111] on button "submit" at bounding box center [733, 110] width 16 height 16
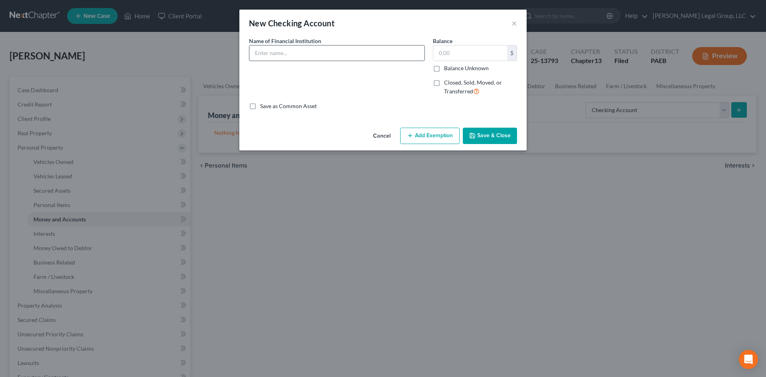
click at [313, 57] on input "text" at bounding box center [336, 52] width 175 height 15
type input "TD Bank Complete Checking"
click at [455, 81] on span "Closed, Sold, Moved, or Transferred" at bounding box center [473, 87] width 58 height 16
click at [452, 81] on input "Closed, Sold, Moved, or Transferred" at bounding box center [449, 81] width 5 height 5
checkbox input "true"
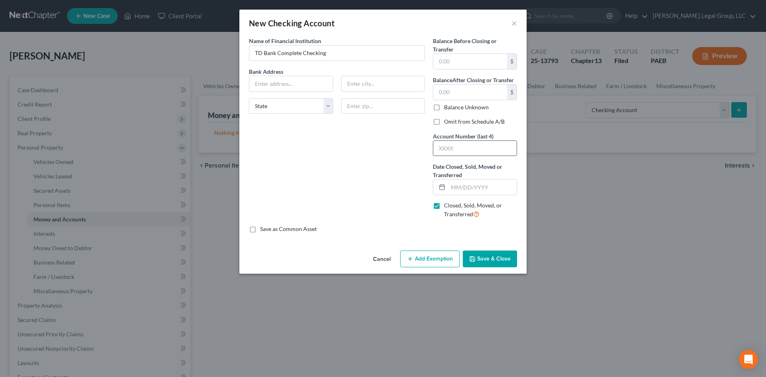
click at [454, 148] on input "text" at bounding box center [474, 148] width 83 height 15
type input "0048"
click at [466, 189] on input "text" at bounding box center [482, 186] width 69 height 15
type input "[DATE]"
click at [486, 57] on input "text" at bounding box center [470, 61] width 74 height 15
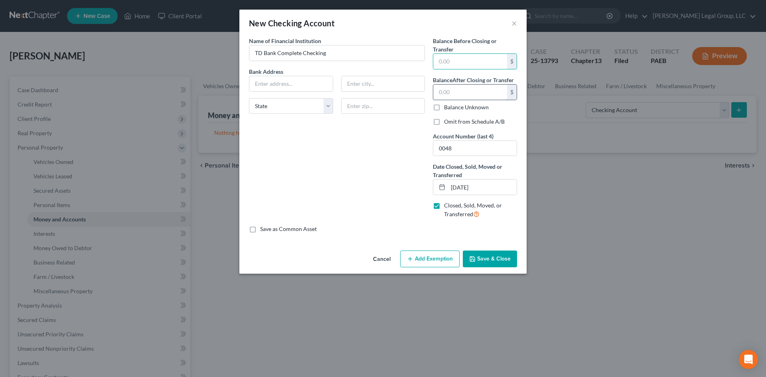
click at [476, 90] on input "text" at bounding box center [470, 92] width 74 height 15
type input "0"
click at [504, 263] on button "Save & Close" at bounding box center [490, 258] width 54 height 17
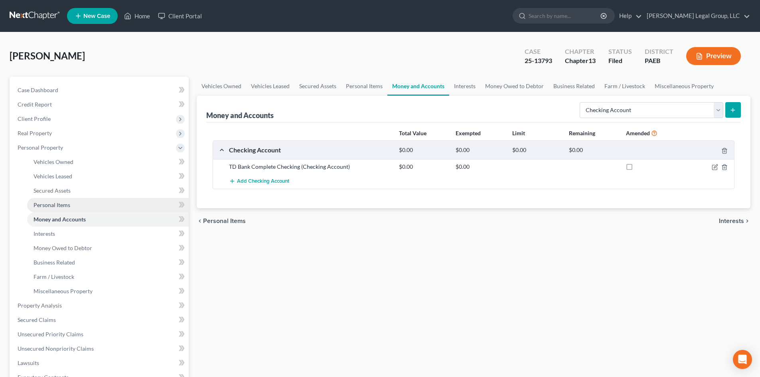
click at [53, 210] on link "Personal Items" at bounding box center [107, 205] width 161 height 14
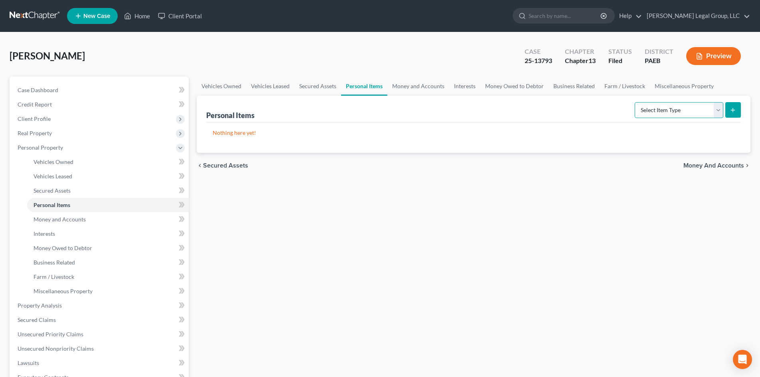
click at [685, 113] on select "Select Item Type Clothing Collectibles Of Value Electronics Firearms Household …" at bounding box center [678, 110] width 89 height 16
select select "clothing"
click at [635, 102] on select "Select Item Type Clothing Collectibles Of Value Electronics Firearms Household …" at bounding box center [678, 110] width 89 height 16
click at [732, 113] on button "submit" at bounding box center [733, 110] width 16 height 16
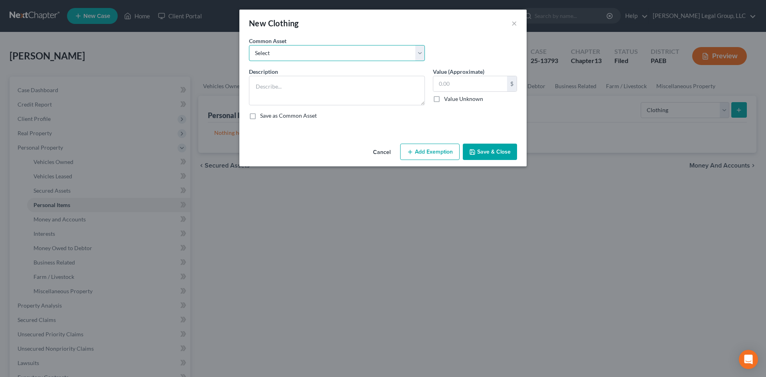
click at [334, 48] on select "Select Clothing" at bounding box center [337, 53] width 176 height 16
select select "0"
click at [249, 45] on select "Select Clothing" at bounding box center [337, 53] width 176 height 16
type textarea "Clothing"
type input "500.00"
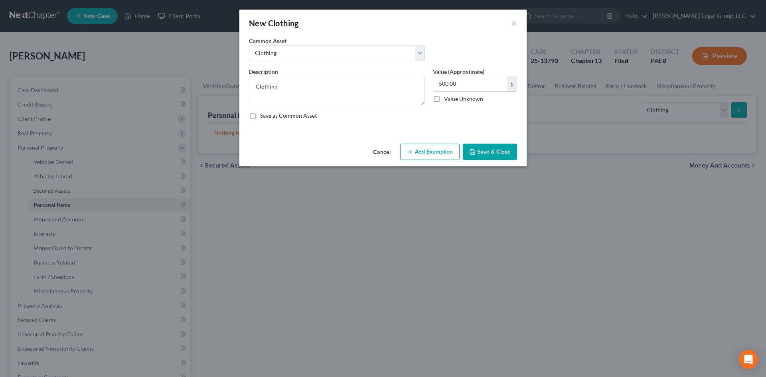
click at [453, 156] on button "Add Exemption" at bounding box center [429, 152] width 59 height 17
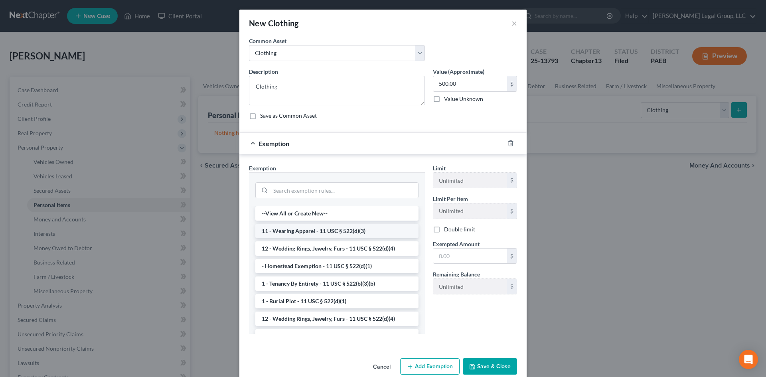
click at [337, 232] on li "11 - Wearing Apparel - 11 USC § 522(d)(3)" at bounding box center [336, 231] width 163 height 14
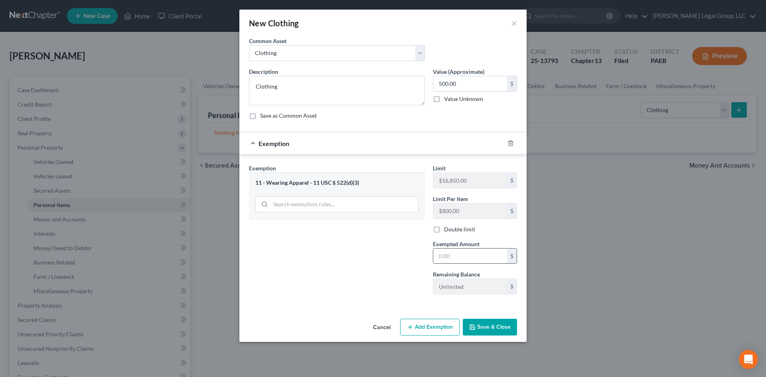
click at [463, 257] on input "text" at bounding box center [470, 255] width 74 height 15
click at [486, 318] on div "Cancel Add Exemption Save & Close" at bounding box center [382, 328] width 287 height 26
click at [488, 328] on button "Save & Close" at bounding box center [490, 327] width 54 height 17
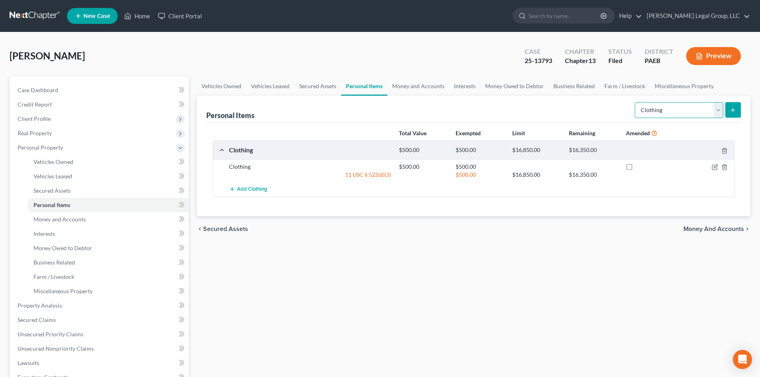
drag, startPoint x: 693, startPoint y: 106, endPoint x: 692, endPoint y: 114, distance: 8.0
click at [693, 106] on select "Select Item Type Clothing Collectibles Of Value Electronics Firearms Household …" at bounding box center [678, 110] width 89 height 16
click at [635, 102] on select "Select Item Type Clothing Collectibles Of Value Electronics Firearms Household …" at bounding box center [678, 110] width 89 height 16
click at [730, 113] on button "submit" at bounding box center [733, 110] width 16 height 16
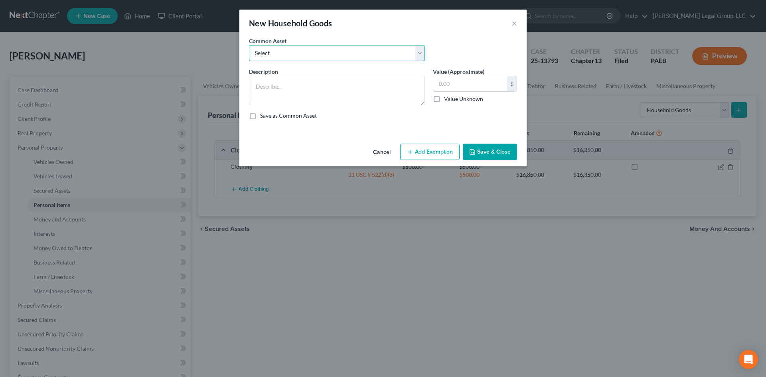
drag, startPoint x: 344, startPoint y: 48, endPoint x: 343, endPoint y: 59, distance: 11.6
click at [344, 48] on select "Select Furniture" at bounding box center [337, 53] width 176 height 16
click at [249, 45] on select "Select Furniture" at bounding box center [337, 53] width 176 height 16
click at [427, 167] on div "New Household Goods × An exemption set must first be selected from the Filing I…" at bounding box center [383, 188] width 766 height 377
click at [422, 155] on button "Add Exemption" at bounding box center [429, 152] width 59 height 17
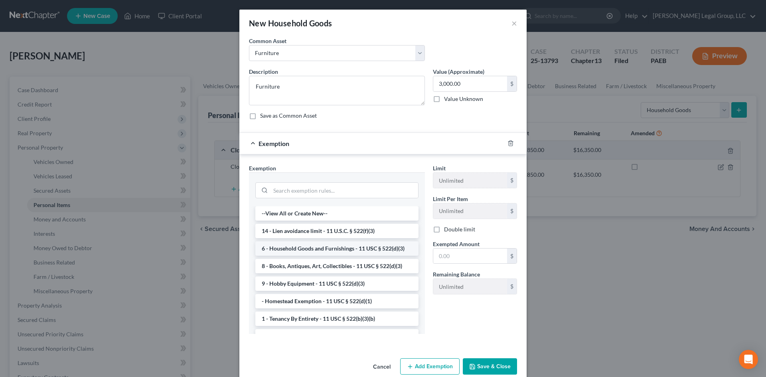
click at [340, 248] on li "6 - Household Goods and Furnishings - 11 USC § 522(d)(3)" at bounding box center [336, 248] width 163 height 14
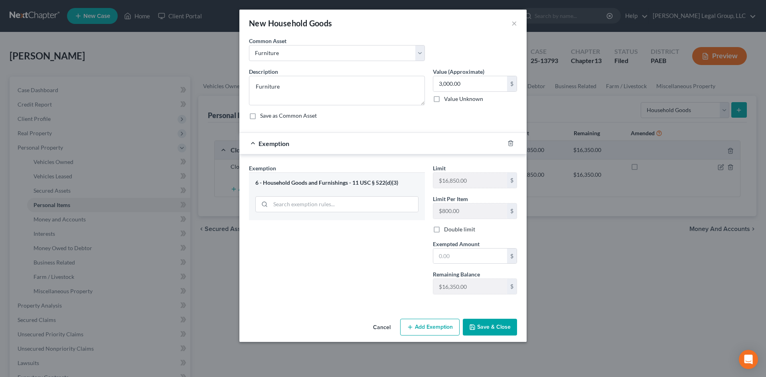
click at [474, 266] on div "Limit $16,850.00 $ Limit Per Item $800.00 $ Double limit Exempted Amount * $ Re…" at bounding box center [475, 232] width 92 height 137
click at [475, 259] on input "text" at bounding box center [470, 255] width 74 height 15
click at [498, 327] on button "Save & Close" at bounding box center [490, 327] width 54 height 17
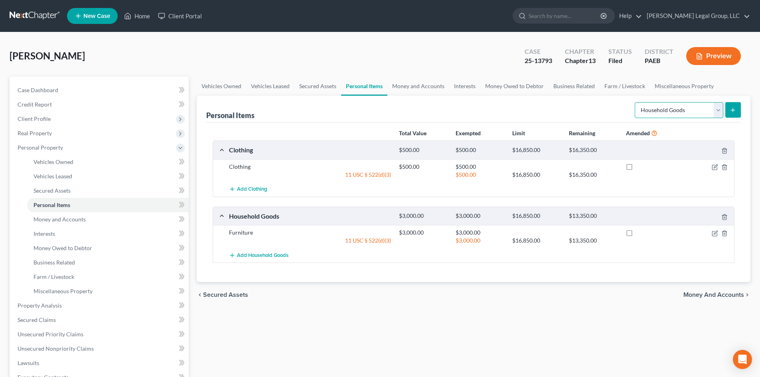
click at [687, 116] on select "Select Item Type Clothing Collectibles Of Value Electronics Firearms Household …" at bounding box center [678, 110] width 89 height 16
click at [635, 102] on select "Select Item Type Clothing Collectibles Of Value Electronics Firearms Household …" at bounding box center [678, 110] width 89 height 16
click at [678, 112] on select "Select Item Type Clothing Collectibles Of Value Electronics Firearms Household …" at bounding box center [678, 110] width 89 height 16
click at [635, 102] on select "Select Item Type Clothing Collectibles Of Value Electronics Firearms Household …" at bounding box center [678, 110] width 89 height 16
click at [735, 110] on icon "submit" at bounding box center [732, 110] width 6 height 6
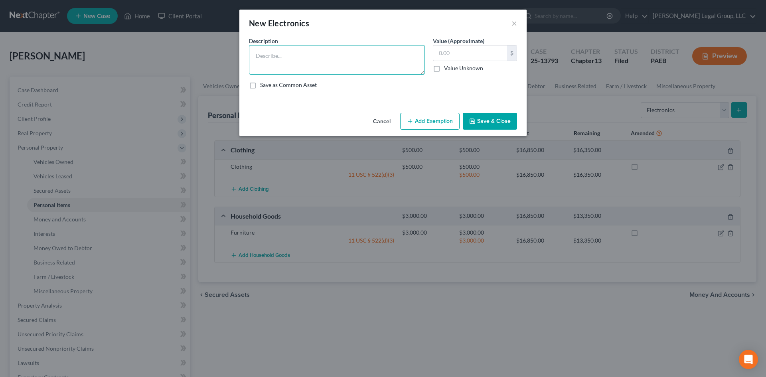
click at [360, 57] on textarea at bounding box center [337, 60] width 176 height 30
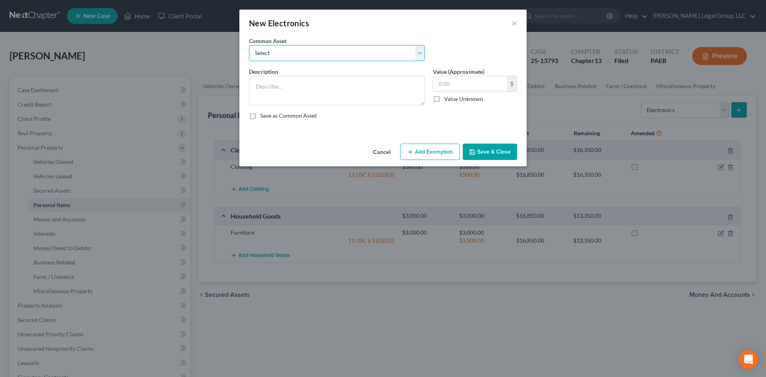
drag, startPoint x: 333, startPoint y: 52, endPoint x: 333, endPoint y: 60, distance: 8.4
click at [333, 53] on select "Select Electronics" at bounding box center [337, 53] width 176 height 16
click at [249, 45] on select "Select Electronics" at bounding box center [337, 53] width 176 height 16
click at [445, 152] on button "Add Exemption" at bounding box center [429, 152] width 59 height 17
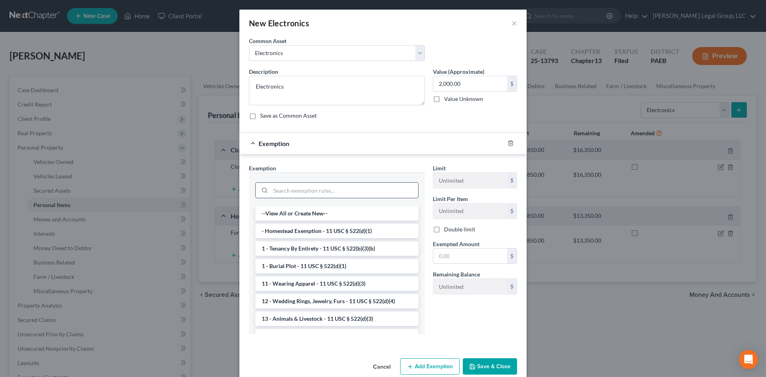
click at [336, 196] on input "search" at bounding box center [344, 190] width 148 height 15
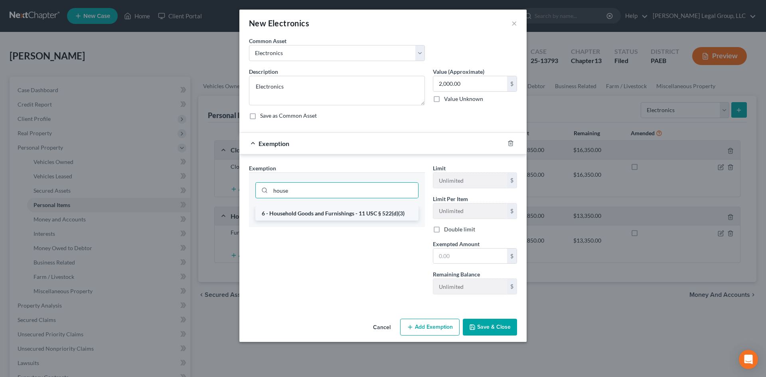
click at [380, 215] on li "6 - Household Goods and Furnishings - 11 USC § 522(d)(3)" at bounding box center [336, 213] width 163 height 14
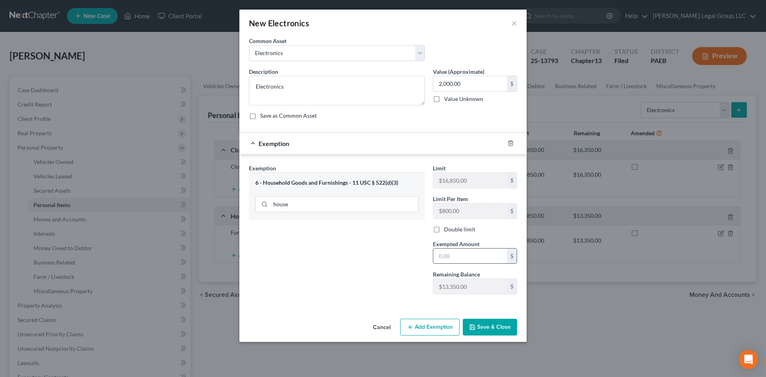
click at [448, 255] on input "text" at bounding box center [470, 255] width 74 height 15
click at [479, 331] on button "Save & Close" at bounding box center [490, 327] width 54 height 17
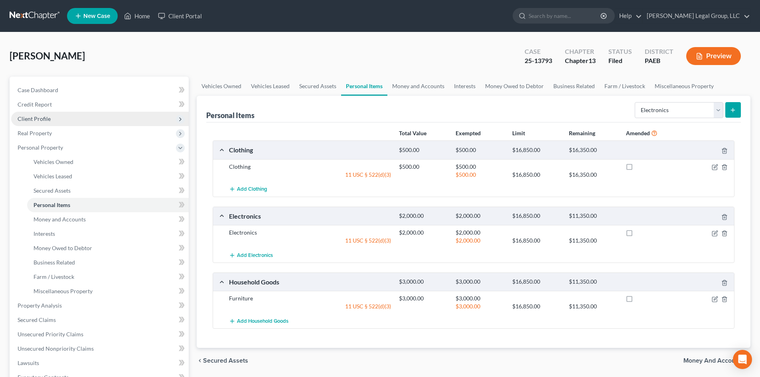
click at [26, 119] on span "Client Profile" at bounding box center [34, 118] width 33 height 7
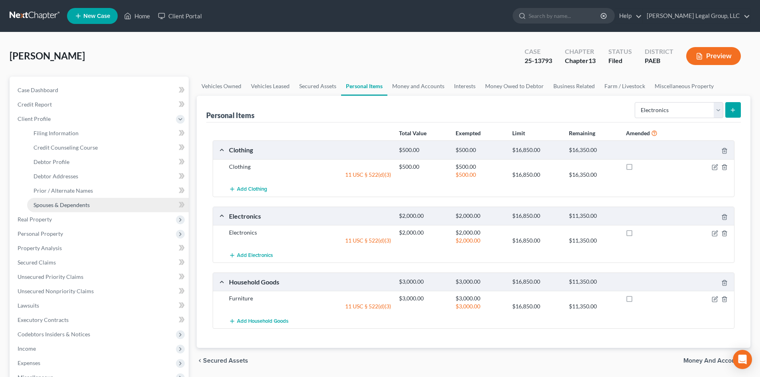
click at [66, 207] on span "Spouses & Dependents" at bounding box center [61, 204] width 56 height 7
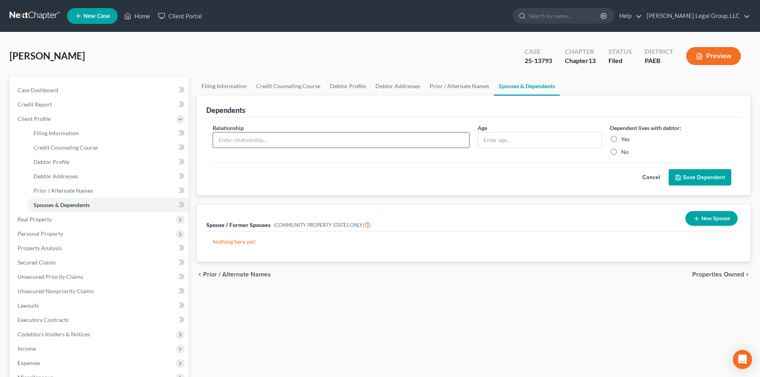
click at [303, 140] on input "text" at bounding box center [341, 139] width 256 height 15
click at [621, 139] on label "Yes" at bounding box center [625, 139] width 8 height 8
click at [624, 139] on input "Yes" at bounding box center [626, 137] width 5 height 5
click at [685, 177] on button "Save Dependent" at bounding box center [699, 177] width 63 height 17
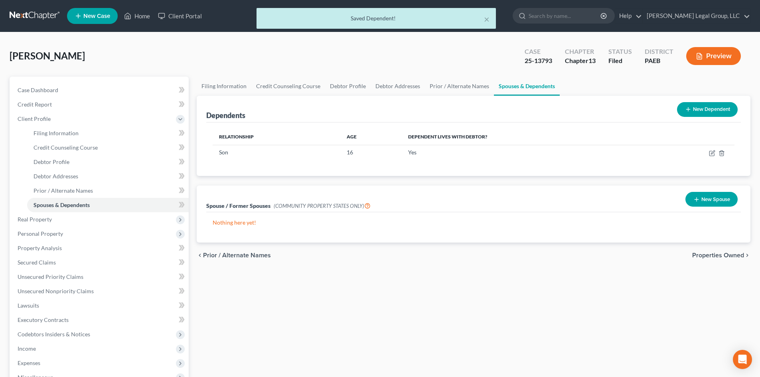
click at [715, 108] on button "New Dependent" at bounding box center [707, 109] width 61 height 15
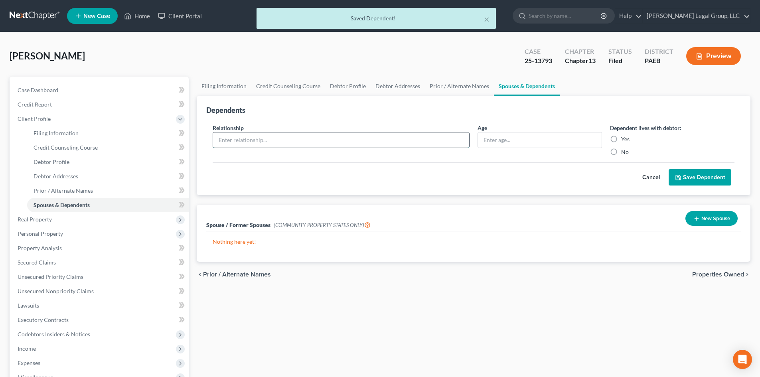
click at [252, 134] on input "text" at bounding box center [341, 139] width 256 height 15
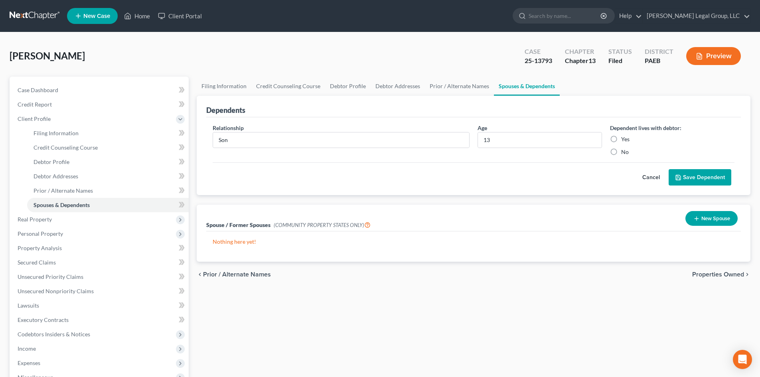
click at [621, 136] on label "Yes" at bounding box center [625, 139] width 8 height 8
click at [624, 136] on input "Yes" at bounding box center [626, 137] width 5 height 5
click at [702, 178] on button "Save Dependent" at bounding box center [699, 177] width 63 height 17
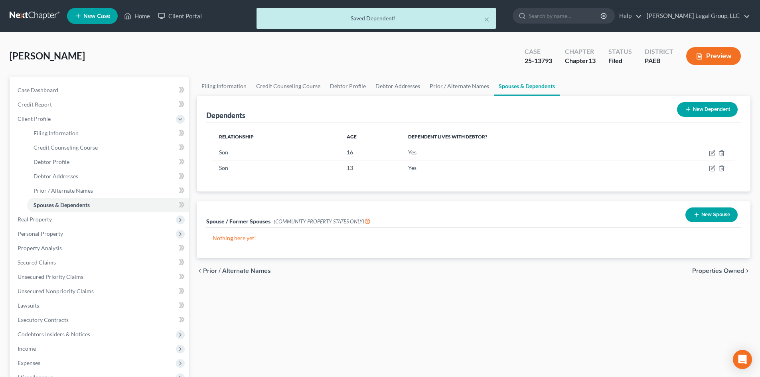
click at [699, 109] on button "New Dependent" at bounding box center [707, 109] width 61 height 15
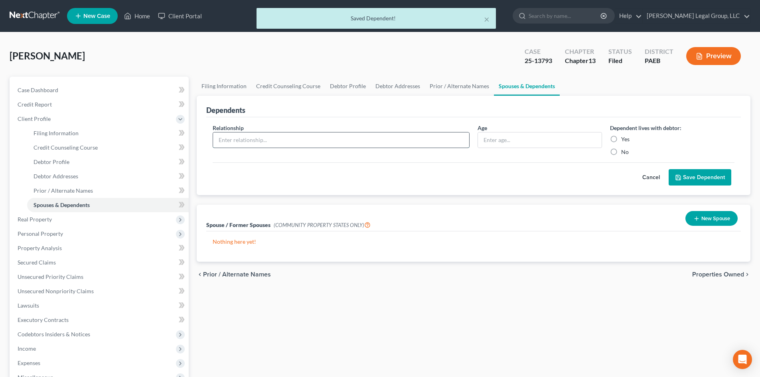
click at [249, 143] on input "text" at bounding box center [341, 139] width 256 height 15
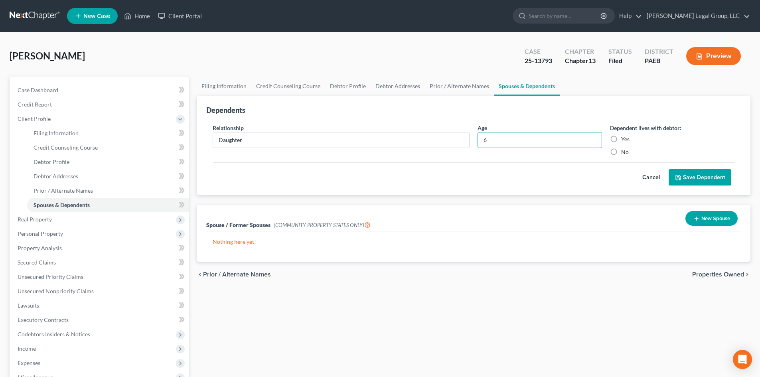
click at [621, 138] on label "Yes" at bounding box center [625, 139] width 8 height 8
click at [624, 138] on input "Yes" at bounding box center [626, 137] width 5 height 5
click at [708, 175] on button "Save Dependent" at bounding box center [699, 177] width 63 height 17
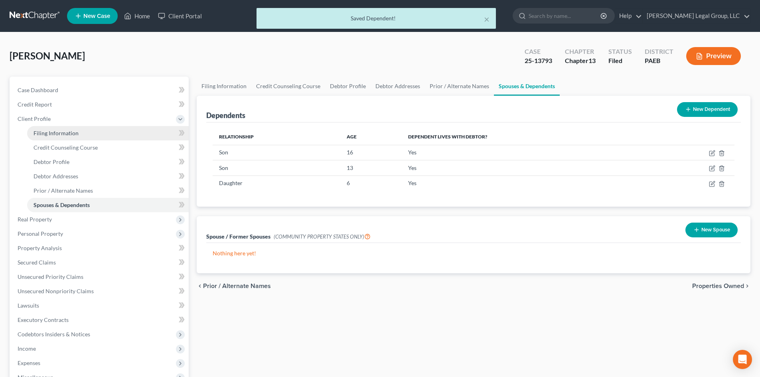
drag, startPoint x: 66, startPoint y: 136, endPoint x: 71, endPoint y: 138, distance: 5.3
click at [66, 136] on link "Filing Information" at bounding box center [107, 133] width 161 height 14
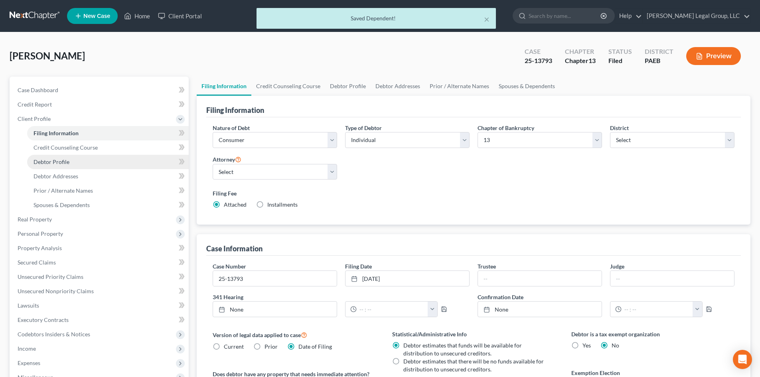
click at [68, 163] on span "Debtor Profile" at bounding box center [51, 161] width 36 height 7
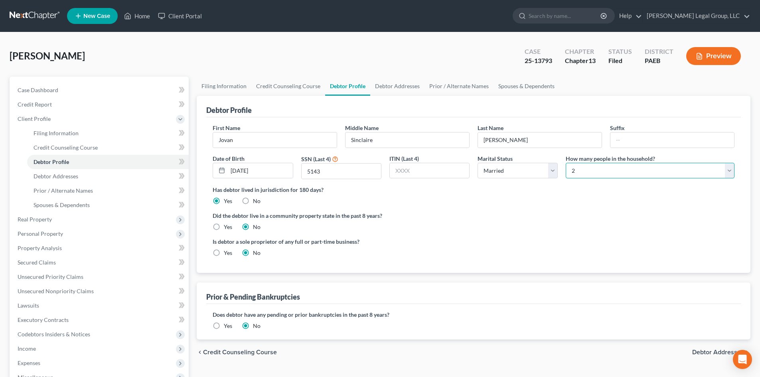
click at [634, 174] on select "Select 1 2 3 4 5 6 7 8 9 10 11 12 13 14 15 16 17 18 19 20" at bounding box center [649, 171] width 169 height 16
click at [565, 163] on select "Select 1 2 3 4 5 6 7 8 9 10 11 12 13 14 15 16 17 18 19 20" at bounding box center [649, 171] width 169 height 16
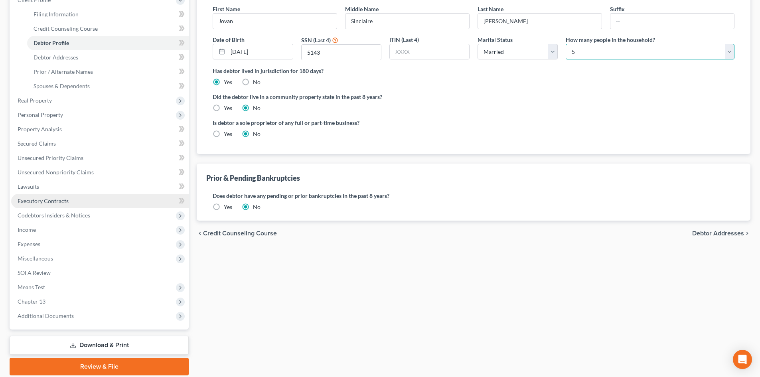
scroll to position [148, 0]
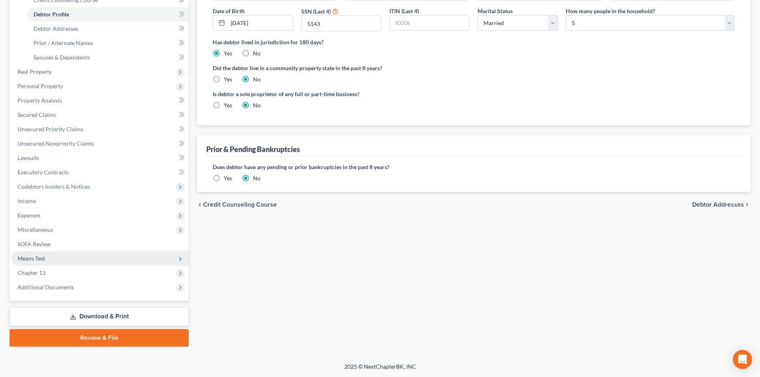
click at [37, 262] on span "Means Test" at bounding box center [99, 258] width 177 height 14
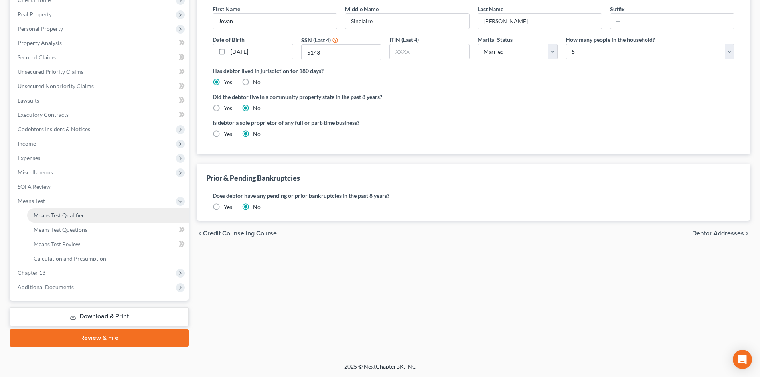
click at [79, 218] on span "Means Test Qualifier" at bounding box center [58, 215] width 51 height 7
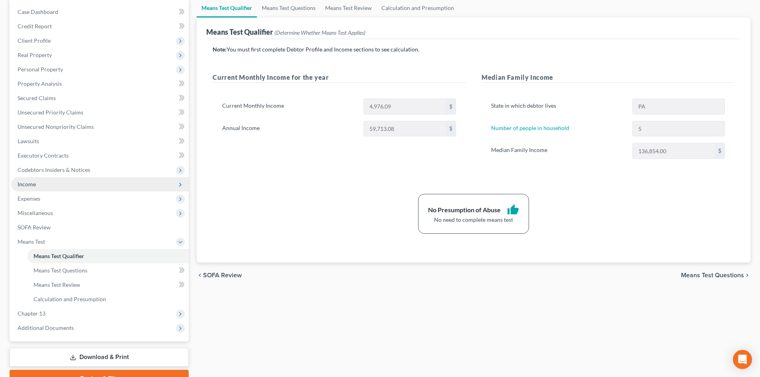
scroll to position [80, 0]
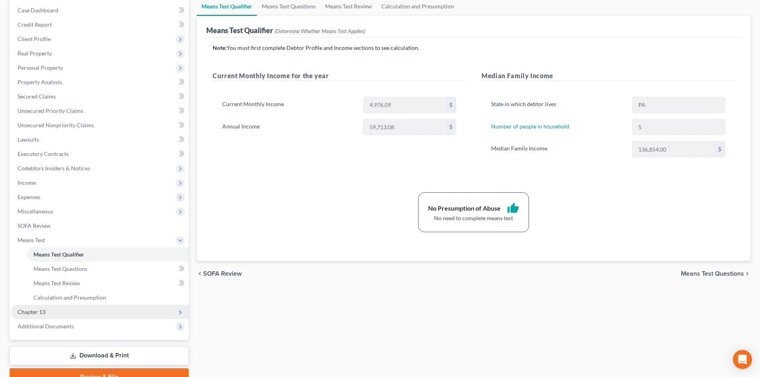
click at [64, 311] on span "Chapter 13" at bounding box center [99, 312] width 177 height 14
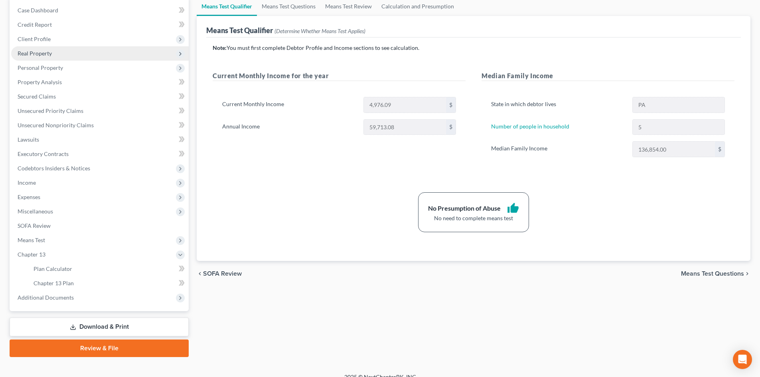
click at [36, 57] on span "Real Property" at bounding box center [99, 53] width 177 height 14
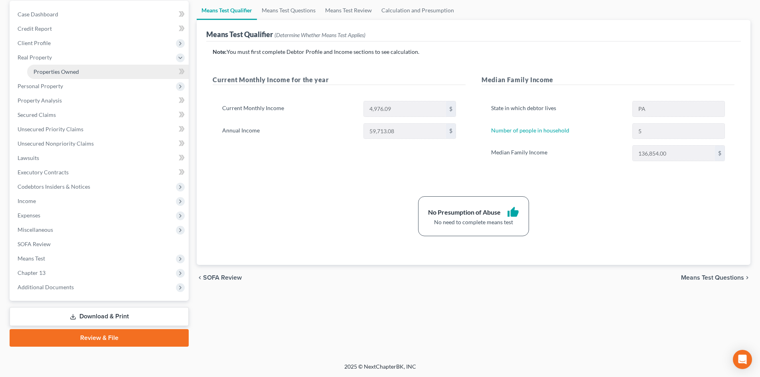
click at [70, 71] on span "Properties Owned" at bounding box center [55, 71] width 45 height 7
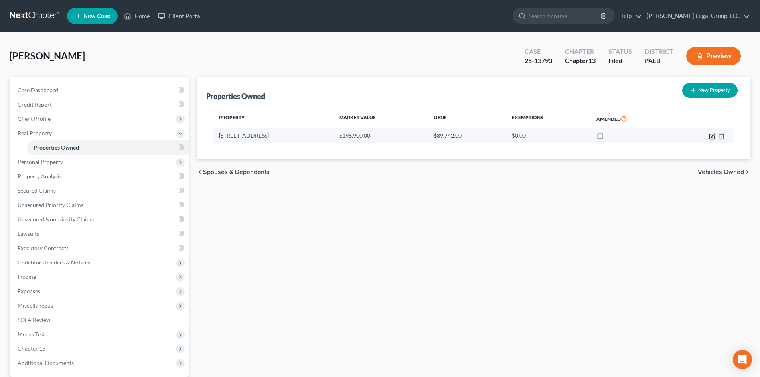
click at [711, 139] on icon "button" at bounding box center [712, 136] width 6 height 6
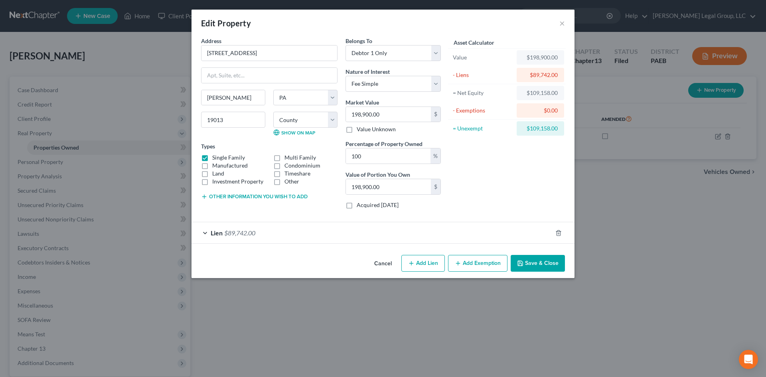
click at [462, 266] on button "Add Exemption" at bounding box center [477, 263] width 59 height 17
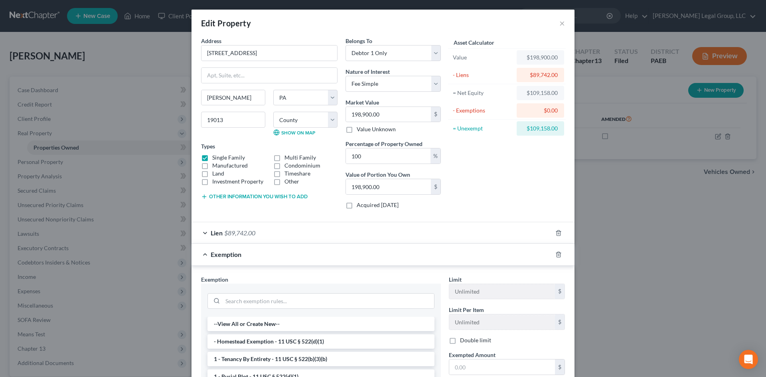
drag, startPoint x: 261, startPoint y: 341, endPoint x: 406, endPoint y: 363, distance: 146.1
click at [262, 341] on li "- Homestead Exemption - 11 USC § 522(d)(1)" at bounding box center [320, 341] width 227 height 14
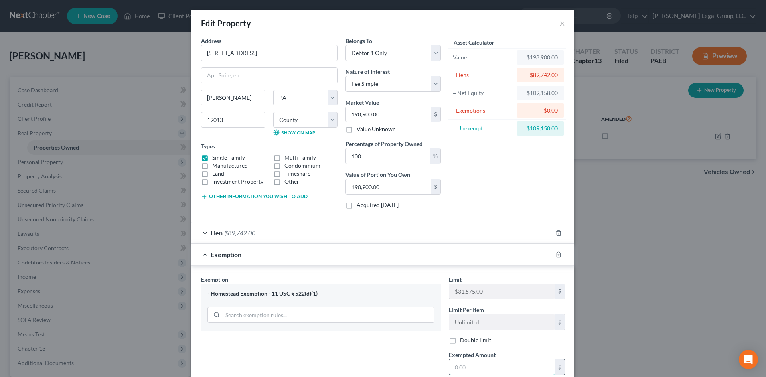
click at [501, 361] on input "text" at bounding box center [502, 366] width 106 height 15
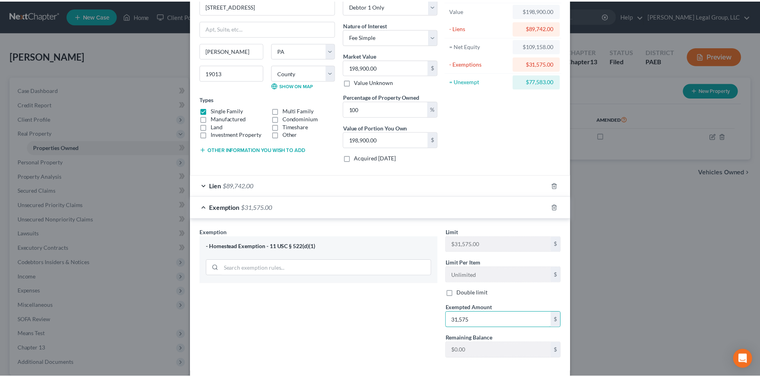
scroll to position [85, 0]
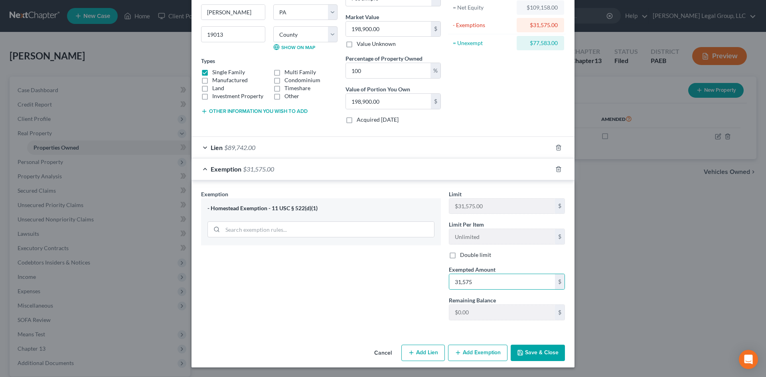
click at [540, 352] on button "Save & Close" at bounding box center [537, 353] width 54 height 17
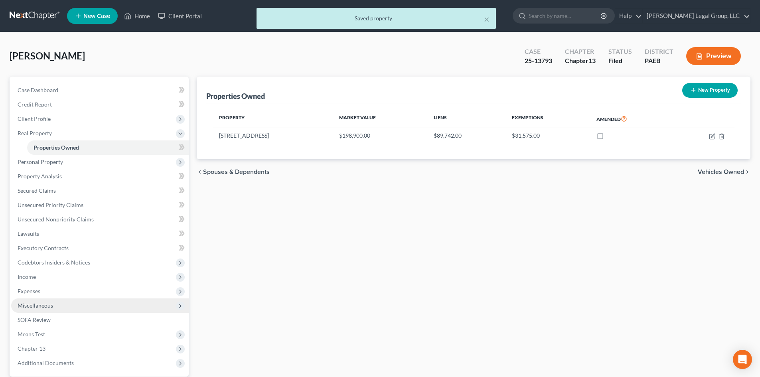
scroll to position [40, 0]
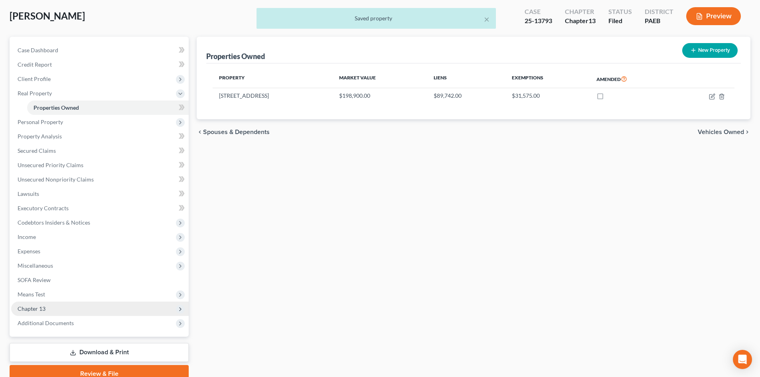
click at [57, 309] on span "Chapter 13" at bounding box center [99, 308] width 177 height 14
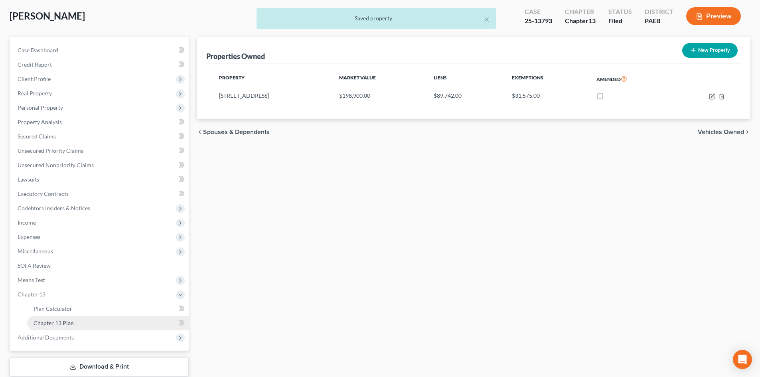
click at [79, 323] on link "Chapter 13 Plan" at bounding box center [107, 323] width 161 height 14
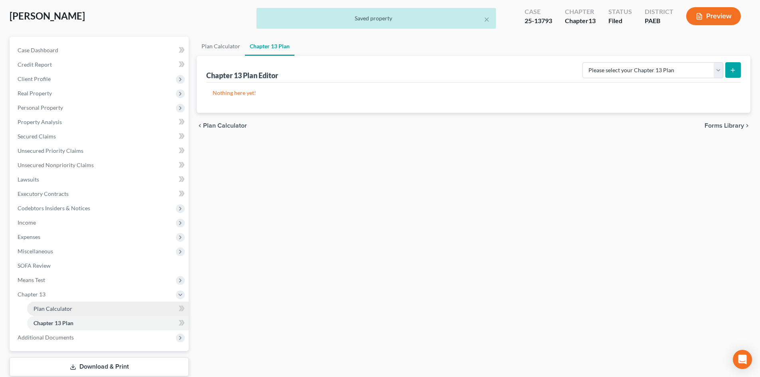
click at [77, 309] on link "Plan Calculator" at bounding box center [107, 308] width 161 height 14
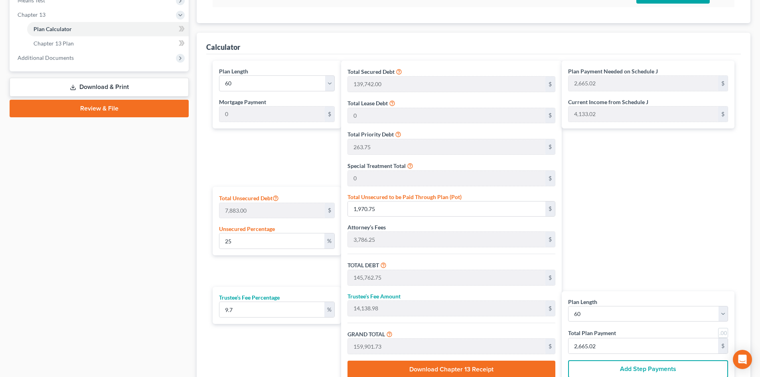
scroll to position [338, 0]
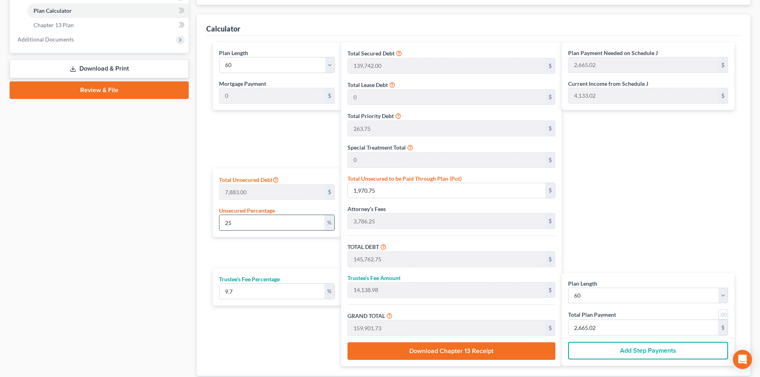
click at [281, 228] on input "25" at bounding box center [271, 222] width 105 height 15
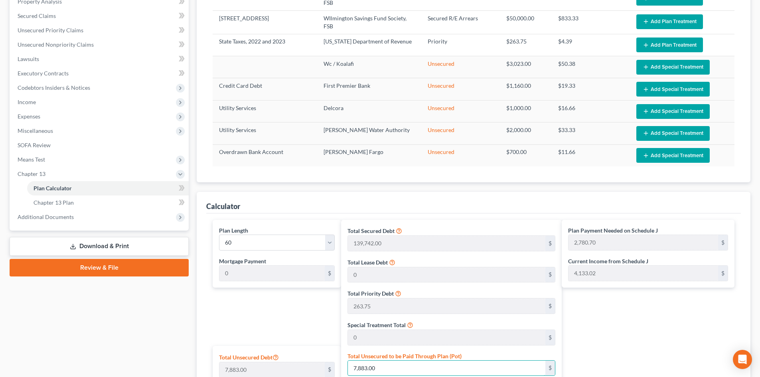
scroll to position [19, 0]
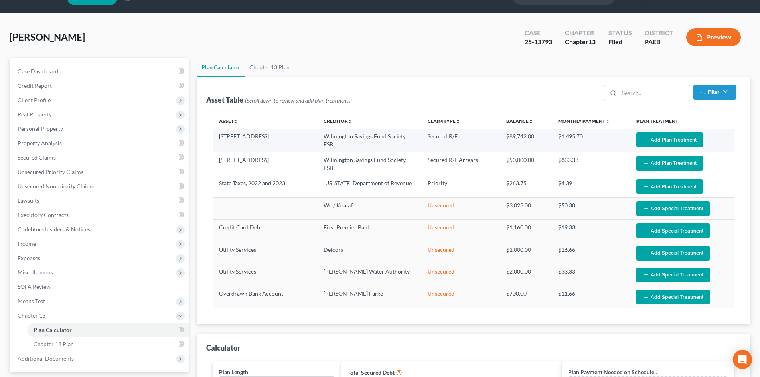
click at [657, 144] on button "Add Plan Treatment" at bounding box center [669, 139] width 67 height 15
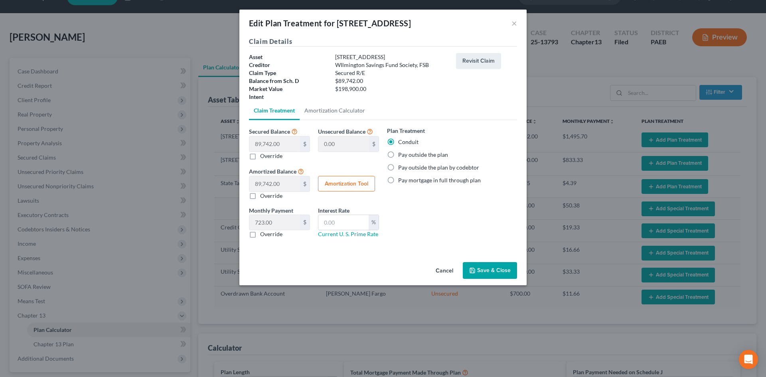
click at [423, 155] on label "Pay outside the plan" at bounding box center [423, 155] width 50 height 8
click at [406, 155] on input "Pay outside the plan" at bounding box center [403, 153] width 5 height 5
click at [485, 272] on button "Save & Close" at bounding box center [490, 270] width 54 height 17
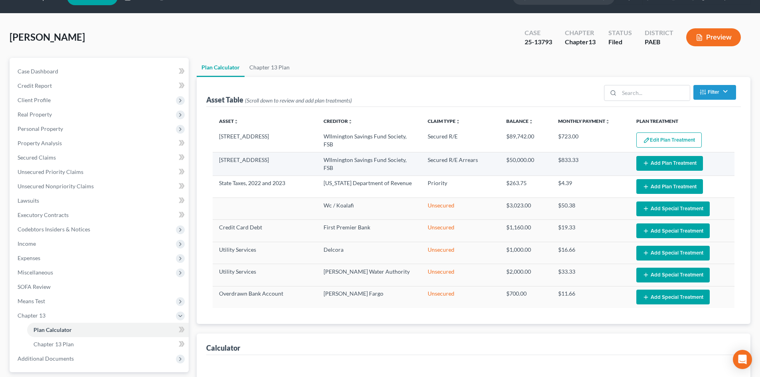
click at [694, 161] on button "Add Plan Treatment" at bounding box center [669, 163] width 67 height 15
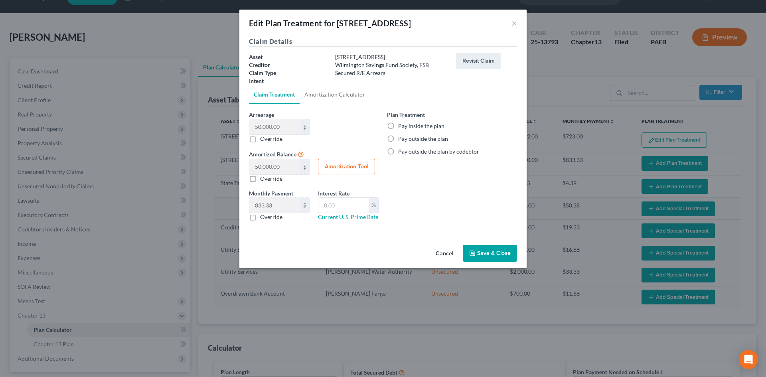
click at [408, 128] on label "Pay inside the plan" at bounding box center [421, 126] width 46 height 8
click at [406, 127] on input "Pay inside the plan" at bounding box center [403, 124] width 5 height 5
click at [503, 250] on button "Save & Close" at bounding box center [490, 253] width 54 height 17
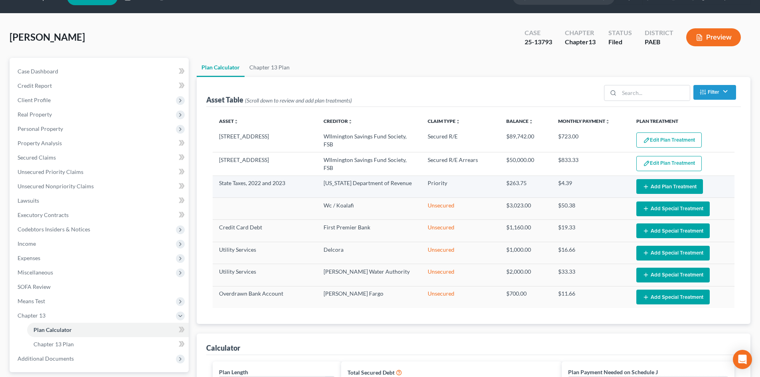
click at [673, 187] on button "Add Plan Treatment" at bounding box center [669, 186] width 67 height 15
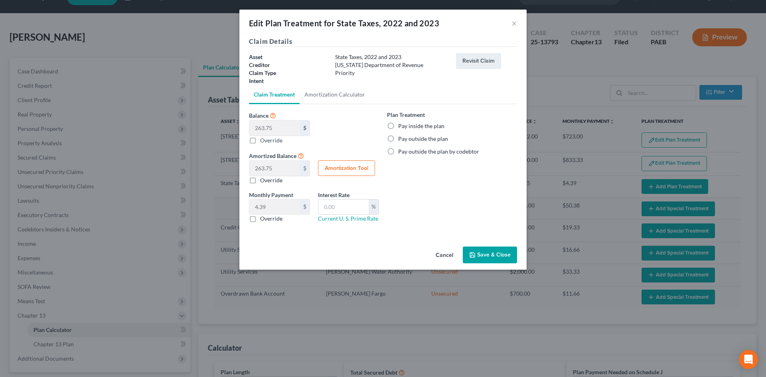
click at [412, 122] on label "Pay inside the plan" at bounding box center [421, 126] width 46 height 8
click at [406, 122] on input "Pay inside the plan" at bounding box center [403, 124] width 5 height 5
click at [492, 250] on button "Save & Close" at bounding box center [490, 254] width 54 height 17
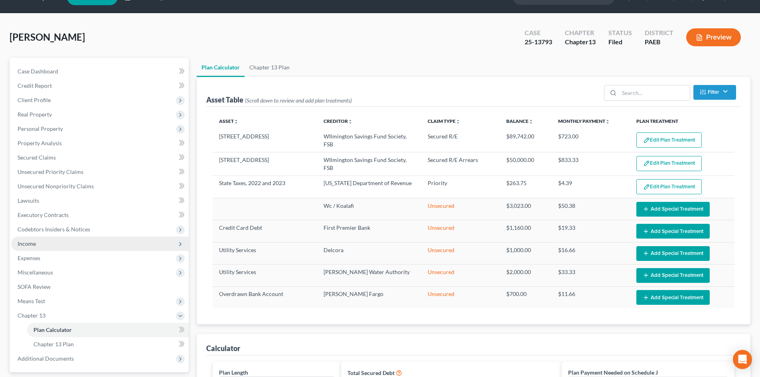
click at [17, 245] on span "Income" at bounding box center [99, 243] width 177 height 14
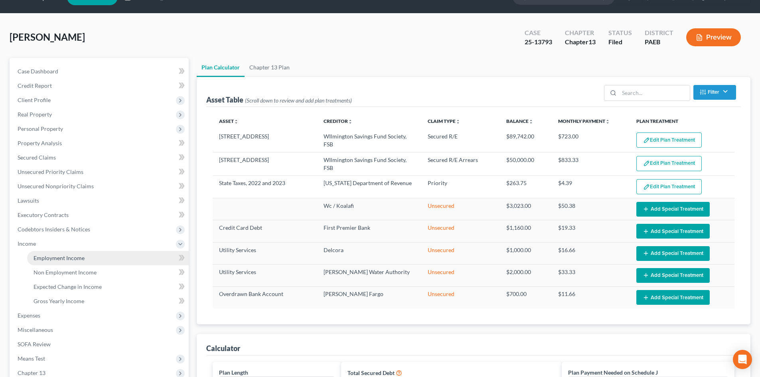
click at [69, 261] on link "Employment Income" at bounding box center [107, 258] width 161 height 14
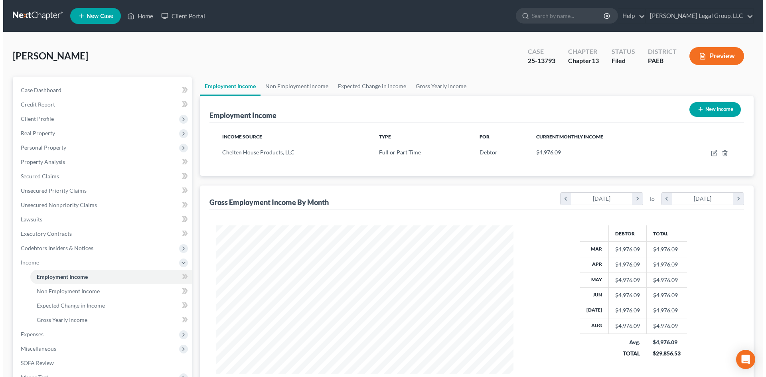
scroll to position [149, 313]
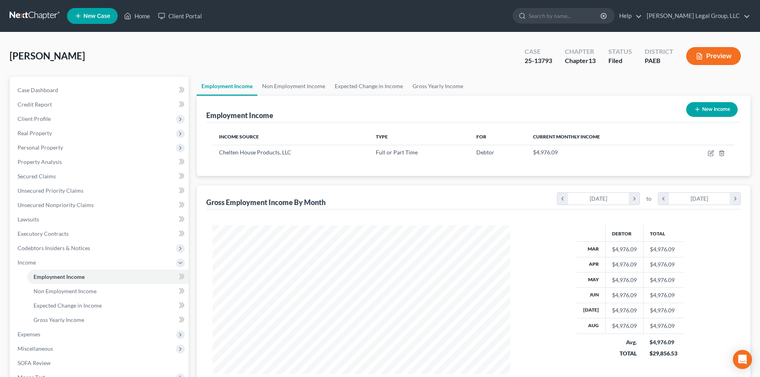
click at [719, 113] on button "New Income" at bounding box center [711, 109] width 51 height 15
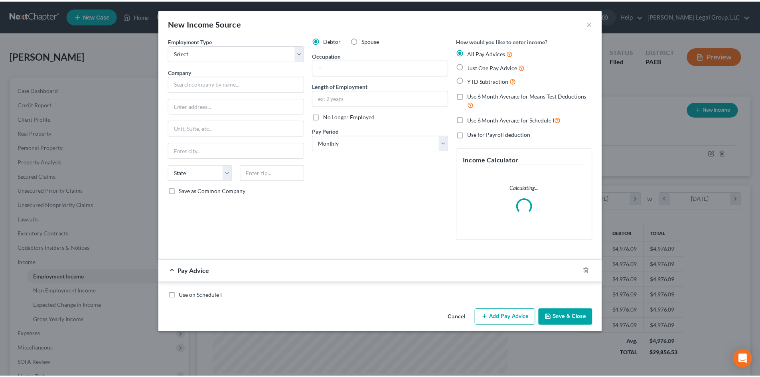
scroll to position [150, 316]
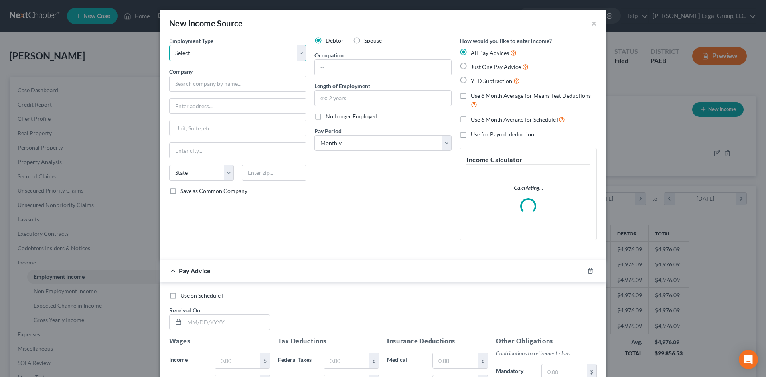
drag, startPoint x: 246, startPoint y: 57, endPoint x: 244, endPoint y: 61, distance: 4.5
click at [246, 57] on select "Select Full or [DEMOGRAPHIC_DATA] Employment Self Employment" at bounding box center [237, 53] width 137 height 16
click at [169, 45] on select "Select Full or [DEMOGRAPHIC_DATA] Employment Self Employment" at bounding box center [237, 53] width 137 height 16
click at [364, 42] on label "Spouse" at bounding box center [373, 41] width 18 height 8
click at [367, 42] on input "Spouse" at bounding box center [369, 39] width 5 height 5
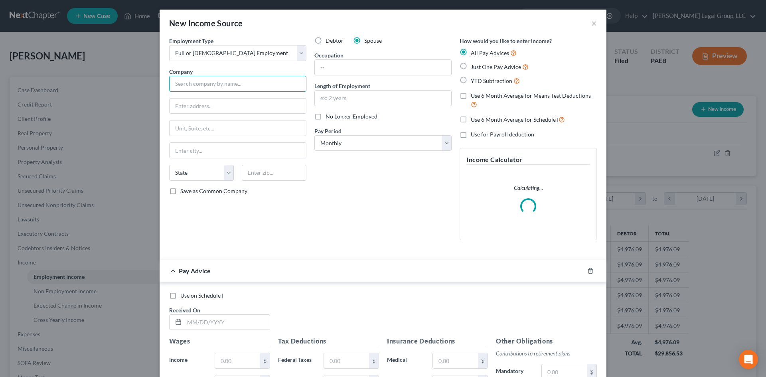
click at [276, 76] on input "text" at bounding box center [237, 84] width 137 height 16
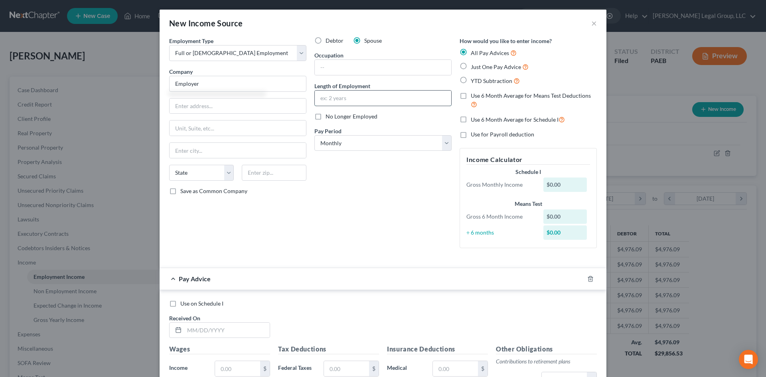
click at [360, 103] on input "text" at bounding box center [383, 98] width 136 height 15
click at [390, 67] on input "text" at bounding box center [383, 67] width 136 height 15
click at [590, 279] on icon "button" at bounding box center [590, 279] width 6 height 6
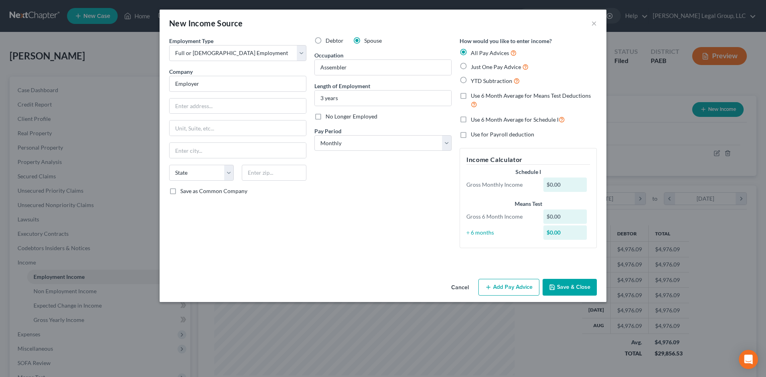
click at [565, 286] on button "Save & Close" at bounding box center [569, 287] width 54 height 17
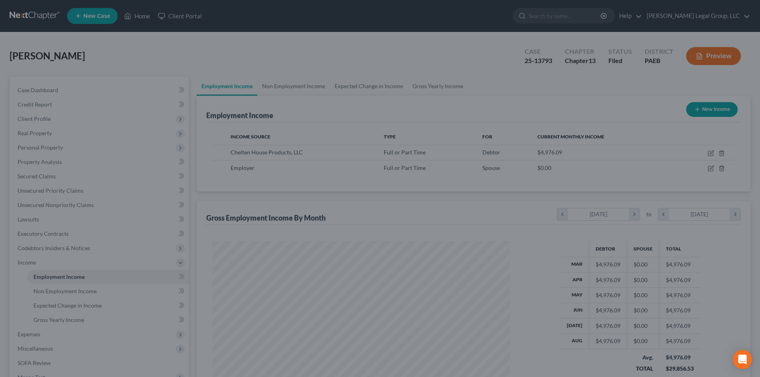
scroll to position [398606, 398442]
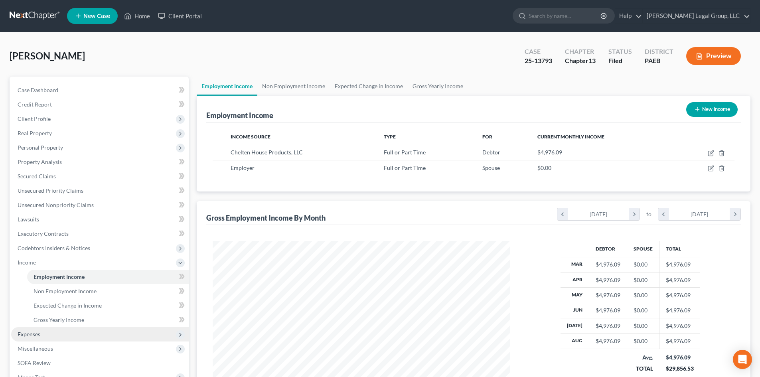
click at [51, 336] on span "Expenses" at bounding box center [99, 334] width 177 height 14
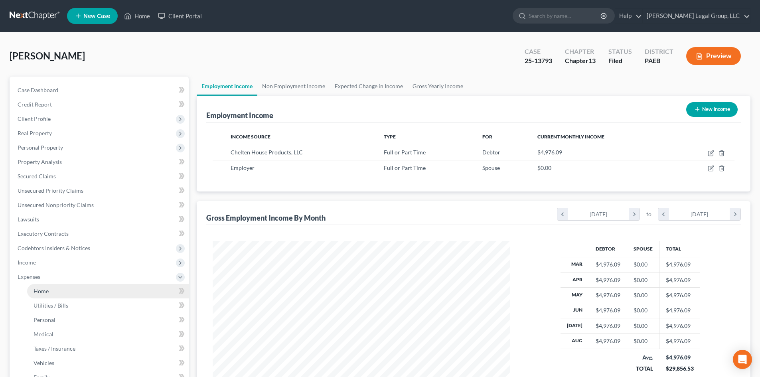
click at [62, 296] on link "Home" at bounding box center [107, 291] width 161 height 14
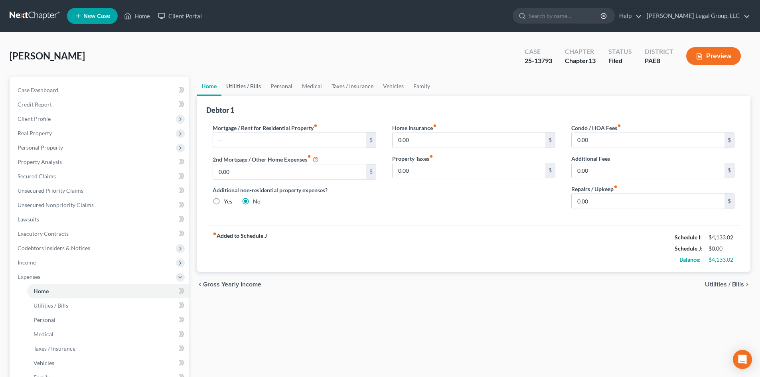
drag, startPoint x: 254, startPoint y: 83, endPoint x: 253, endPoint y: 93, distance: 9.6
click at [254, 83] on link "Utilities / Bills" at bounding box center [243, 86] width 44 height 19
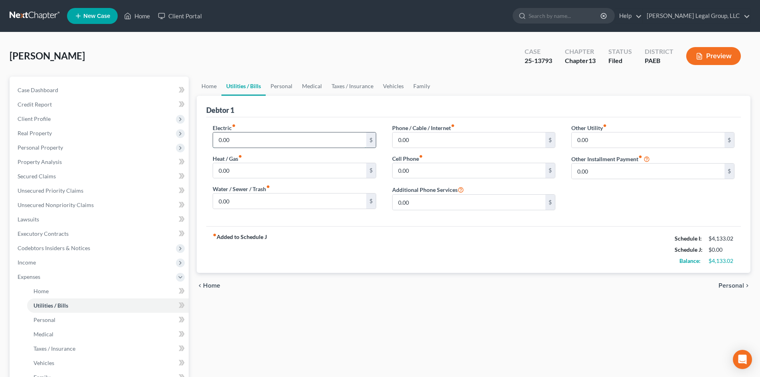
click at [279, 144] on input "0.00" at bounding box center [289, 139] width 153 height 15
click at [454, 146] on input "0.00" at bounding box center [468, 139] width 153 height 15
click at [291, 88] on link "Personal" at bounding box center [282, 86] width 32 height 19
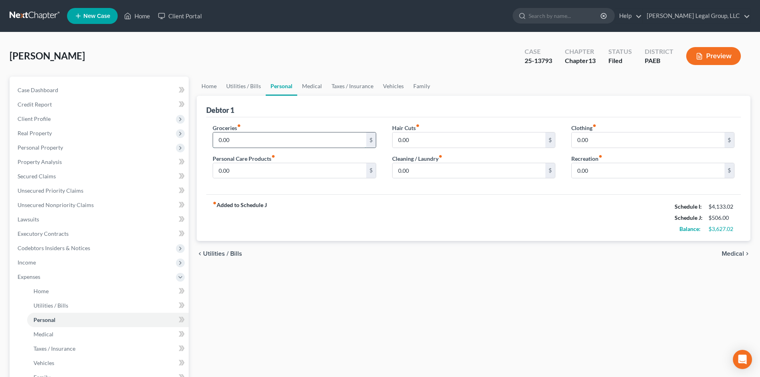
click at [282, 139] on input "0.00" at bounding box center [289, 139] width 153 height 15
click at [390, 83] on link "Vehicles" at bounding box center [393, 86] width 30 height 19
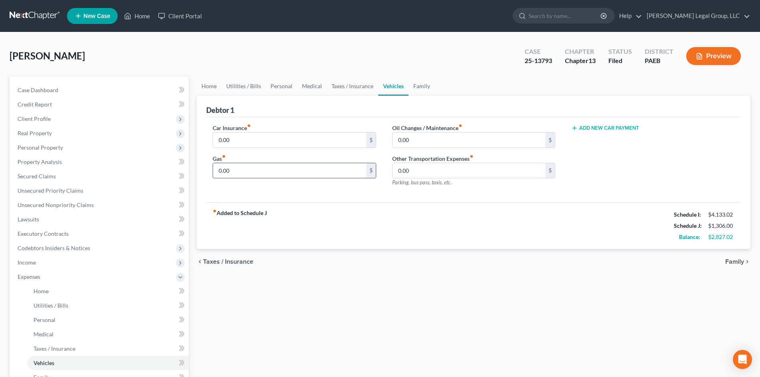
click at [256, 169] on input "0.00" at bounding box center [289, 170] width 153 height 15
click at [248, 142] on input "0.00" at bounding box center [289, 139] width 153 height 15
click at [409, 85] on link "Family" at bounding box center [421, 86] width 26 height 19
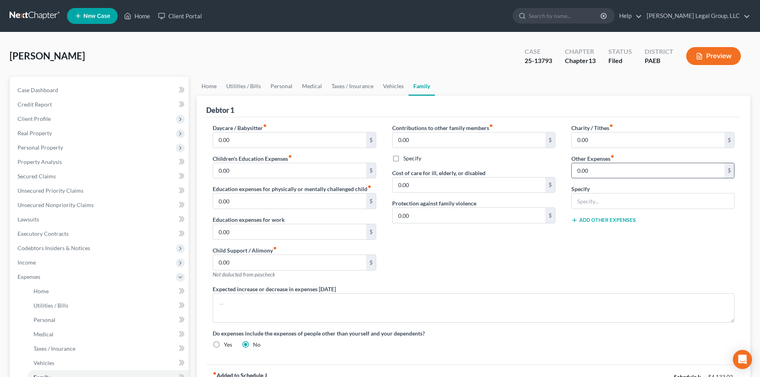
click at [601, 172] on input "0.00" at bounding box center [647, 170] width 153 height 15
click at [575, 201] on input "Sports" at bounding box center [652, 200] width 162 height 15
click at [257, 147] on input "0.00" at bounding box center [289, 139] width 153 height 15
click at [209, 85] on link "Home" at bounding box center [209, 86] width 25 height 19
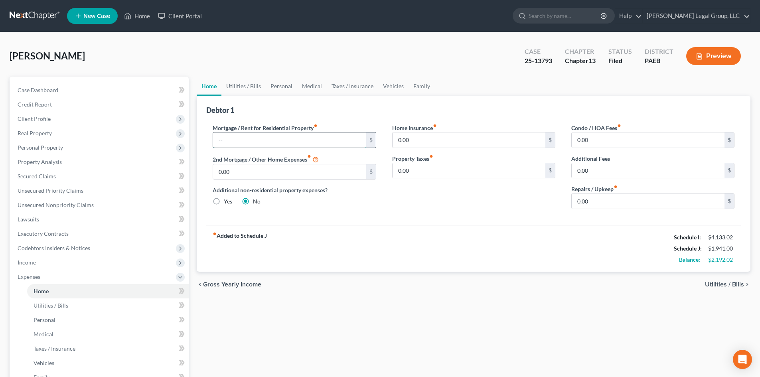
click at [261, 139] on input "text" at bounding box center [289, 139] width 153 height 15
click at [45, 175] on span "Secured Claims" at bounding box center [37, 176] width 38 height 7
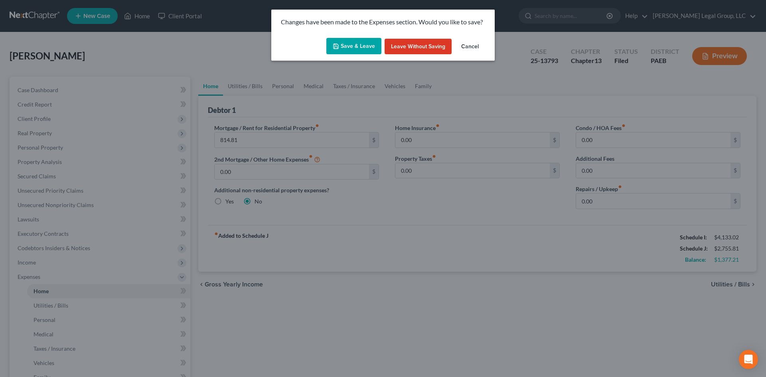
click at [373, 45] on button "Save & Leave" at bounding box center [353, 46] width 55 height 17
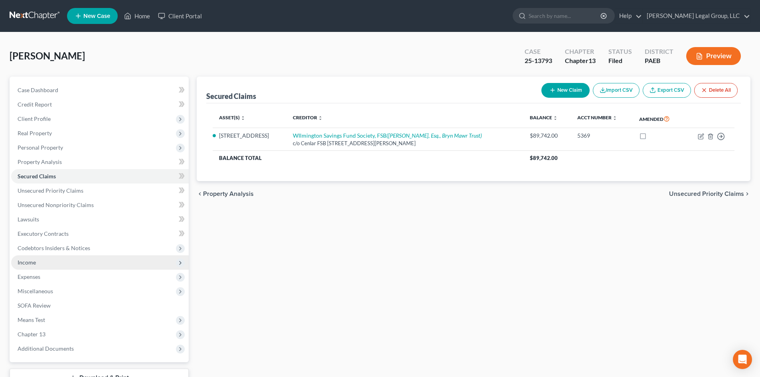
click at [61, 265] on span "Income" at bounding box center [99, 262] width 177 height 14
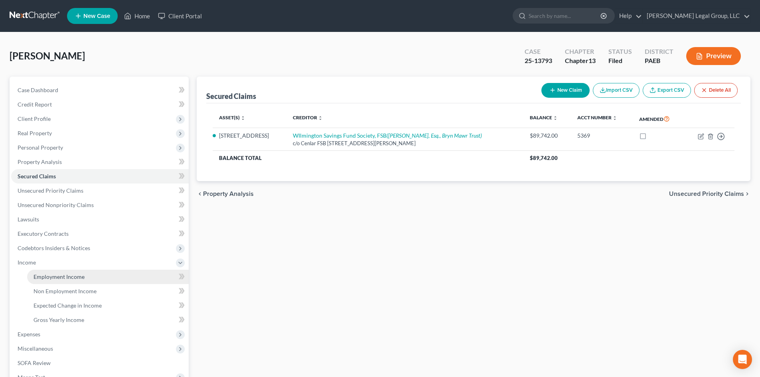
click at [77, 272] on link "Employment Income" at bounding box center [107, 277] width 161 height 14
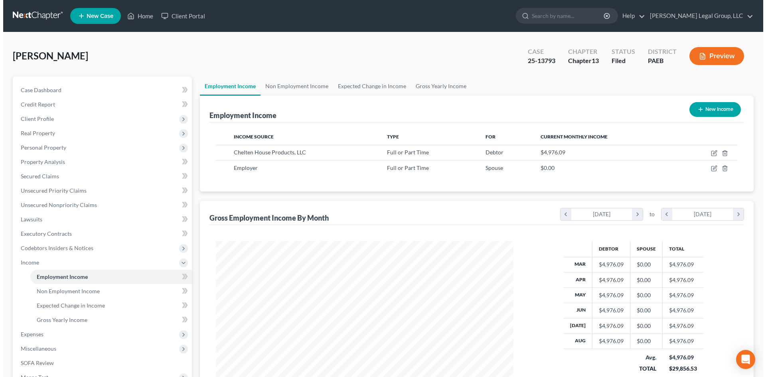
scroll to position [149, 313]
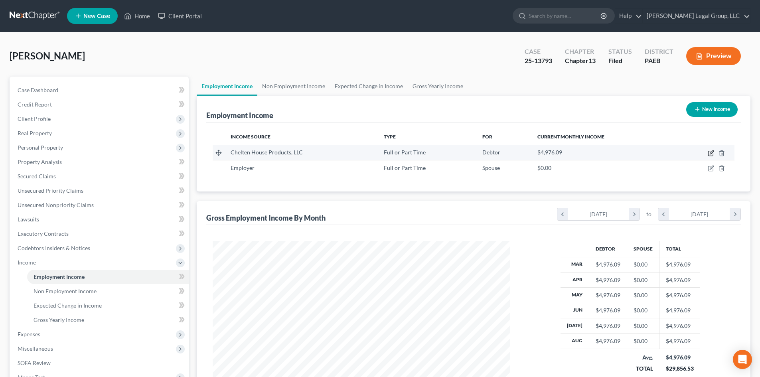
click at [709, 156] on icon "button" at bounding box center [710, 153] width 5 height 5
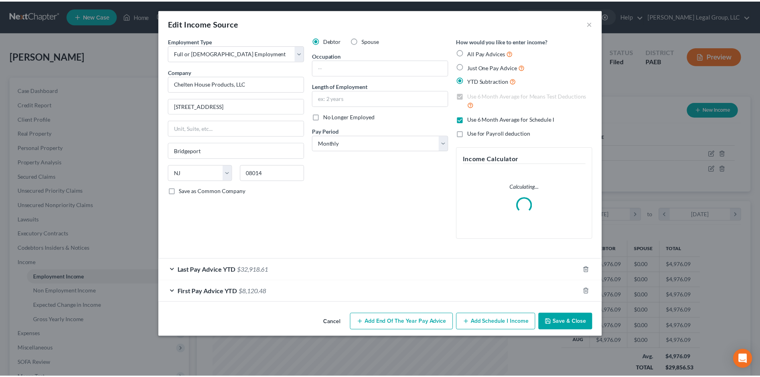
scroll to position [150, 316]
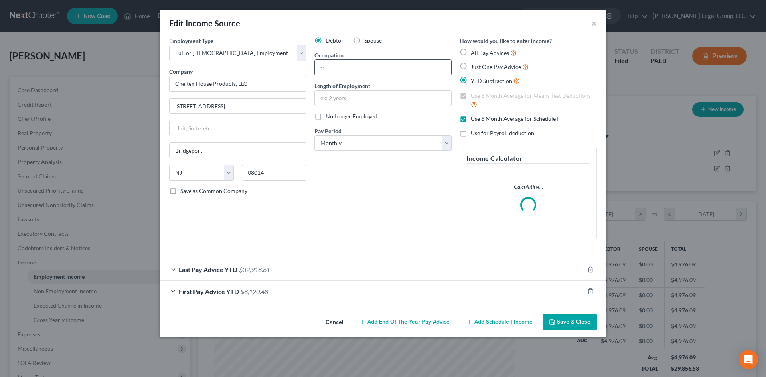
click at [366, 67] on input "text" at bounding box center [383, 67] width 136 height 15
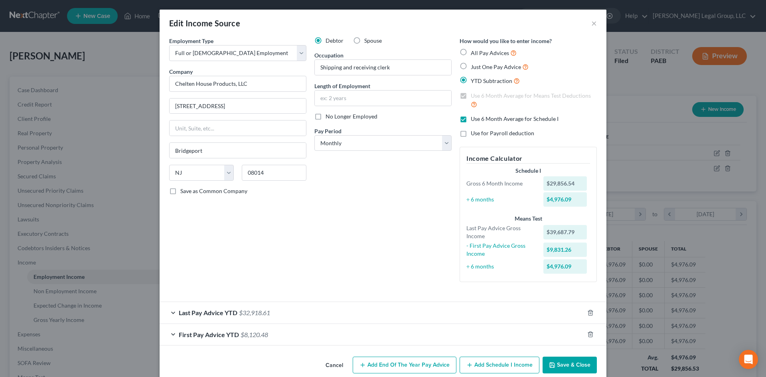
click at [570, 361] on button "Save & Close" at bounding box center [569, 364] width 54 height 17
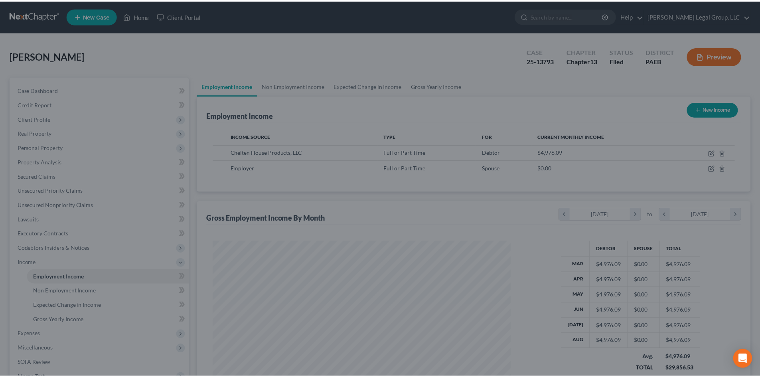
scroll to position [398606, 398442]
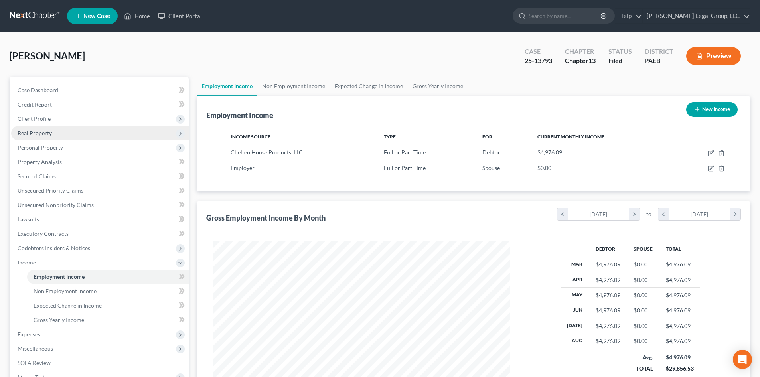
click at [59, 132] on span "Real Property" at bounding box center [99, 133] width 177 height 14
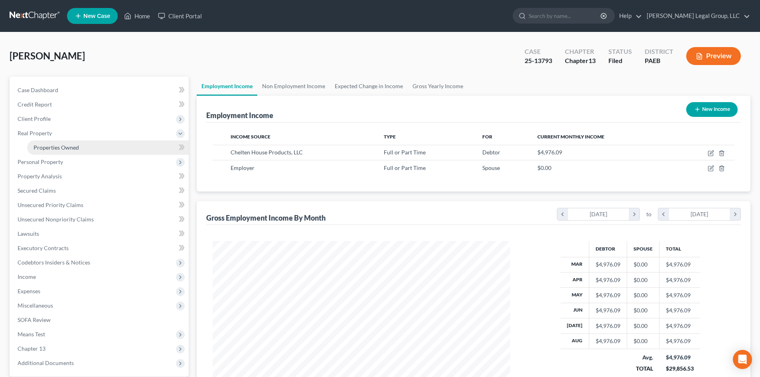
click at [63, 143] on link "Properties Owned" at bounding box center [107, 147] width 161 height 14
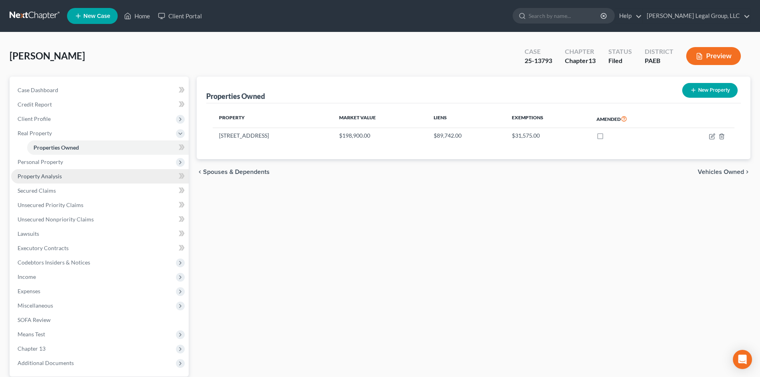
click at [49, 179] on span "Property Analysis" at bounding box center [40, 176] width 44 height 7
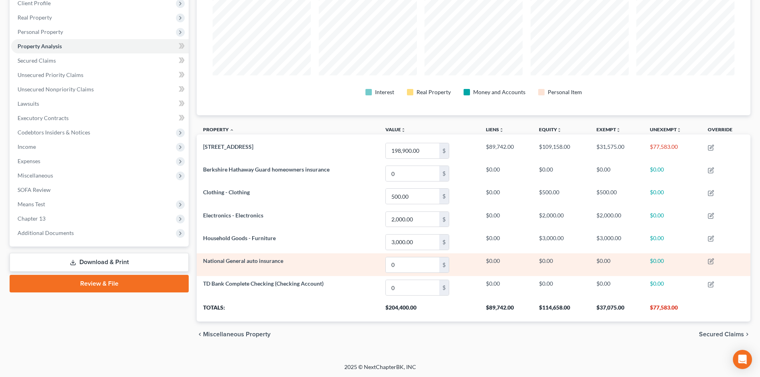
scroll to position [116, 0]
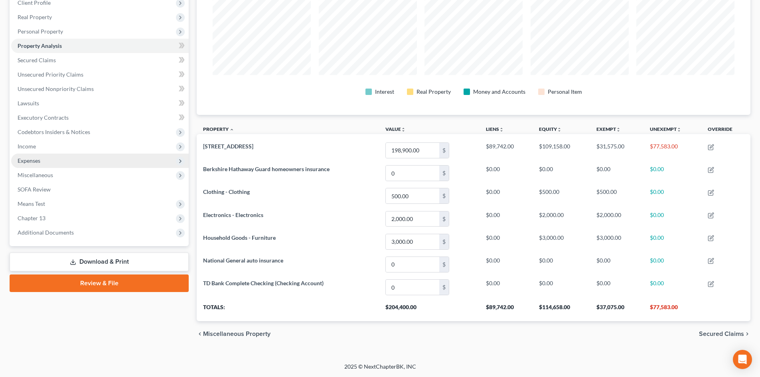
click at [52, 163] on span "Expenses" at bounding box center [99, 161] width 177 height 14
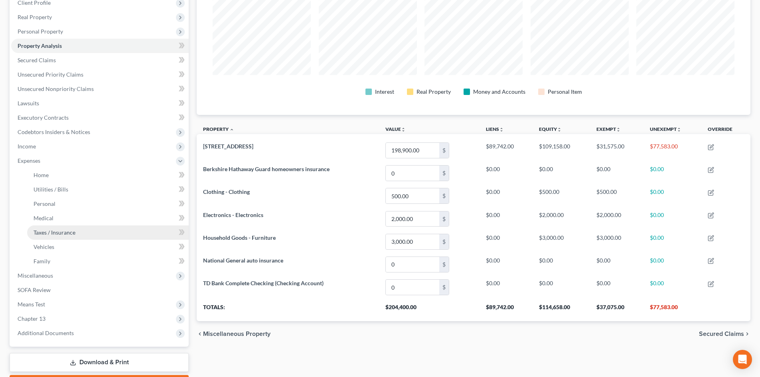
drag, startPoint x: 60, startPoint y: 232, endPoint x: 64, endPoint y: 234, distance: 4.1
click at [60, 232] on span "Taxes / Insurance" at bounding box center [54, 232] width 42 height 7
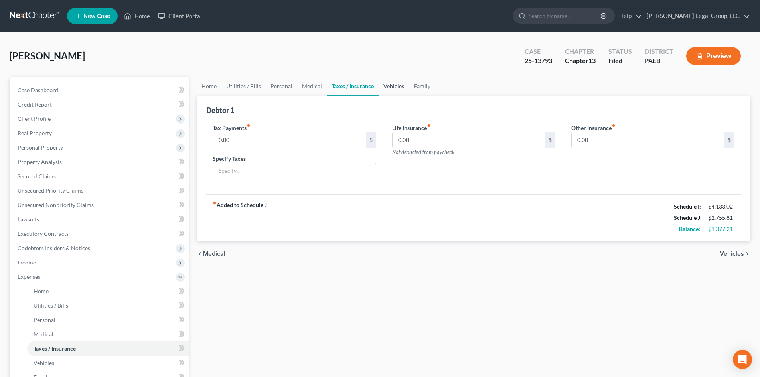
click at [405, 85] on link "Vehicles" at bounding box center [393, 86] width 30 height 19
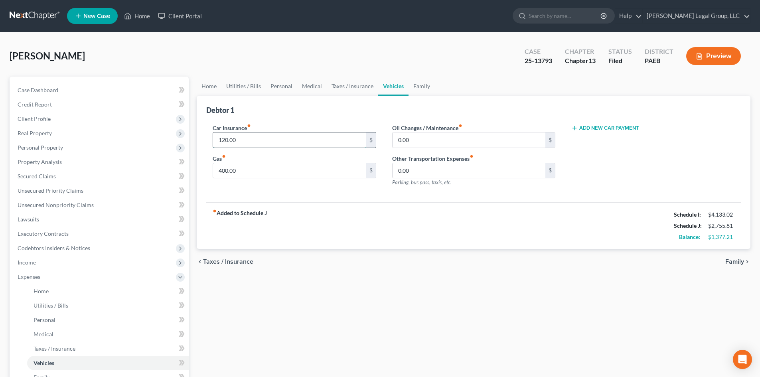
click at [291, 140] on input "120.00" at bounding box center [289, 139] width 153 height 15
click at [43, 144] on span "Personal Property" at bounding box center [40, 147] width 45 height 7
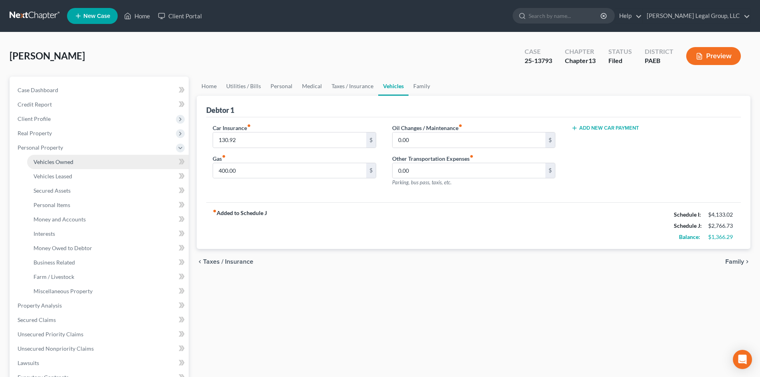
click at [75, 161] on link "Vehicles Owned" at bounding box center [107, 162] width 161 height 14
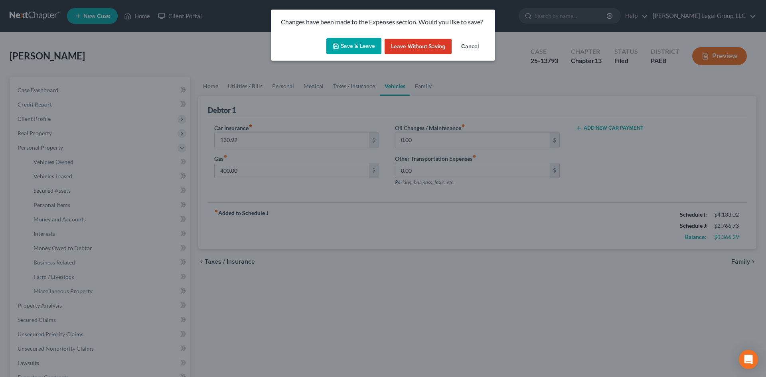
click at [351, 45] on button "Save & Leave" at bounding box center [353, 46] width 55 height 17
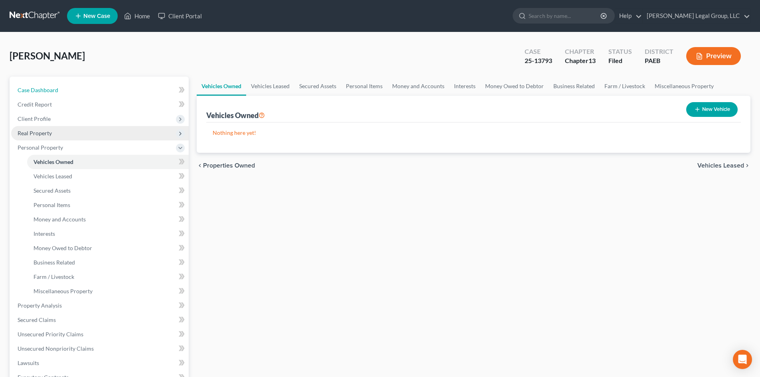
click at [79, 88] on link "Case Dashboard" at bounding box center [99, 90] width 177 height 14
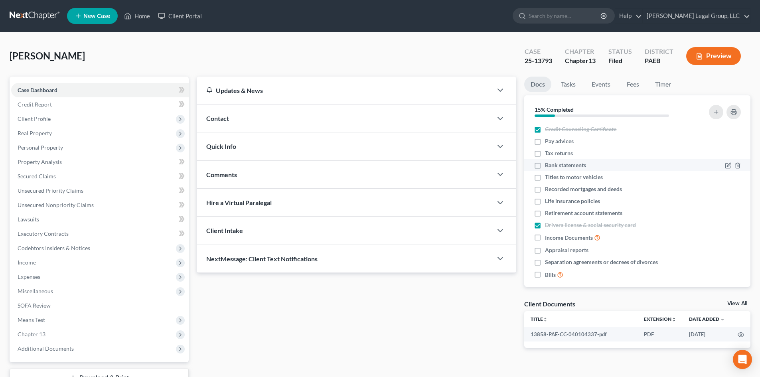
click at [561, 165] on span "Bank statements" at bounding box center [565, 165] width 41 height 8
click at [553, 165] on input "Bank statements" at bounding box center [550, 163] width 5 height 5
click at [658, 86] on link "Timer" at bounding box center [662, 85] width 29 height 16
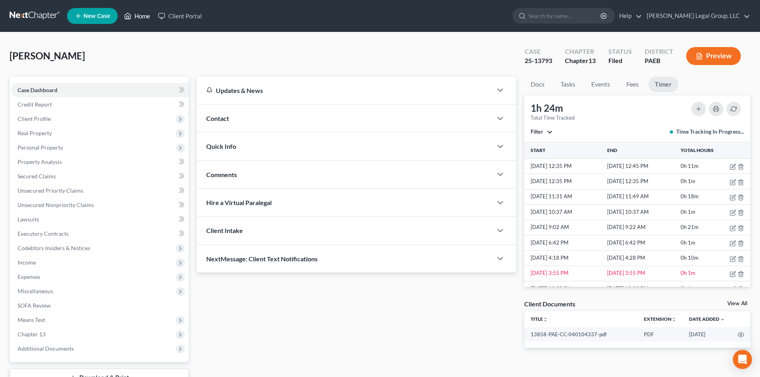
drag, startPoint x: 141, startPoint y: 18, endPoint x: 260, endPoint y: 185, distance: 204.8
click at [141, 18] on link "Home" at bounding box center [137, 16] width 34 height 14
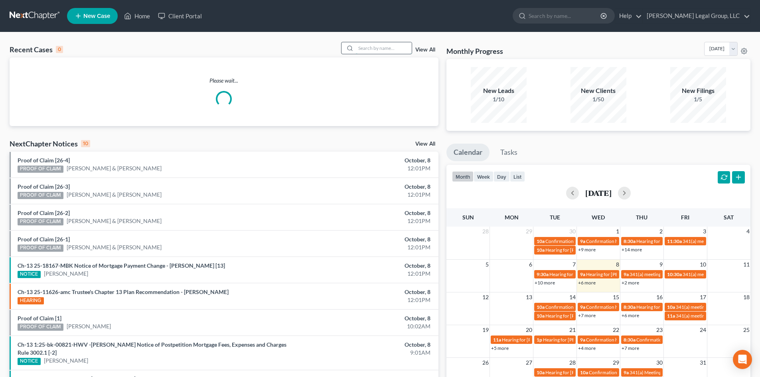
click at [384, 45] on input "search" at bounding box center [384, 48] width 56 height 12
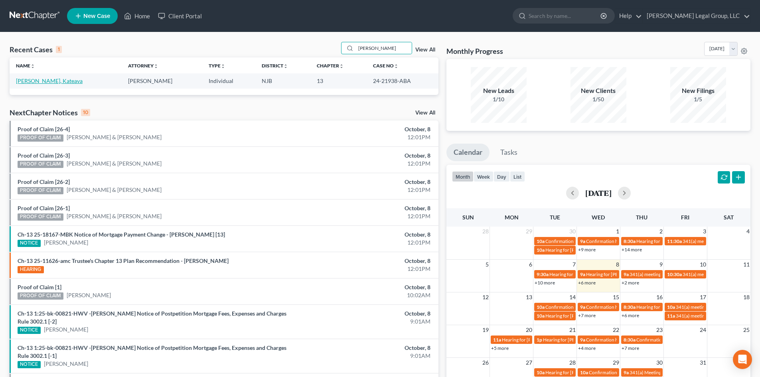
click at [49, 81] on link "[PERSON_NAME], Kateava" at bounding box center [49, 80] width 67 height 7
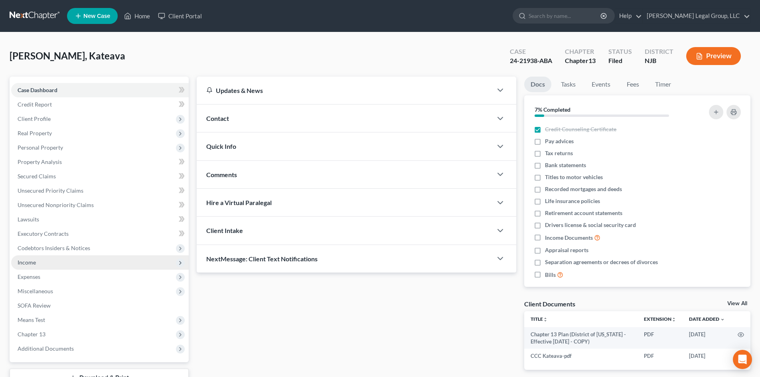
click at [46, 264] on span "Income" at bounding box center [99, 262] width 177 height 14
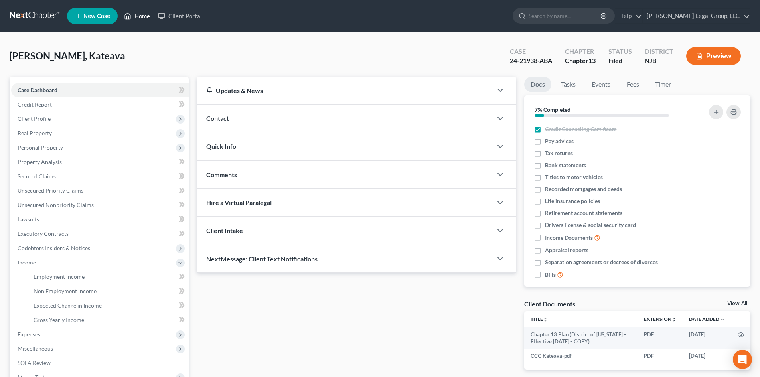
drag, startPoint x: 141, startPoint y: 10, endPoint x: 141, endPoint y: 18, distance: 8.4
click at [141, 10] on link "Home" at bounding box center [137, 16] width 34 height 14
